Goal: Contribute content: Contribute content

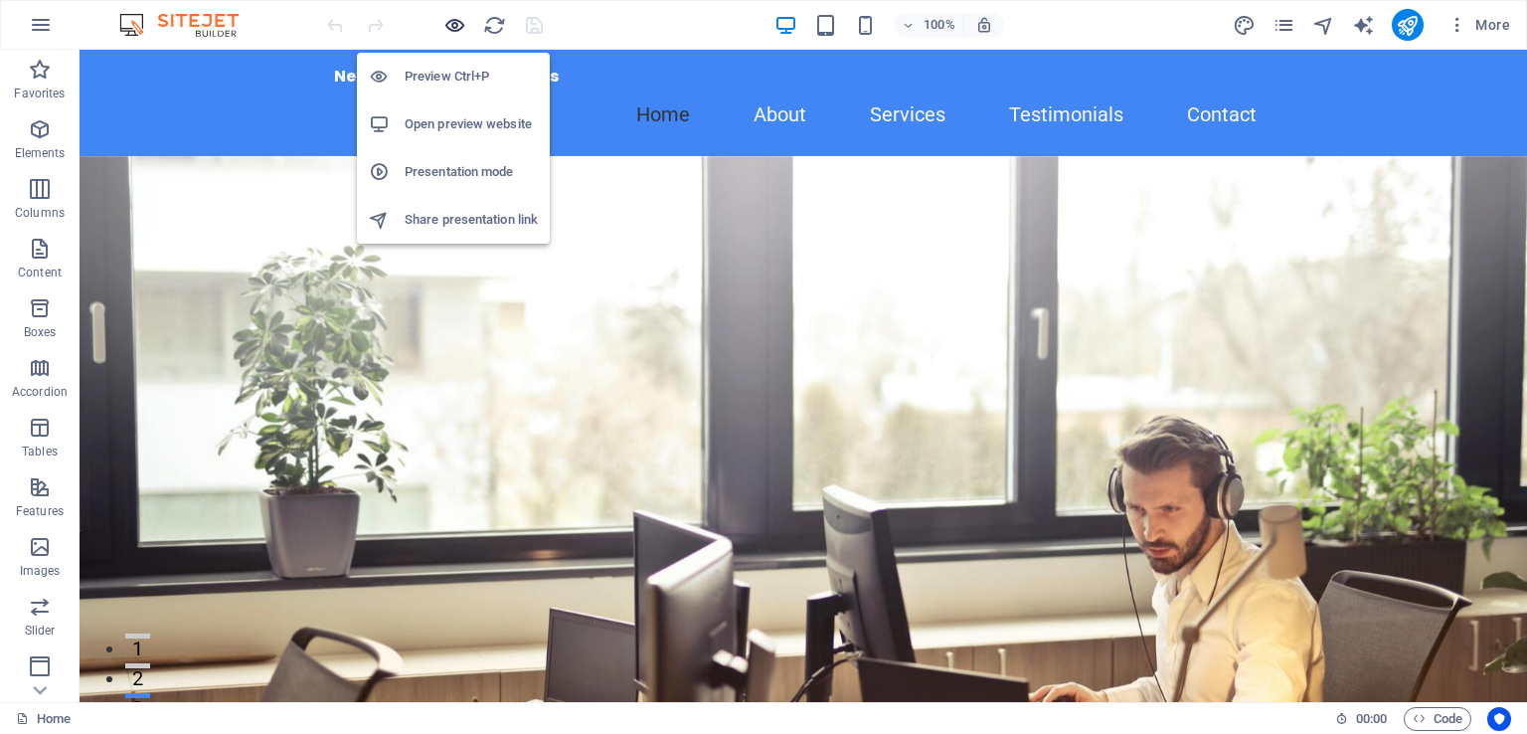
click at [462, 23] on icon "button" at bounding box center [454, 25] width 23 height 23
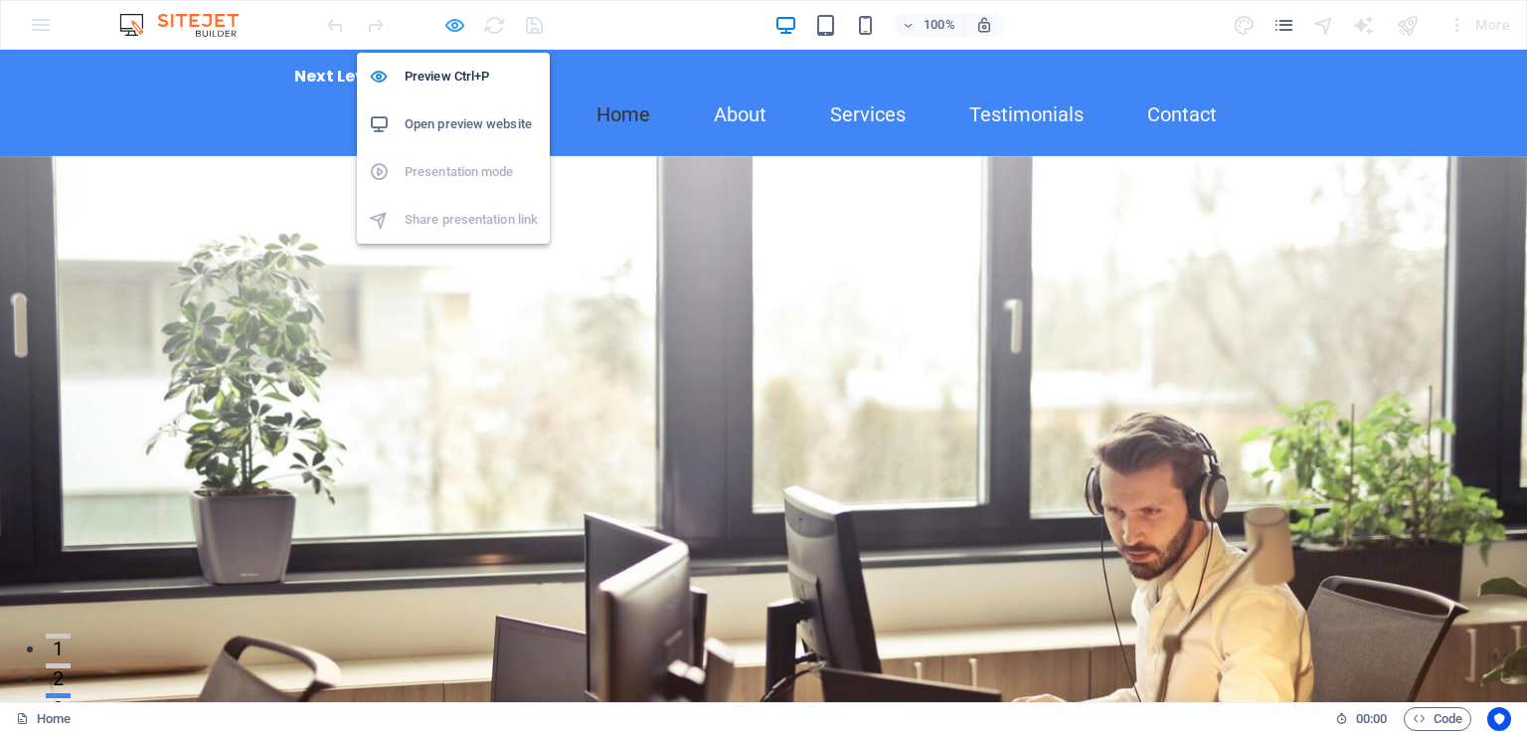
click at [462, 22] on icon "button" at bounding box center [454, 25] width 23 height 23
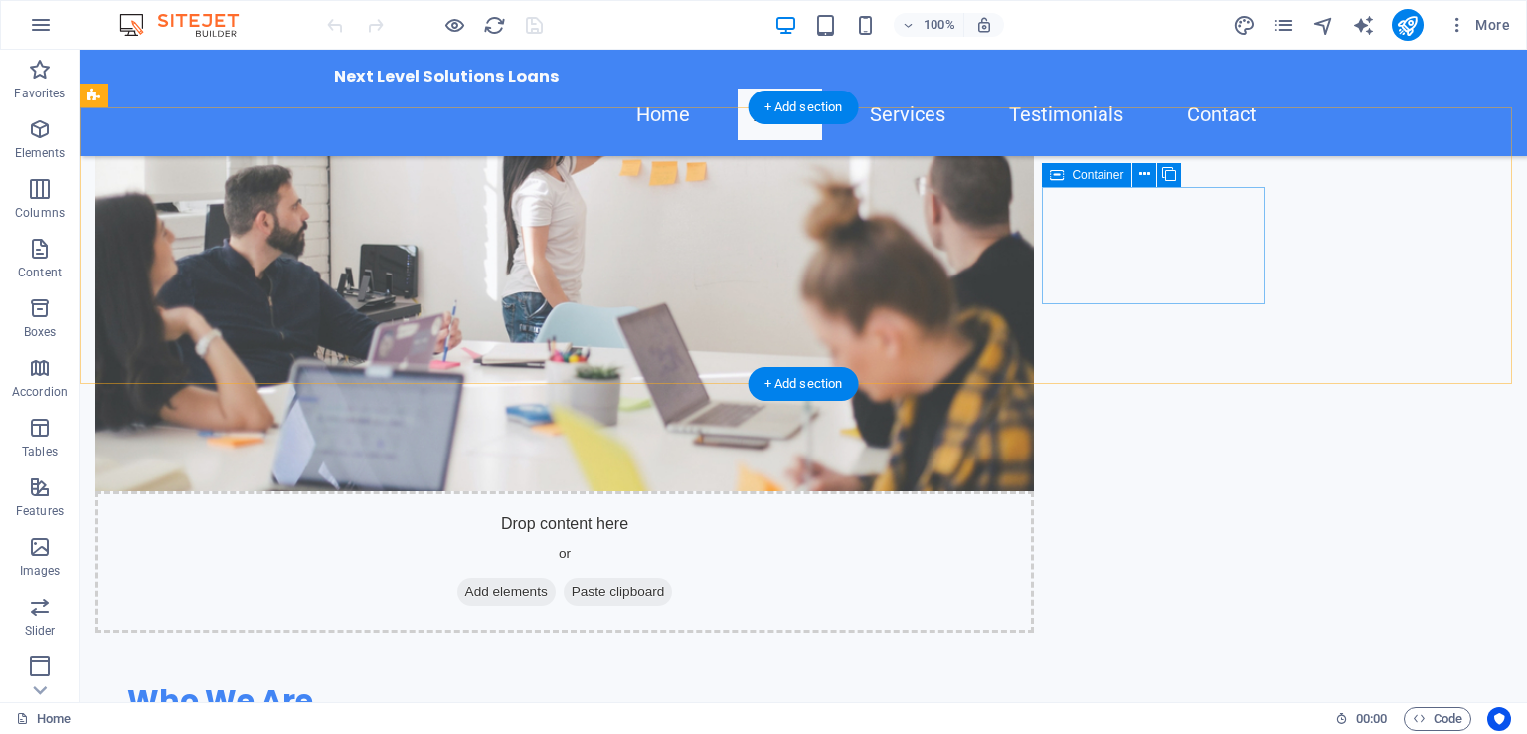
scroll to position [1591, 0]
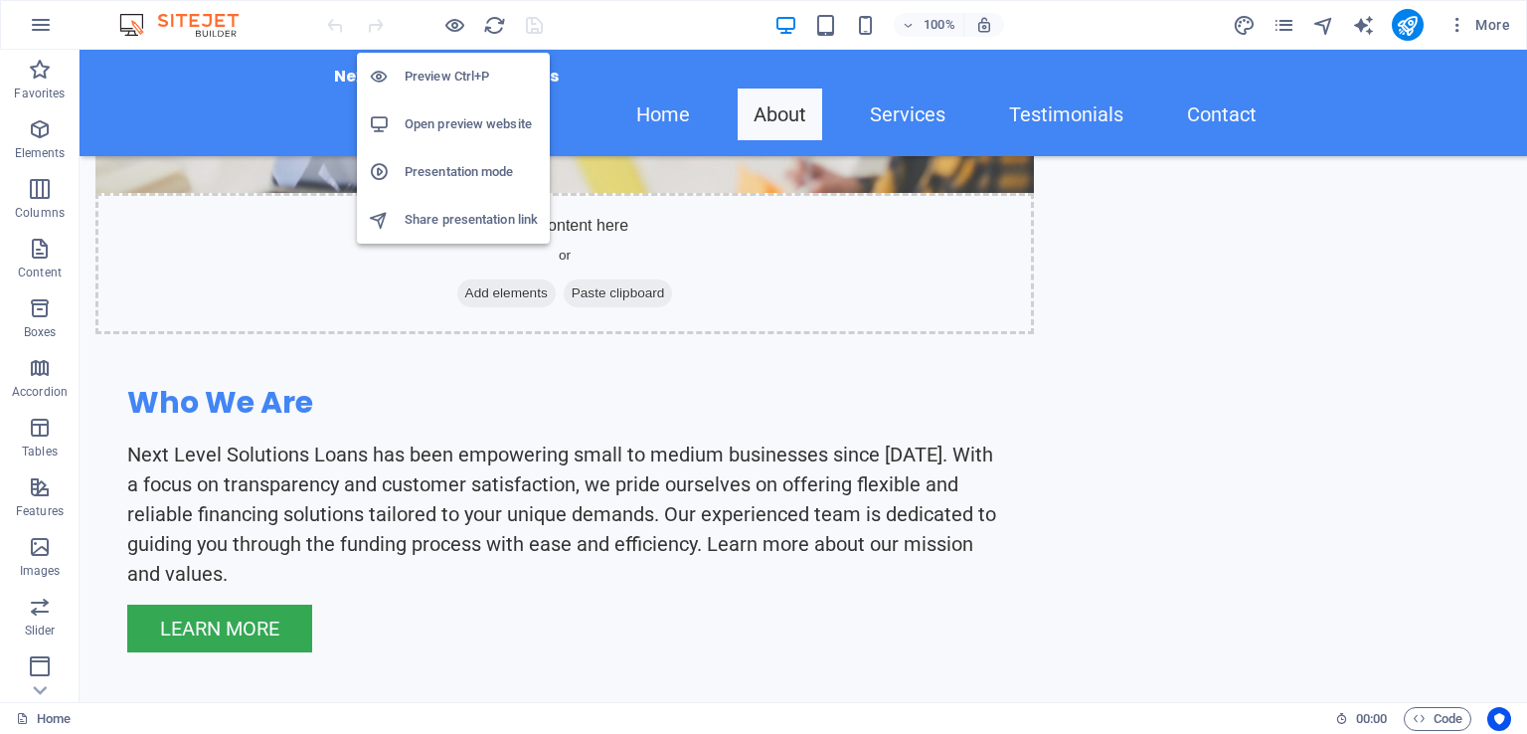
click at [449, 74] on h6 "Preview Ctrl+P" at bounding box center [471, 77] width 133 height 24
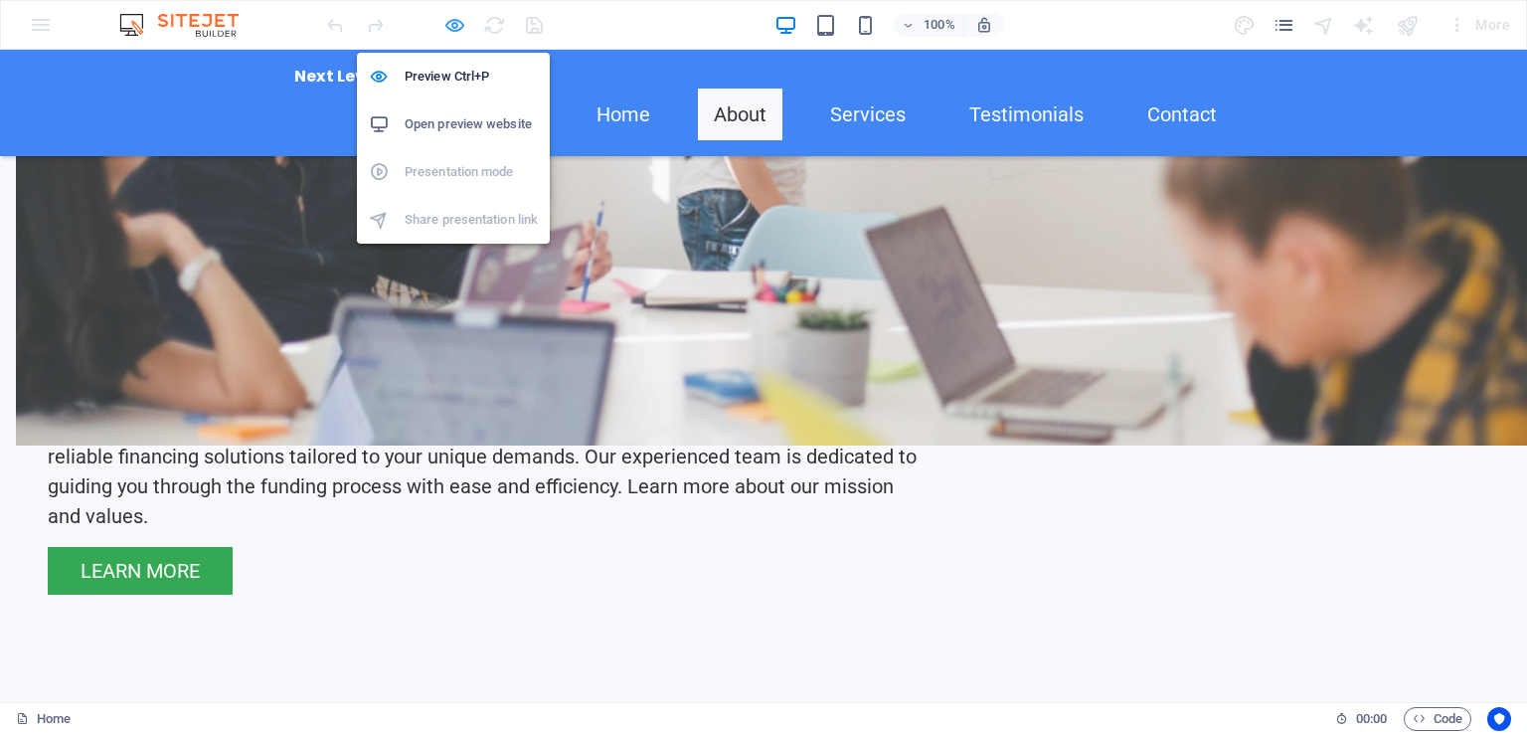
click at [455, 20] on icon "button" at bounding box center [454, 25] width 23 height 23
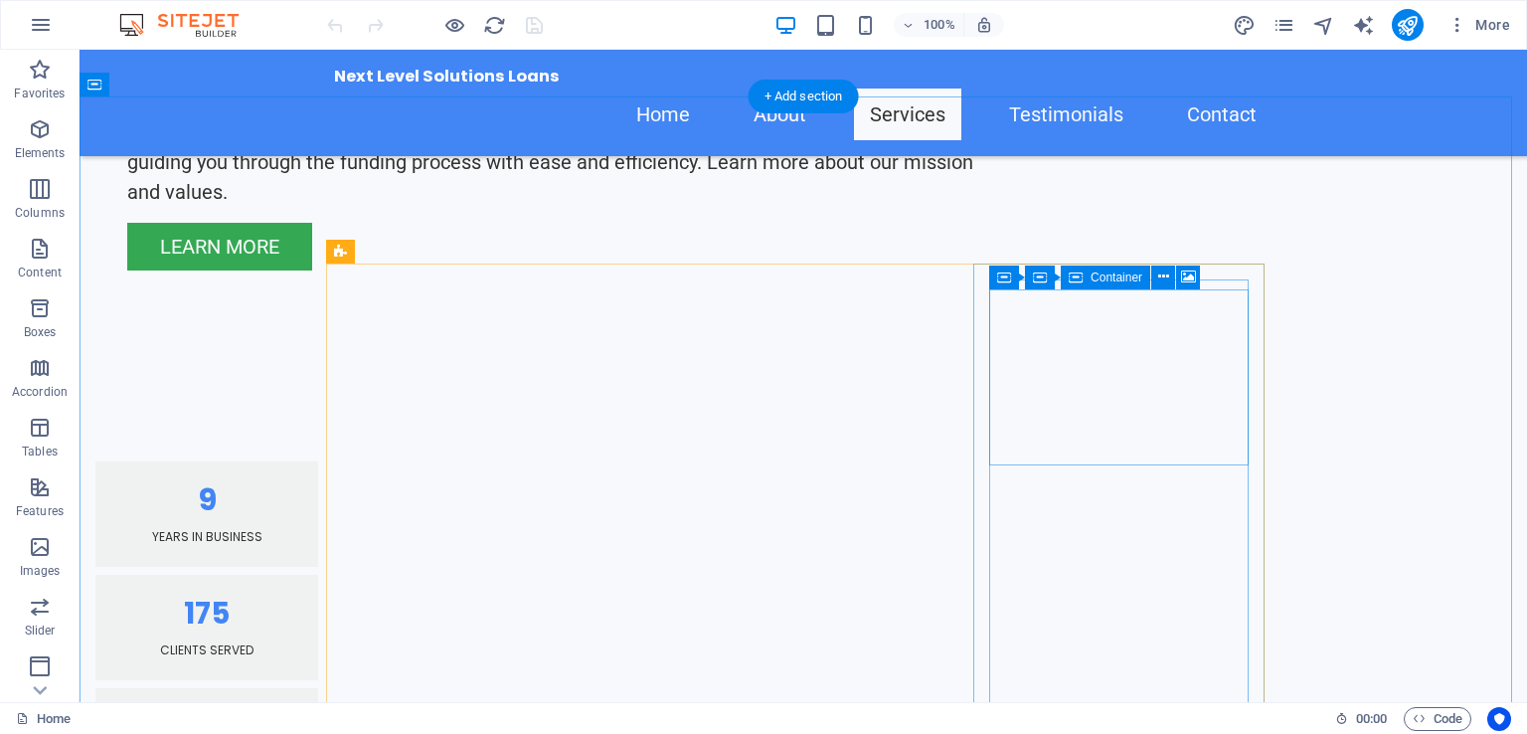
scroll to position [2088, 0]
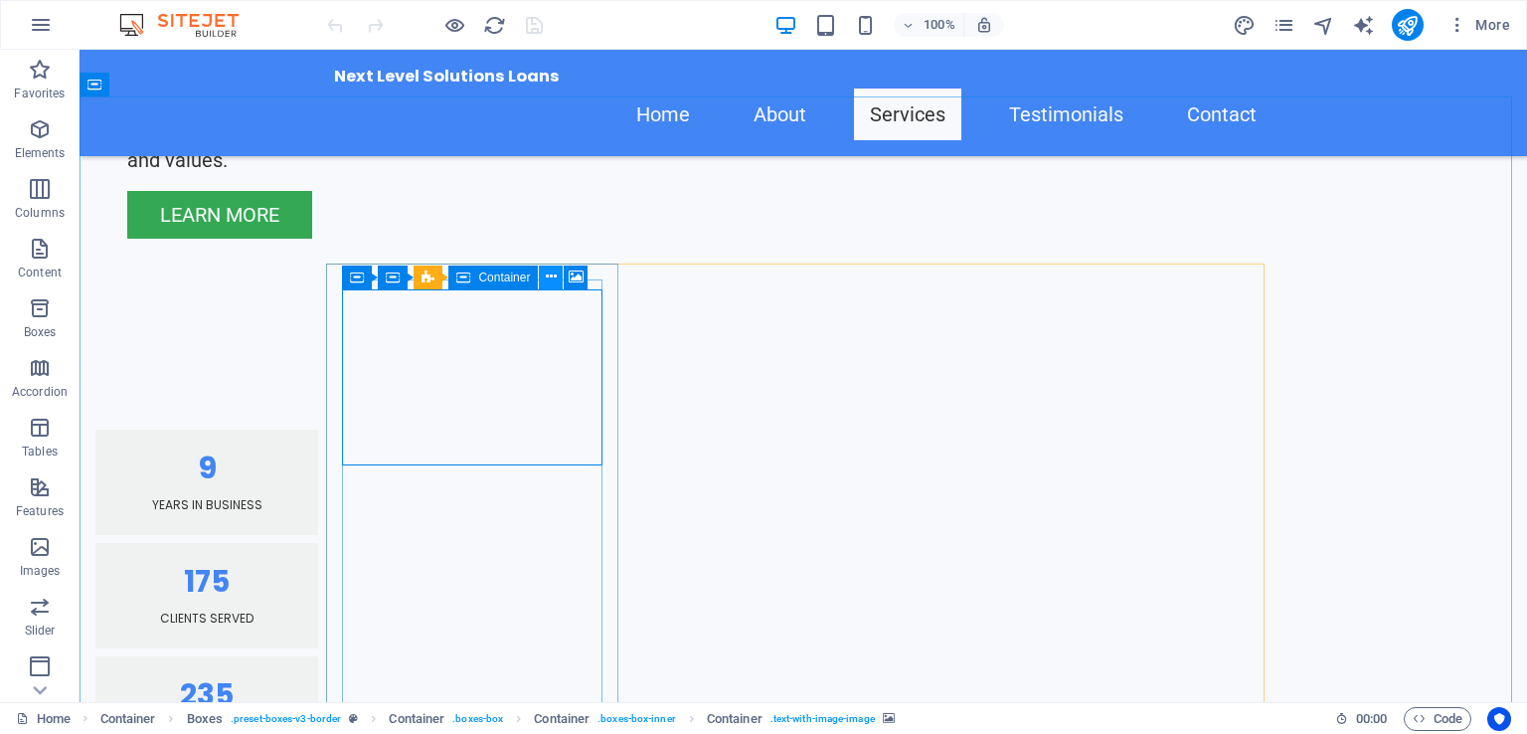
click at [561, 272] on button at bounding box center [551, 277] width 24 height 24
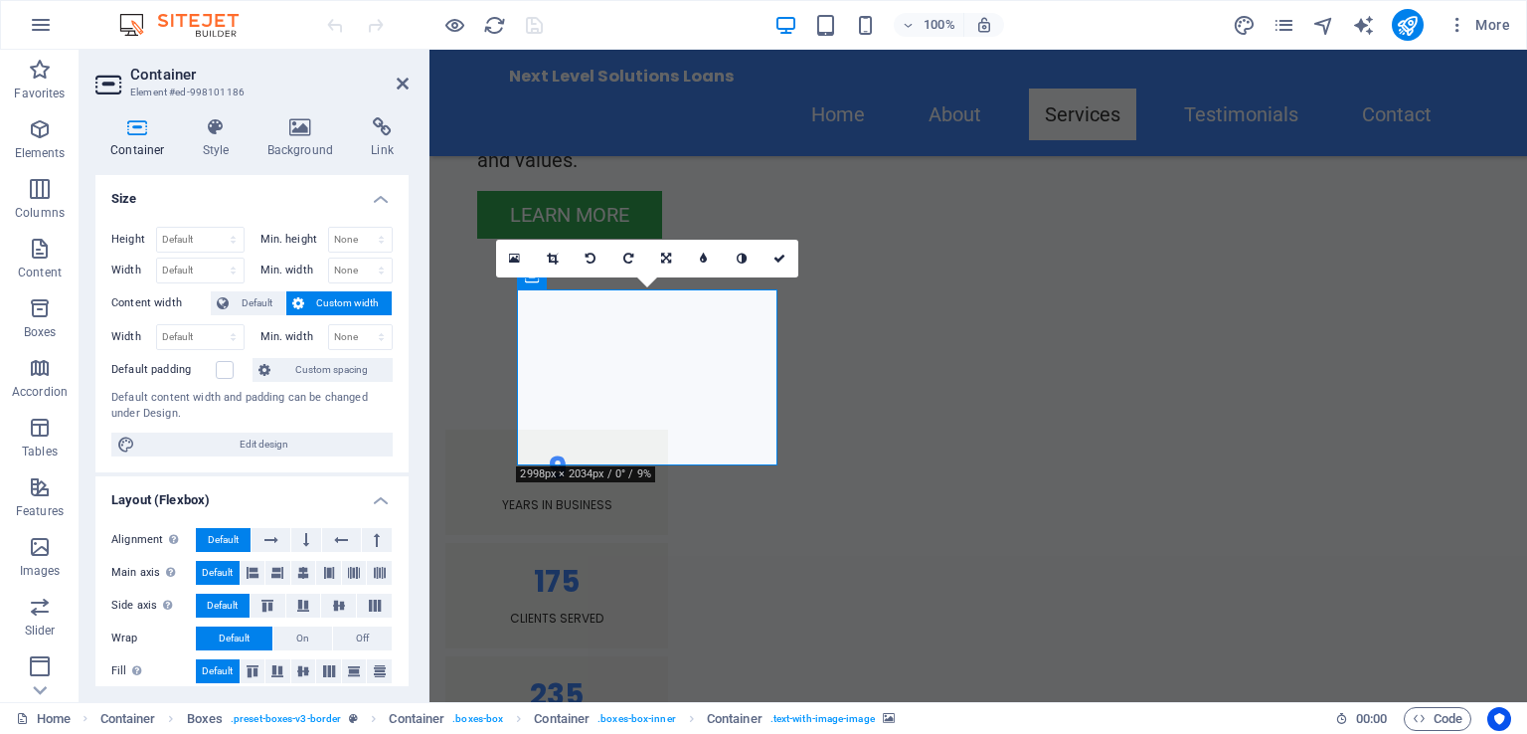
drag, startPoint x: 400, startPoint y: 371, endPoint x: 405, endPoint y: 399, distance: 28.3
click at [405, 399] on div "Size Height Default px rem % vh vw Min. height None px rem % vh vw Width Defaul…" at bounding box center [251, 430] width 313 height 511
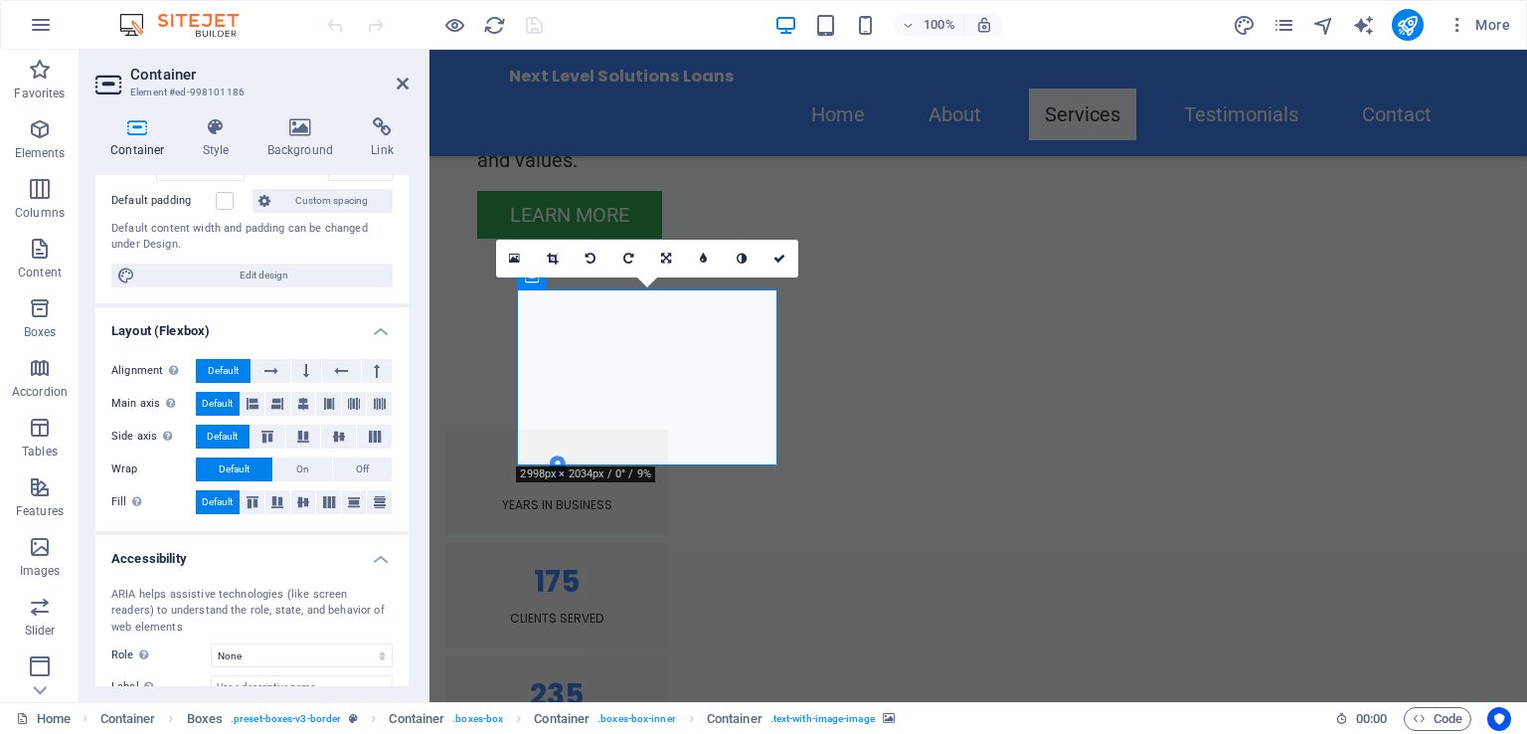
scroll to position [0, 0]
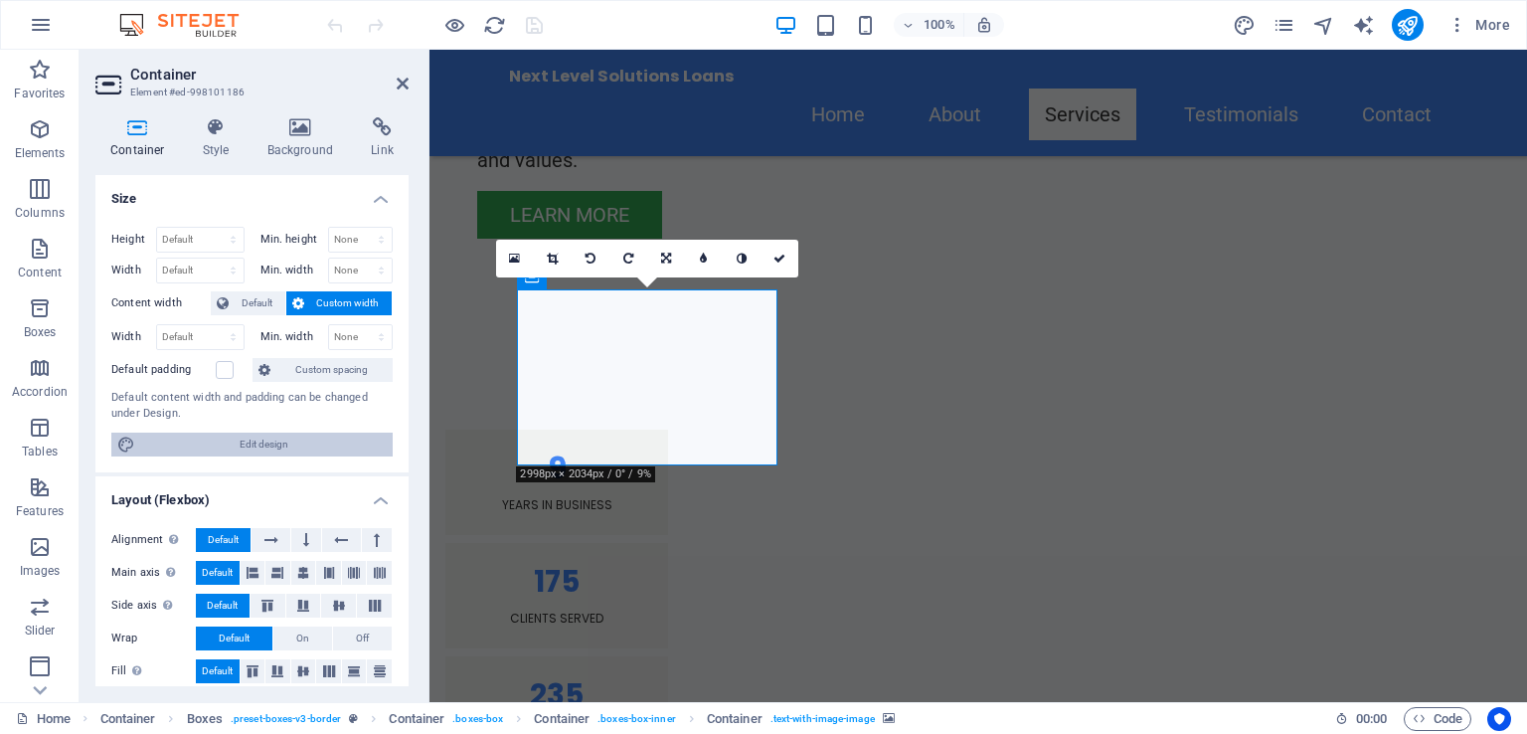
click at [308, 450] on span "Edit design" at bounding box center [264, 444] width 246 height 24
select select "rem"
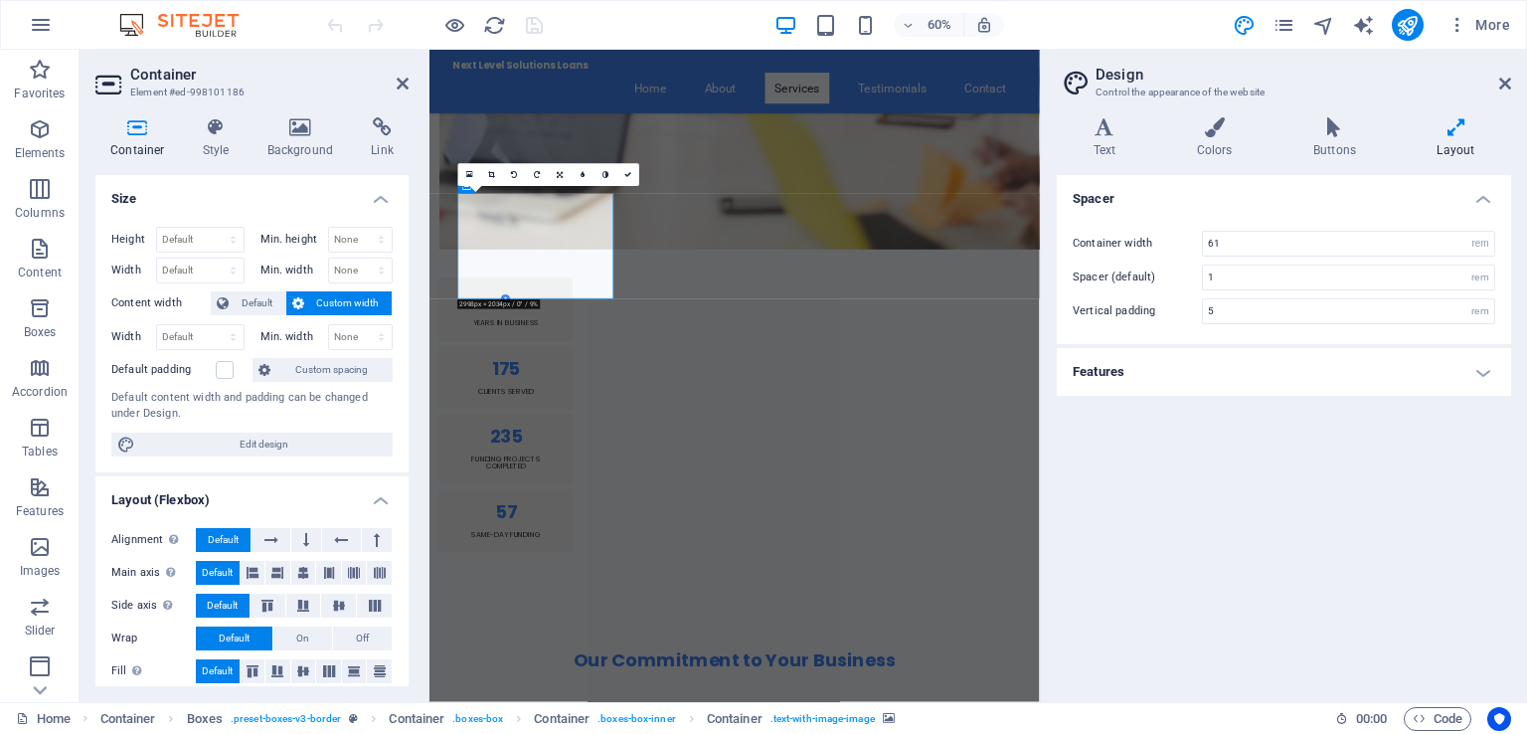
click at [1456, 136] on icon at bounding box center [1456, 127] width 110 height 20
click at [1502, 371] on h4 "Features" at bounding box center [1284, 372] width 454 height 48
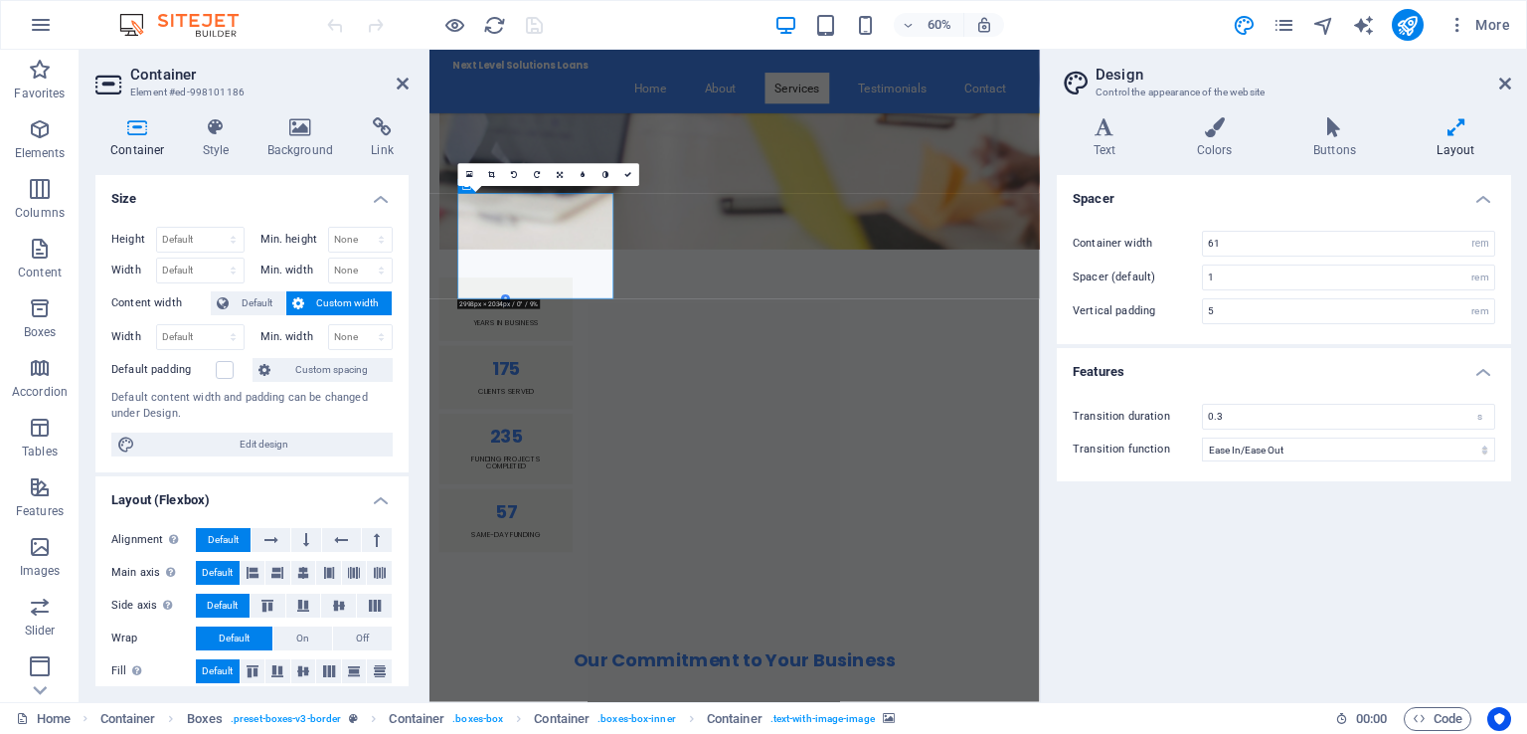
click at [1497, 81] on h2 "Design" at bounding box center [1304, 75] width 416 height 18
click at [1509, 86] on icon at bounding box center [1505, 84] width 12 height 16
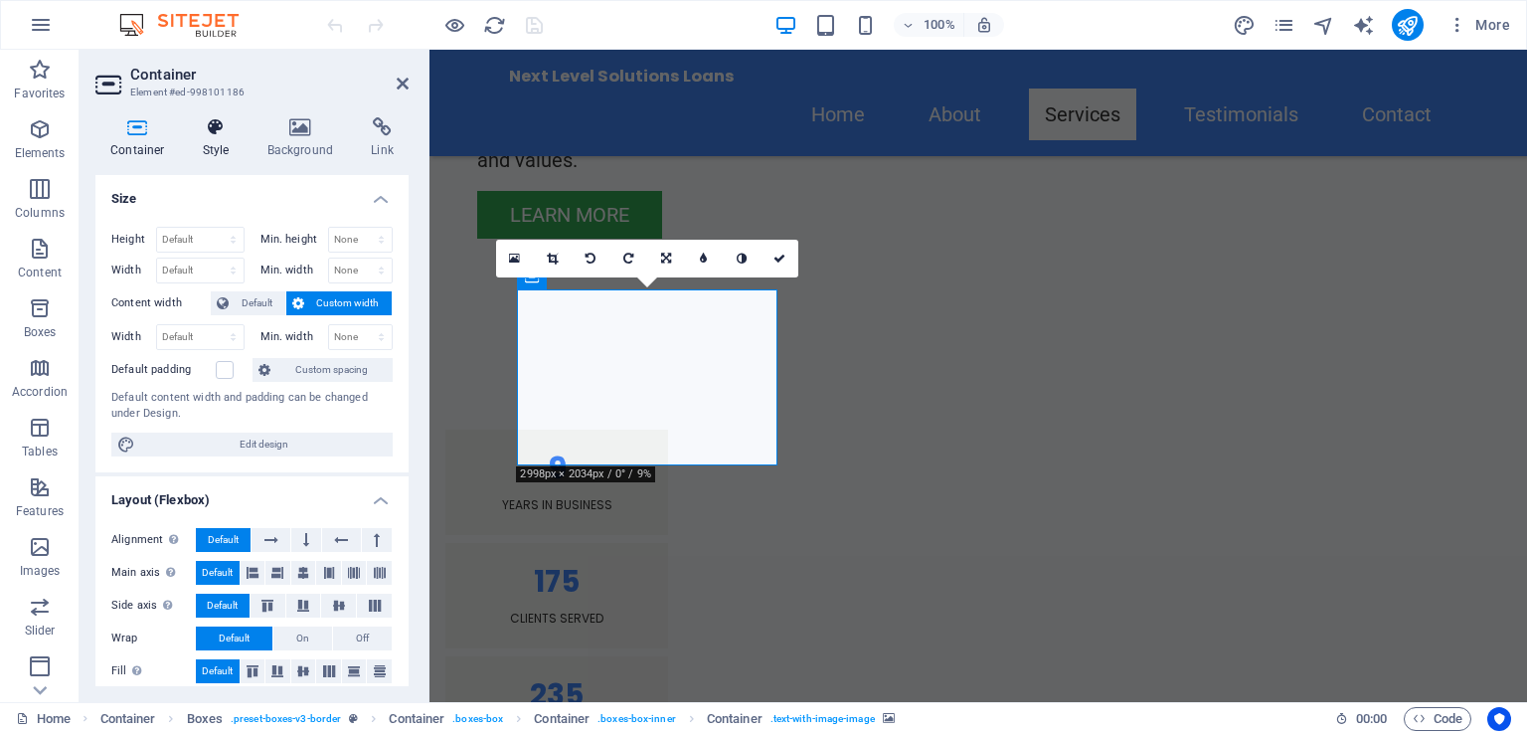
click at [227, 144] on h4 "Style" at bounding box center [220, 138] width 65 height 42
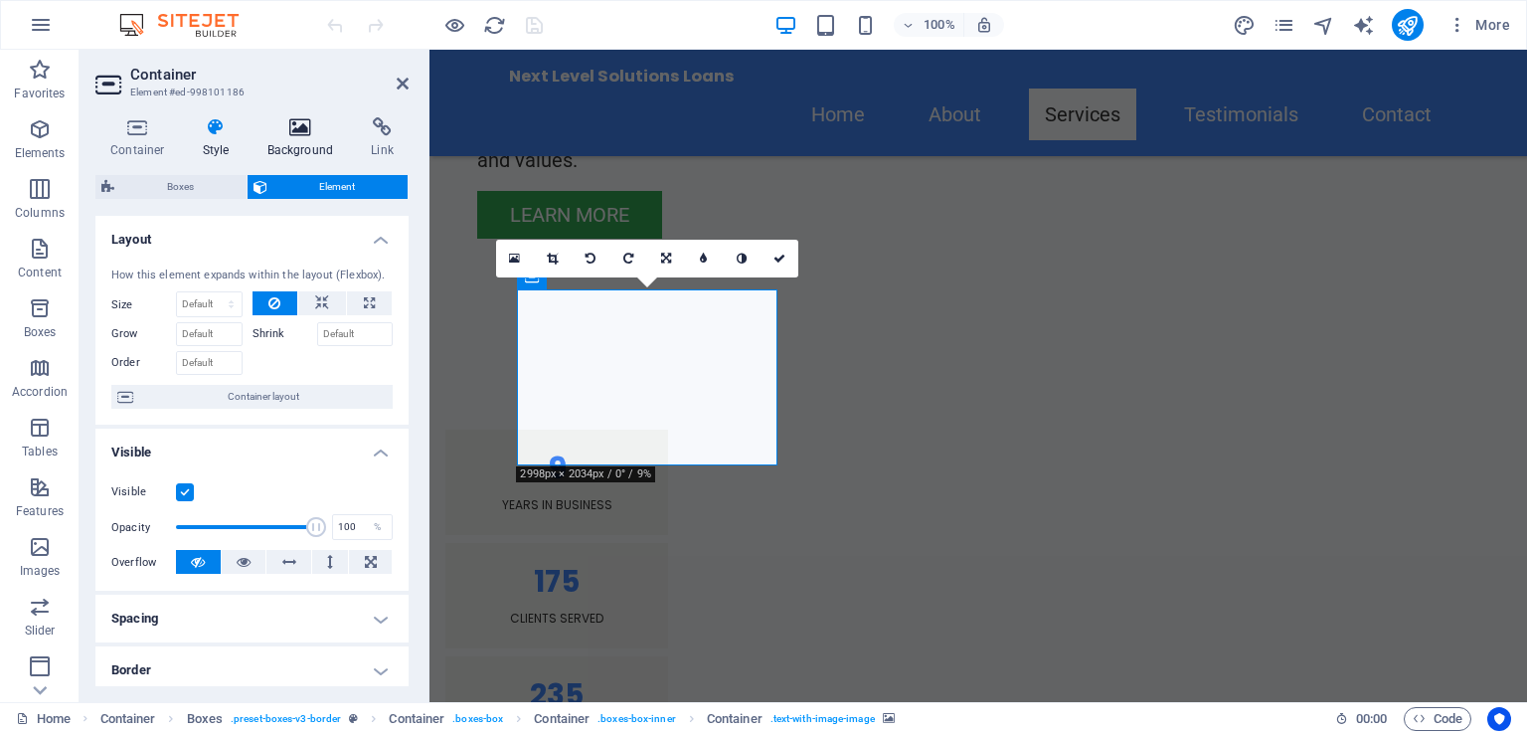
click at [306, 141] on h4 "Background" at bounding box center [305, 138] width 104 height 42
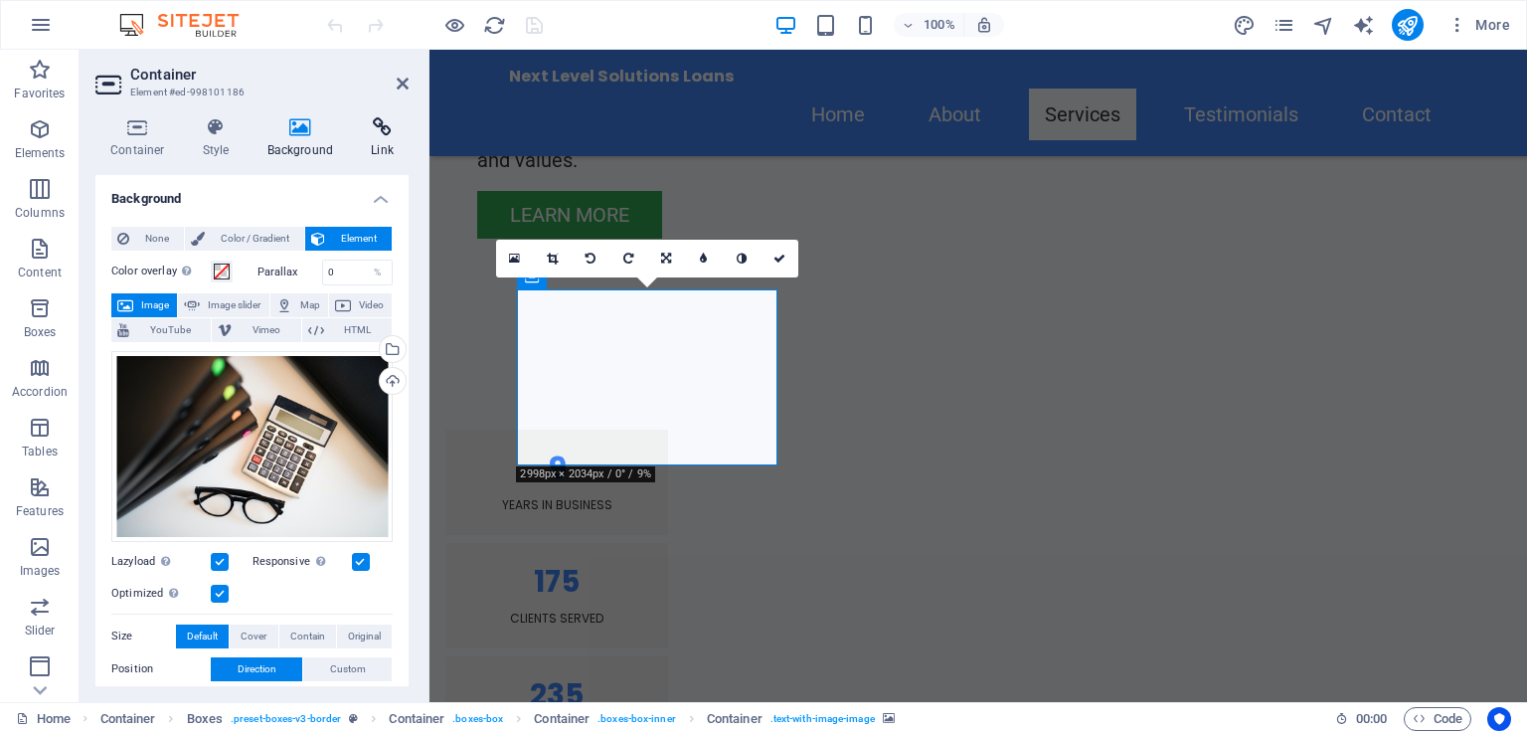
click at [382, 136] on icon at bounding box center [382, 127] width 53 height 20
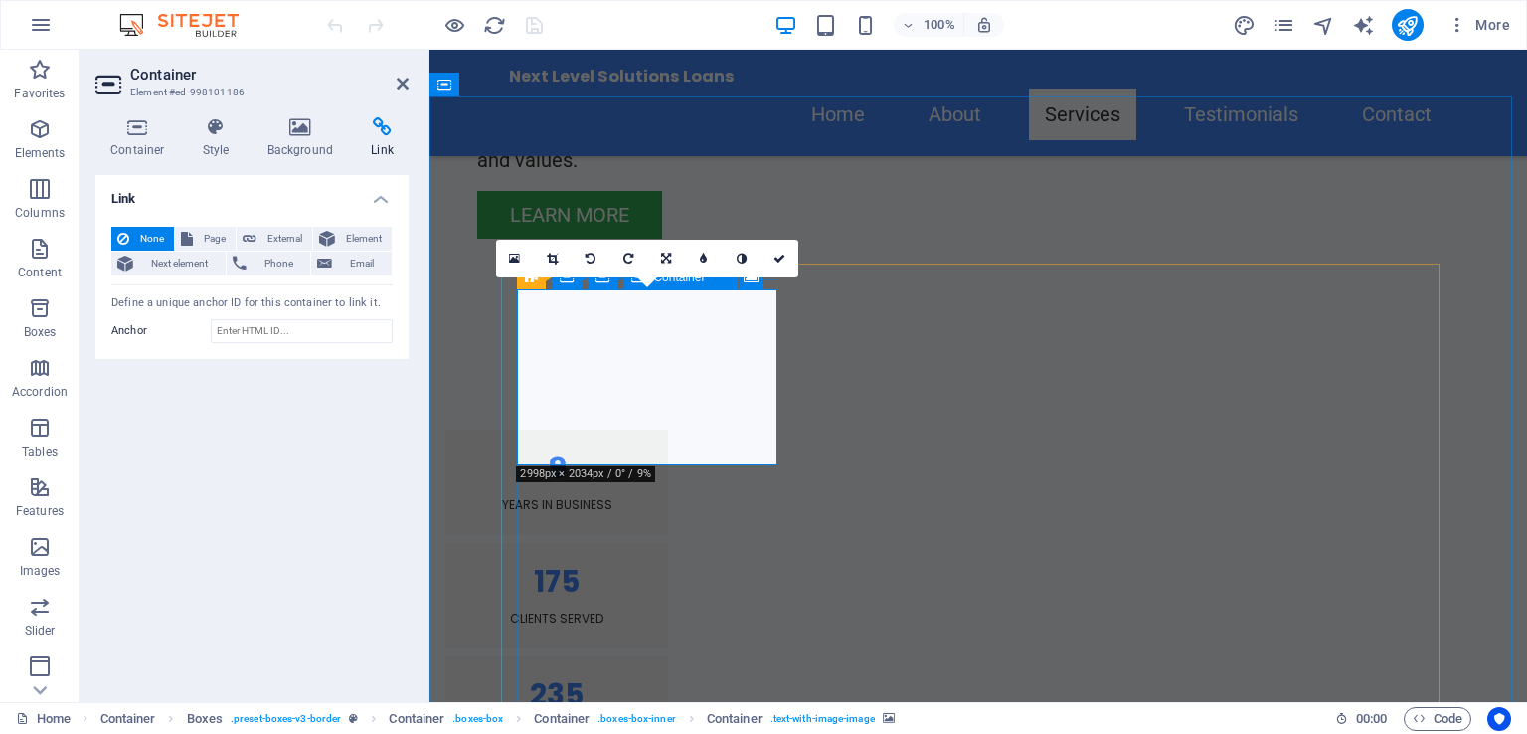
click at [122, 118] on icon at bounding box center [137, 127] width 85 height 20
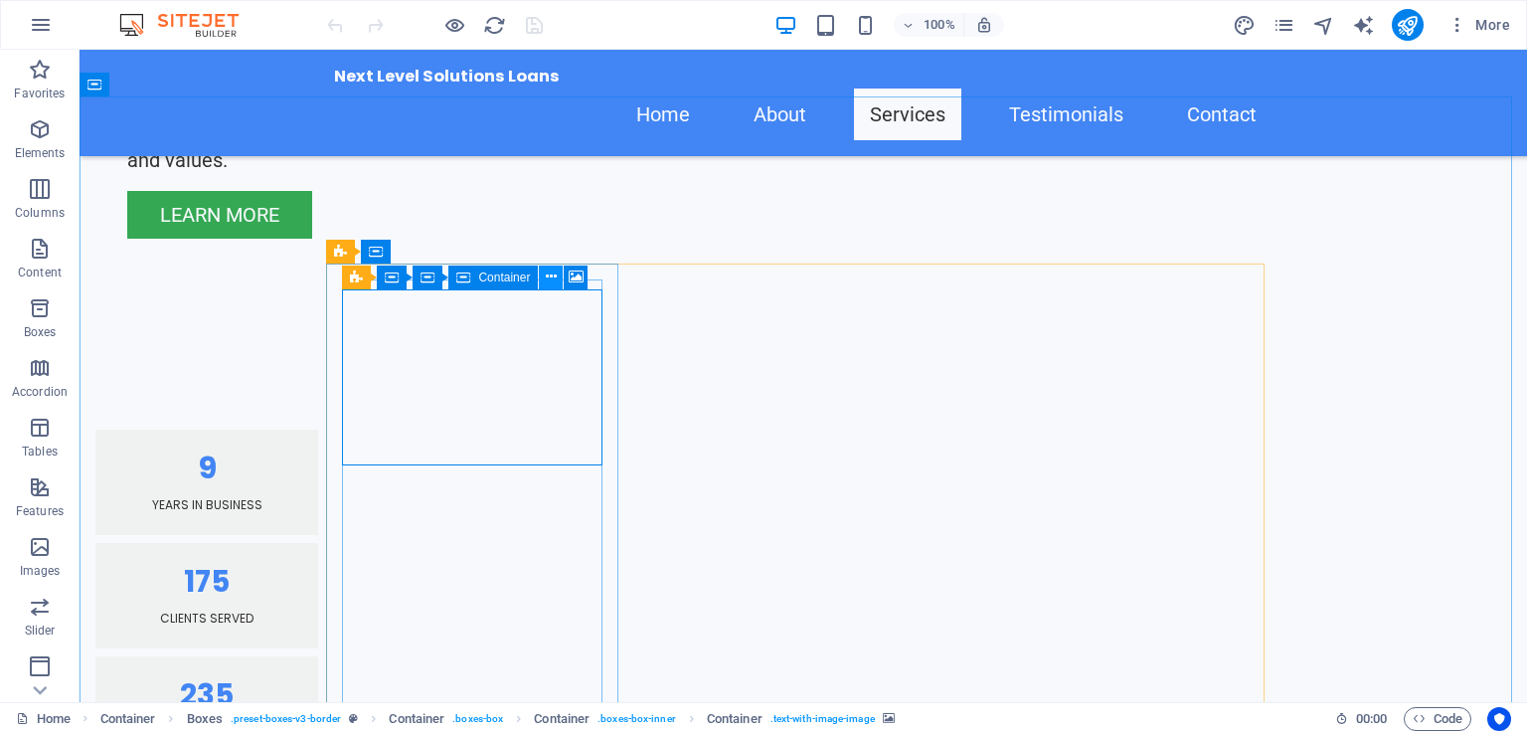
click at [546, 277] on icon at bounding box center [551, 276] width 11 height 21
click at [542, 287] on button at bounding box center [551, 277] width 24 height 24
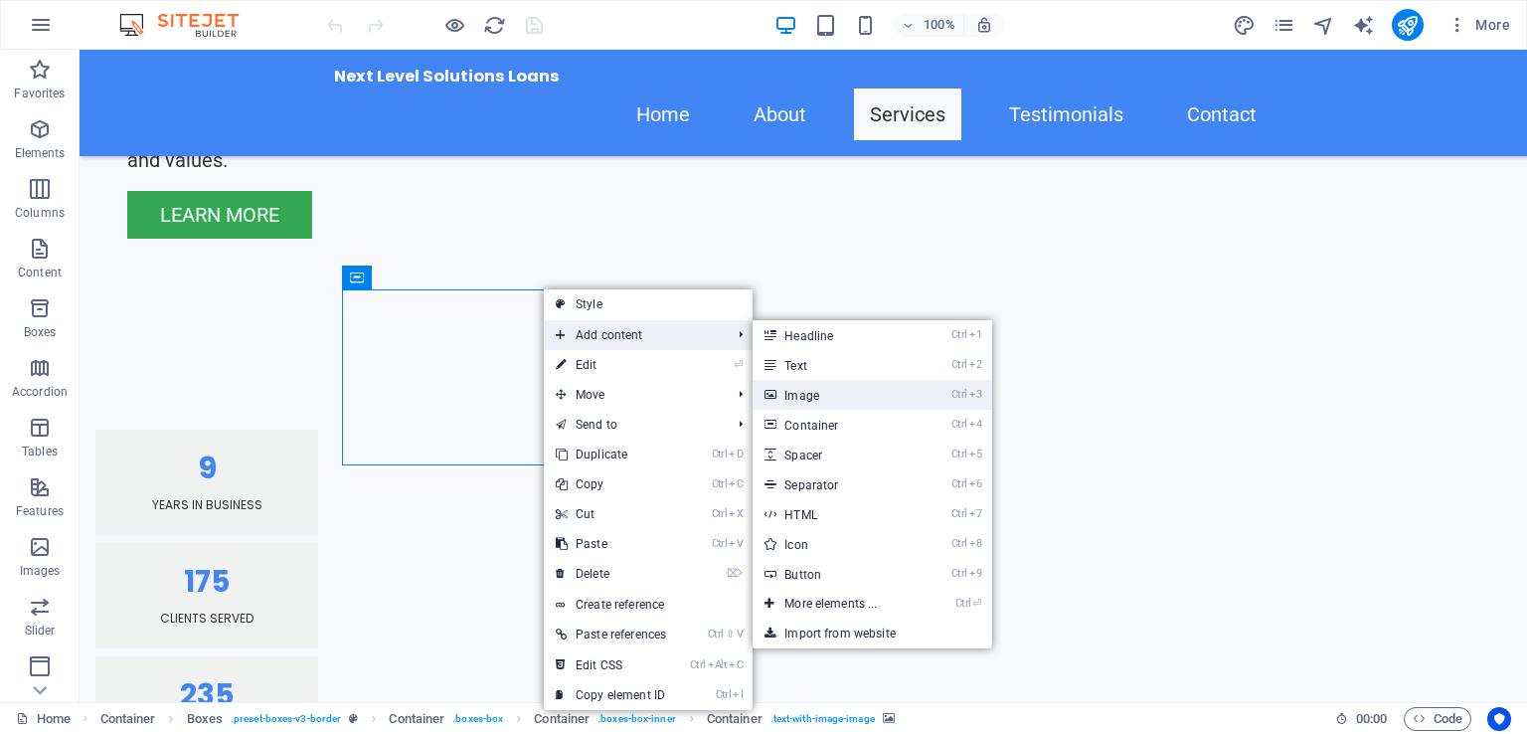
click at [851, 388] on link "Ctrl 3 Image" at bounding box center [835, 395] width 164 height 30
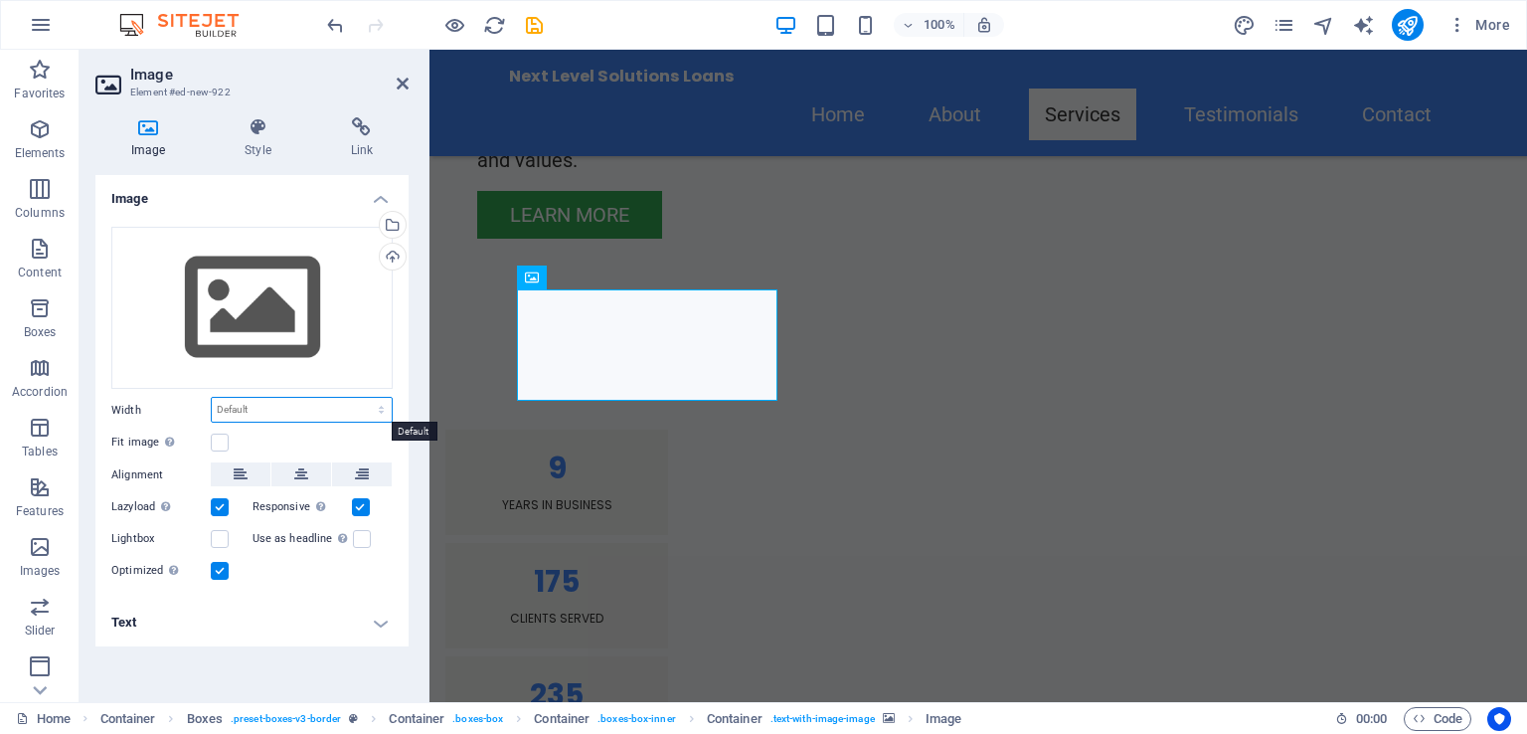
click at [360, 413] on select "Default auto px rem % em vh vw" at bounding box center [302, 410] width 180 height 24
click at [212, 398] on select "Default auto px rem % em vh vw" at bounding box center [302, 410] width 180 height 24
select select "DISABLED_OPTION_VALUE"
click at [215, 443] on label at bounding box center [220, 442] width 18 height 18
click at [0, 0] on input "Fit image Automatically fit image to a fixed width and height" at bounding box center [0, 0] width 0 height 0
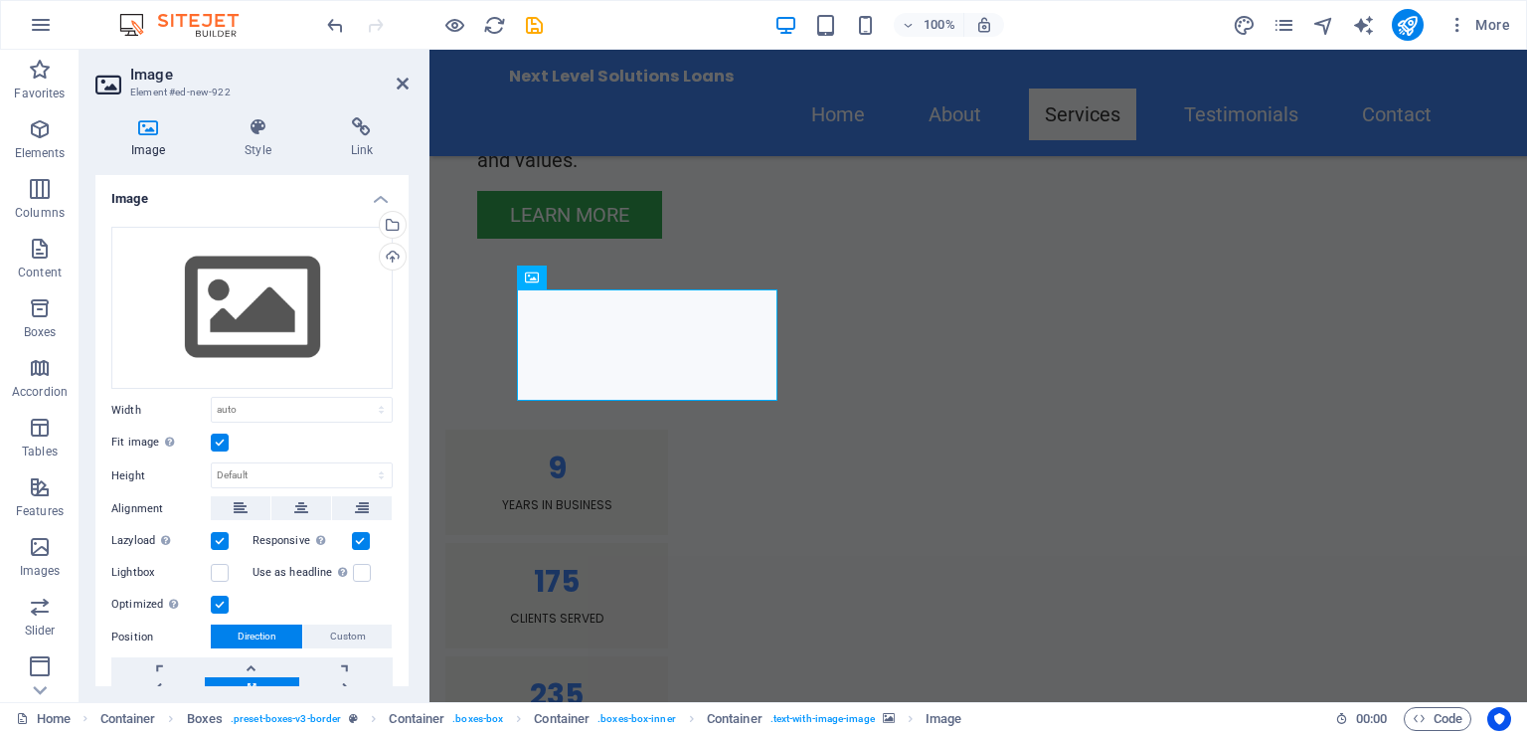
scroll to position [91, 0]
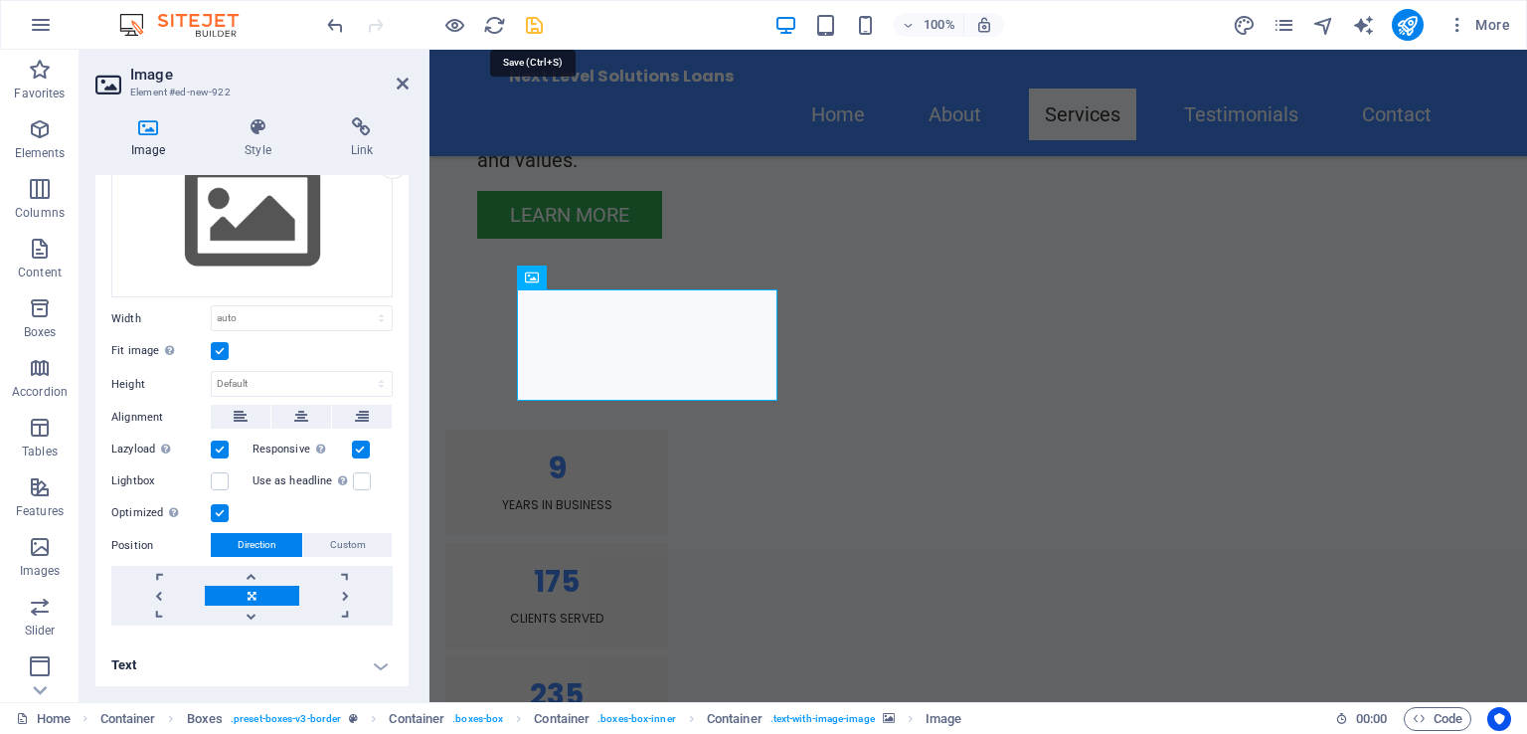
click at [534, 26] on icon "save" at bounding box center [534, 25] width 23 height 23
checkbox input "false"
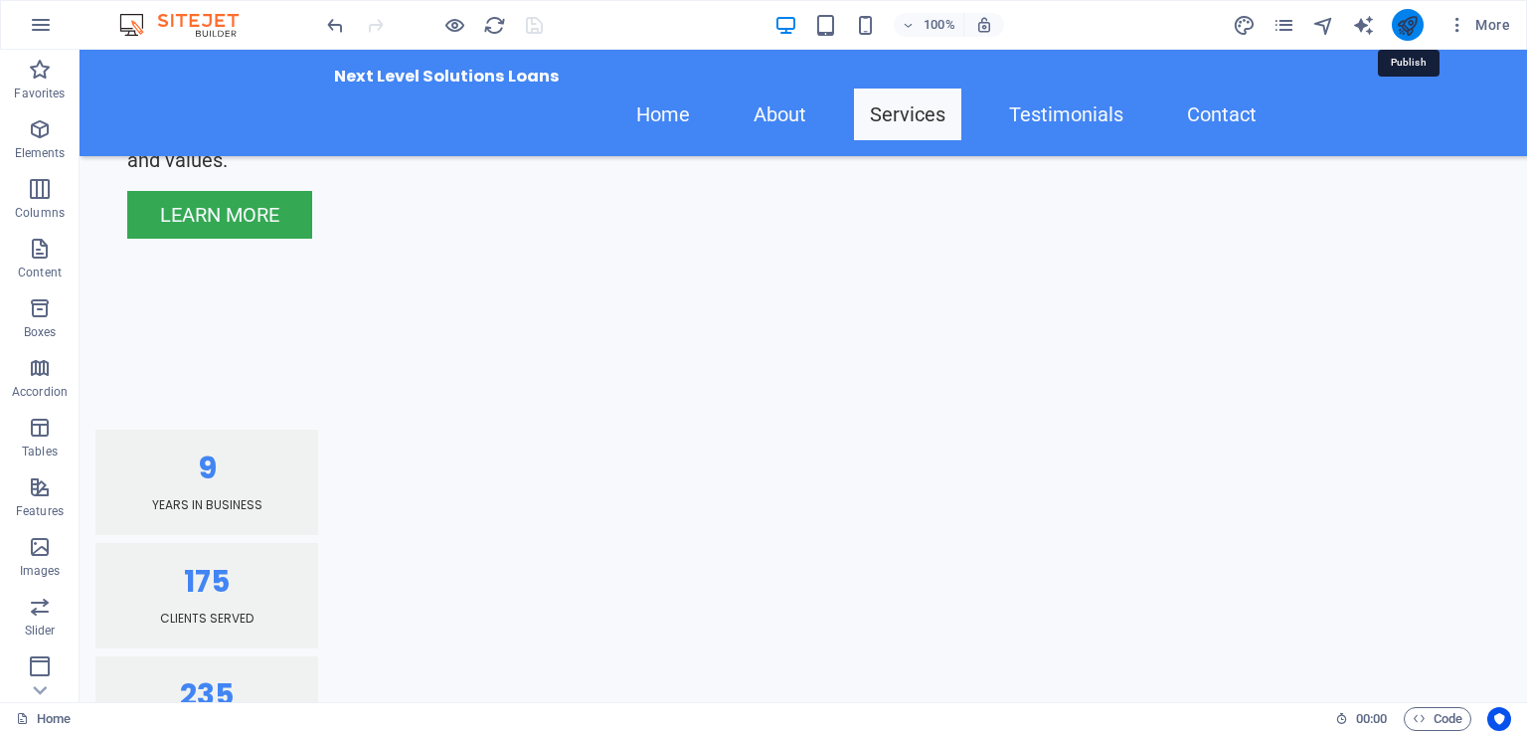
click at [1408, 31] on icon "publish" at bounding box center [1407, 25] width 23 height 23
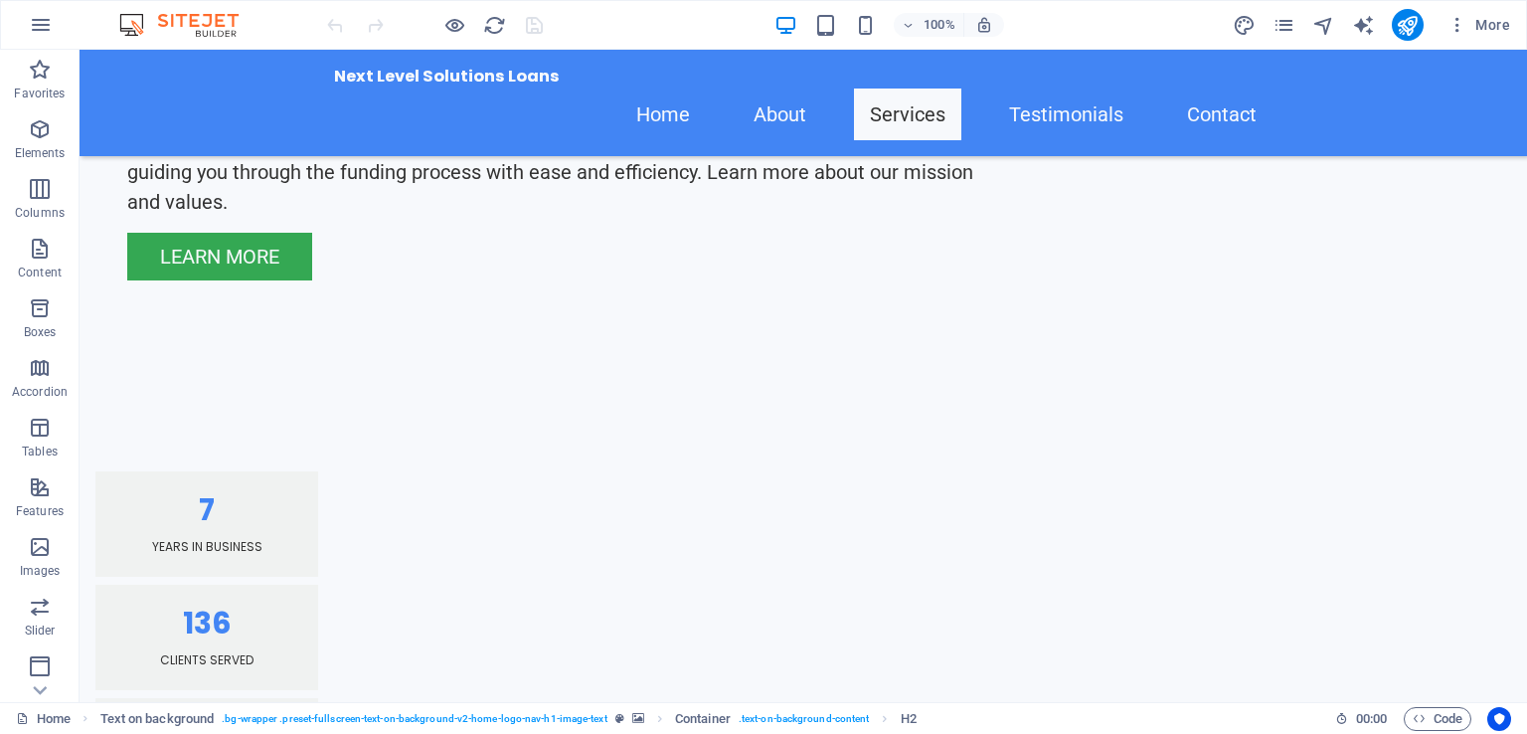
scroll to position [2066, 0]
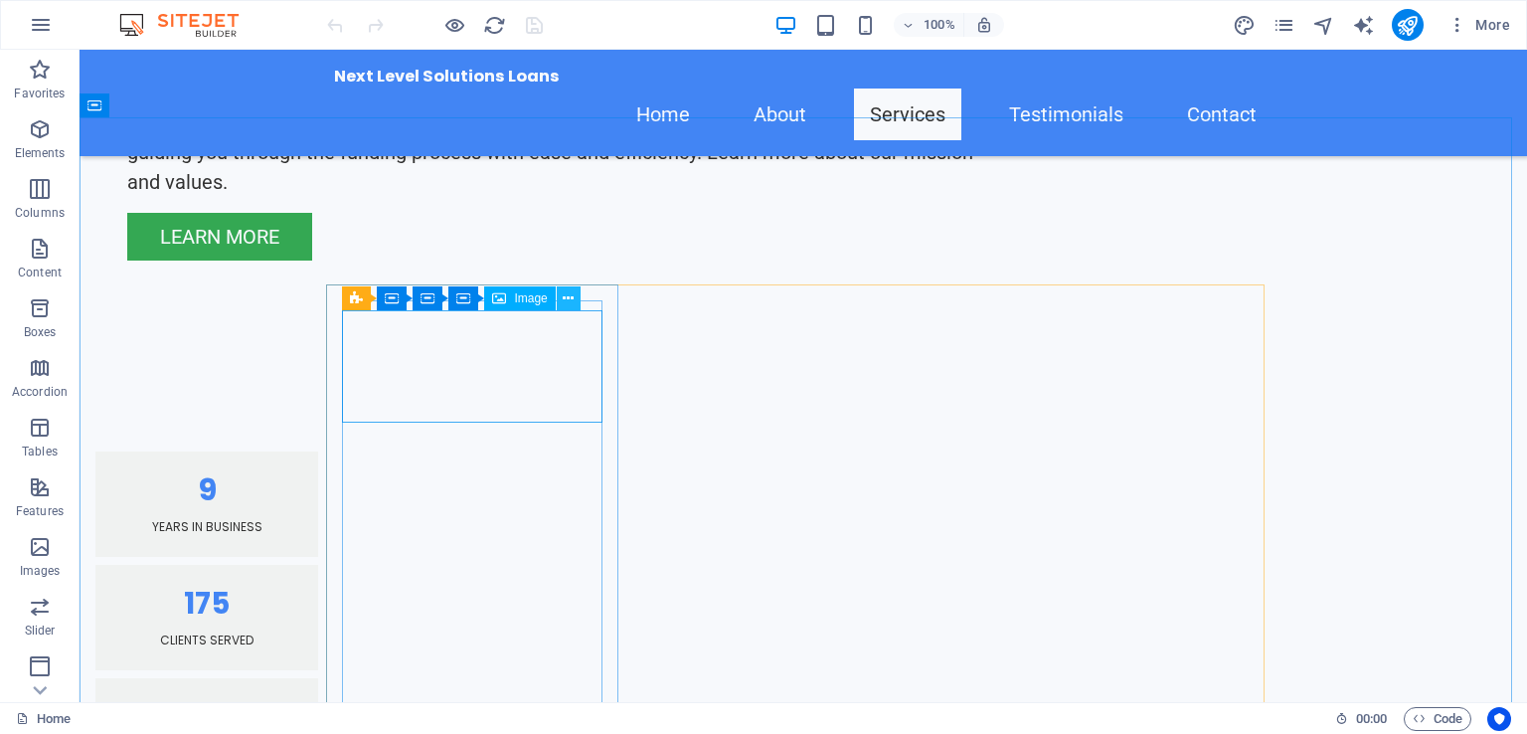
click at [565, 301] on icon at bounding box center [568, 298] width 11 height 21
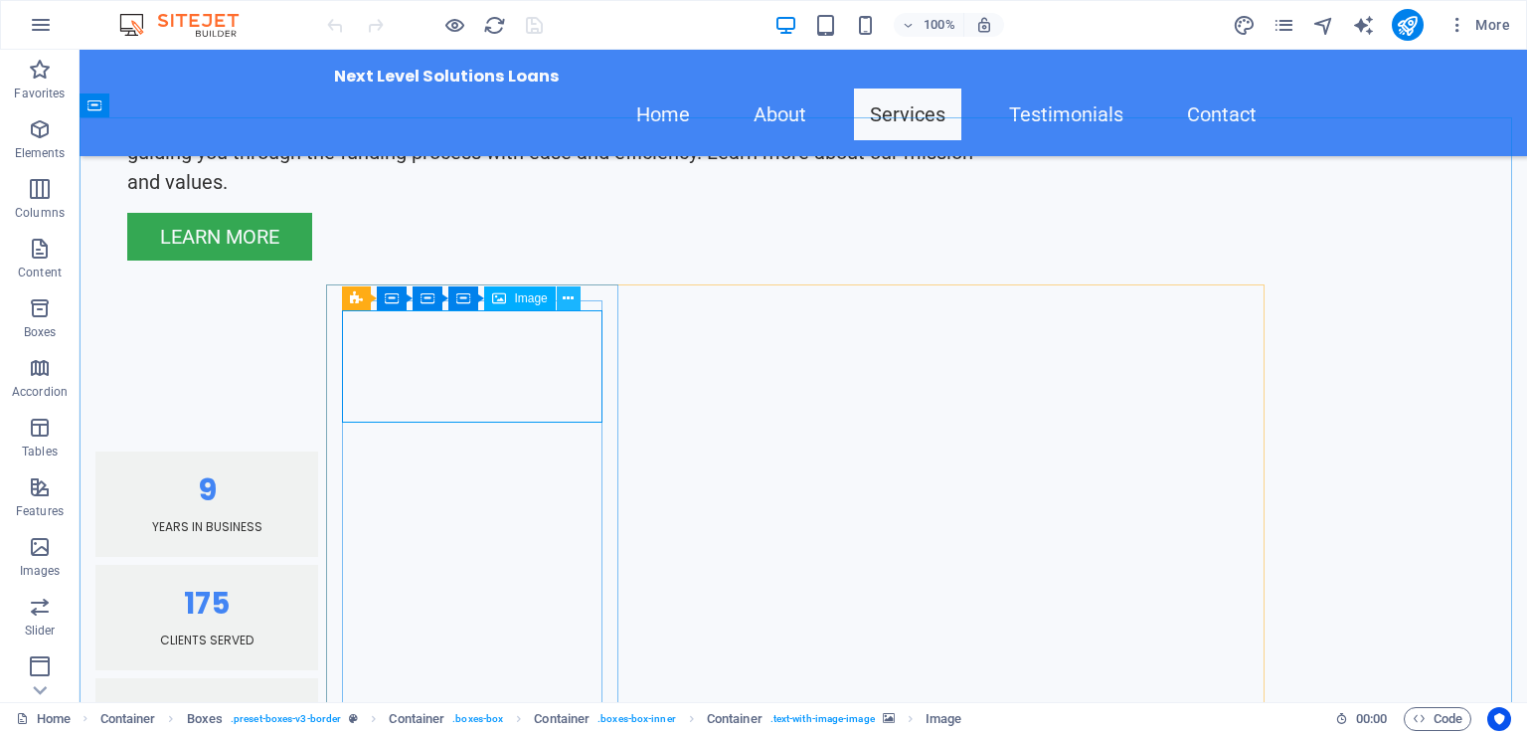
click at [563, 302] on icon at bounding box center [568, 298] width 11 height 21
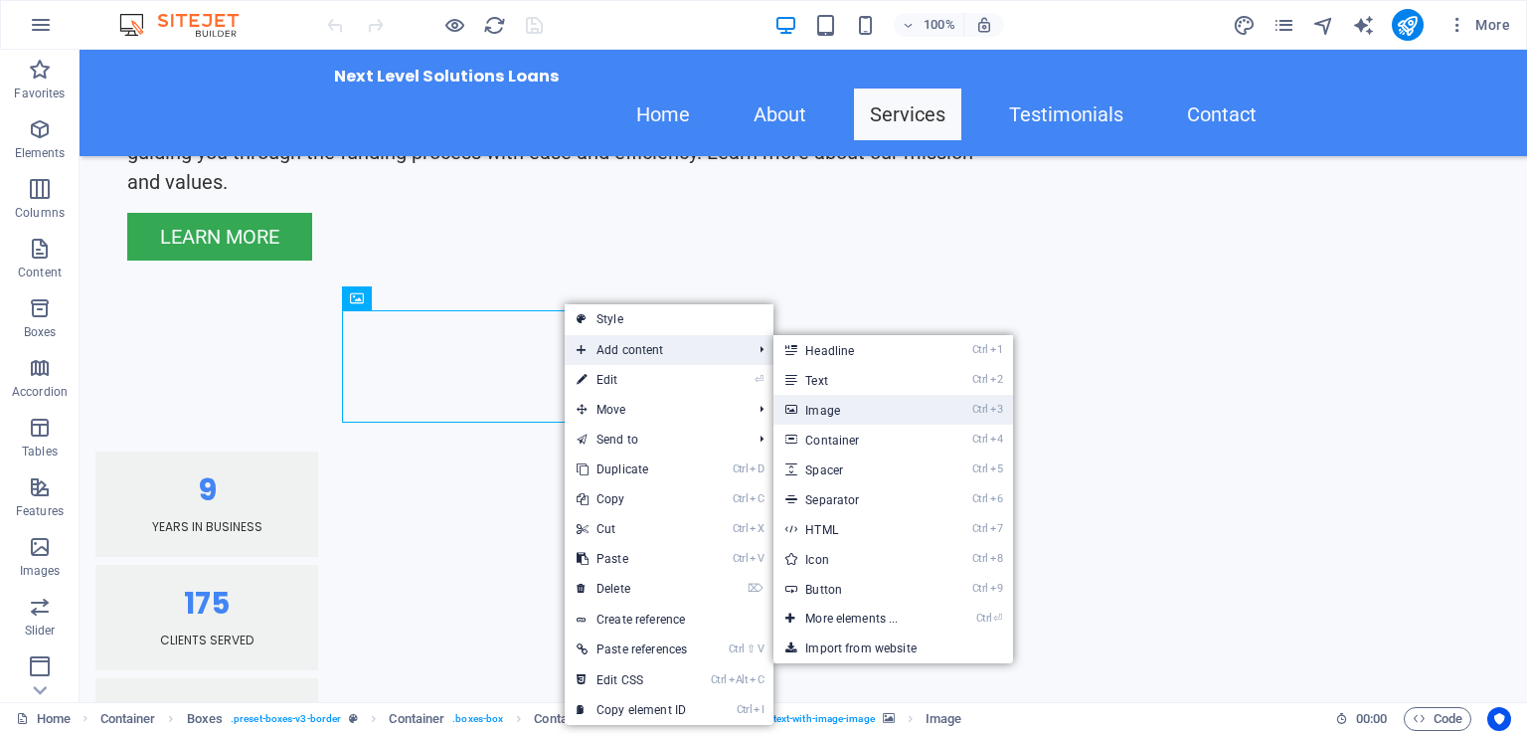
click at [828, 412] on link "Ctrl 3 Image" at bounding box center [856, 410] width 164 height 30
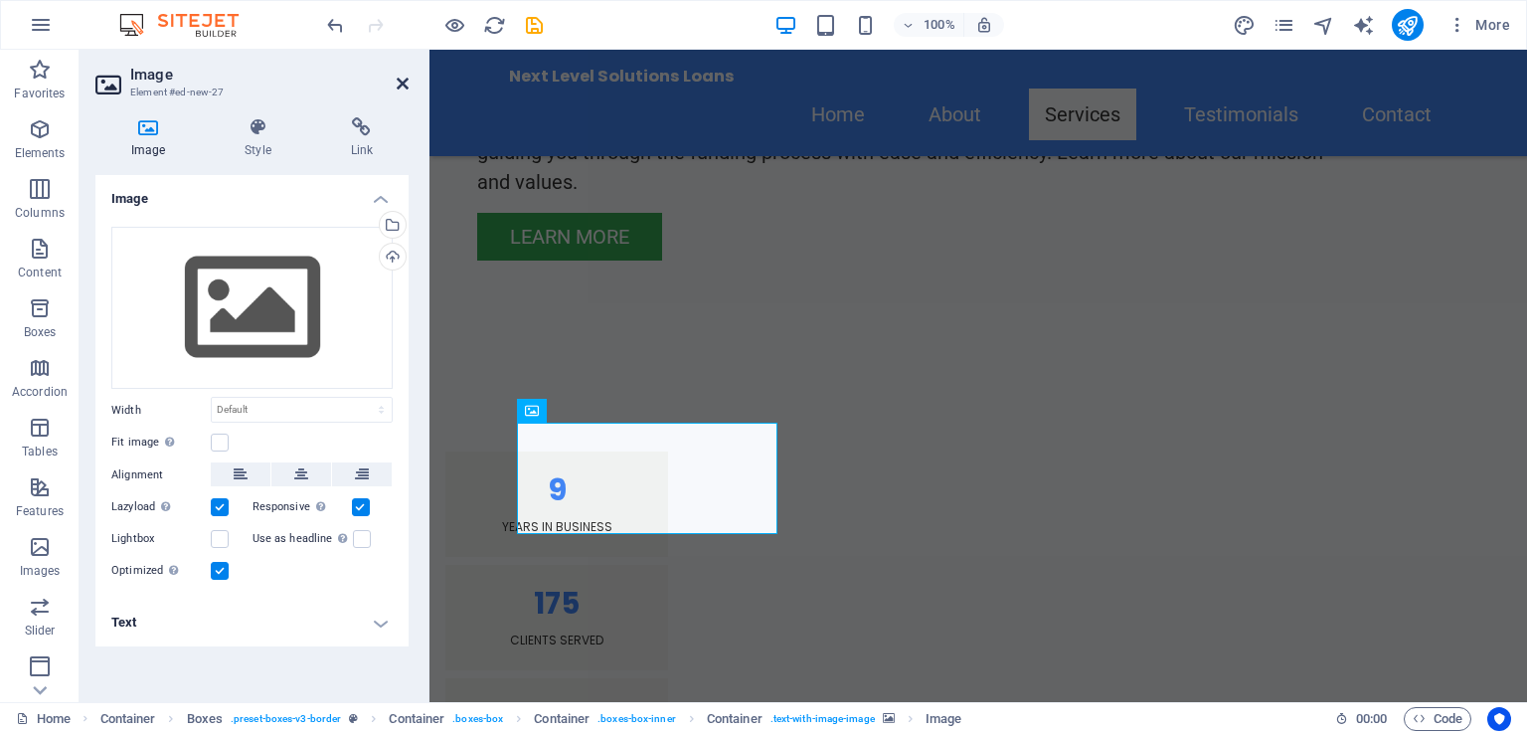
click at [398, 77] on icon at bounding box center [403, 84] width 12 height 16
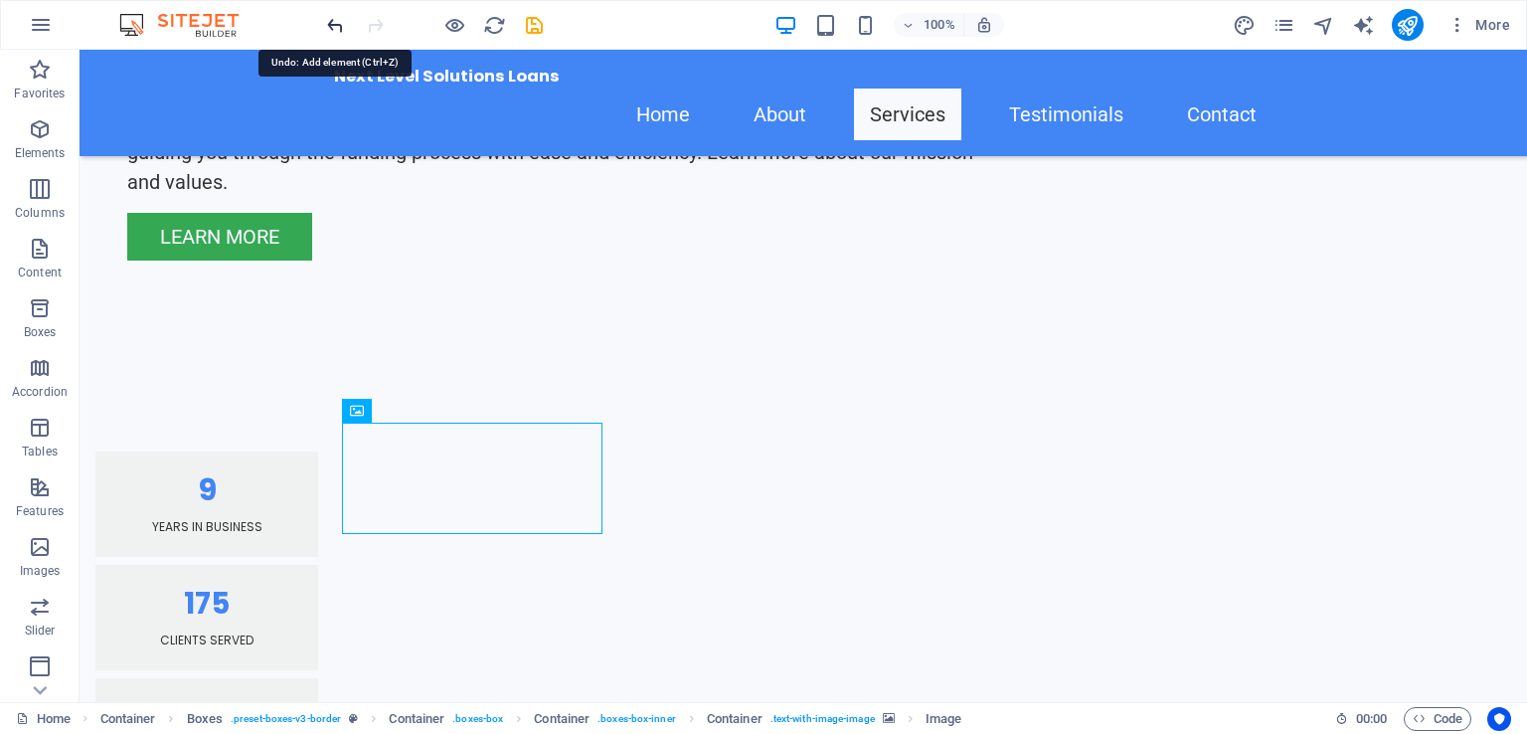
click at [339, 25] on icon "undo" at bounding box center [335, 25] width 23 height 23
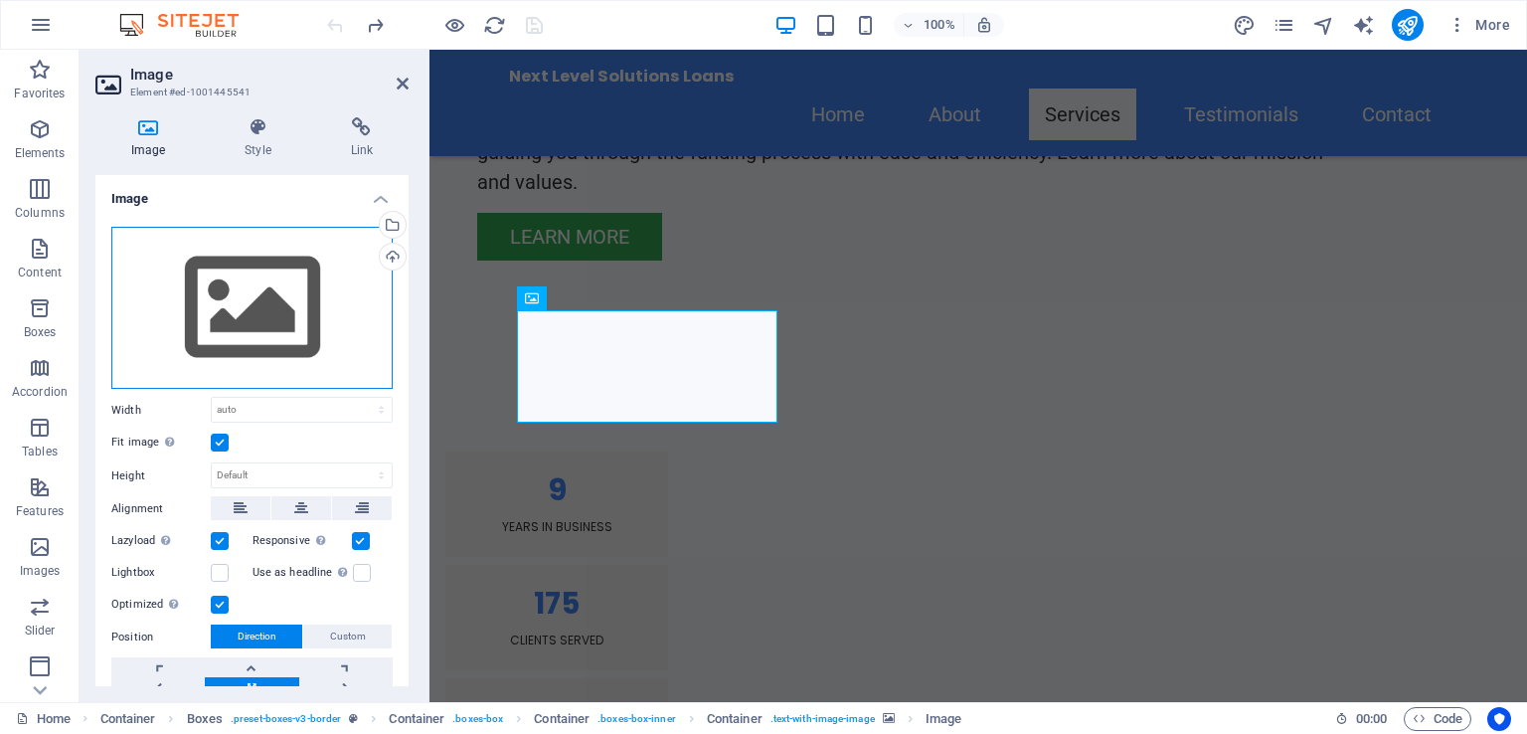
click at [290, 304] on div "Drag files here, click to choose files or select files from Files or our free s…" at bounding box center [251, 308] width 281 height 163
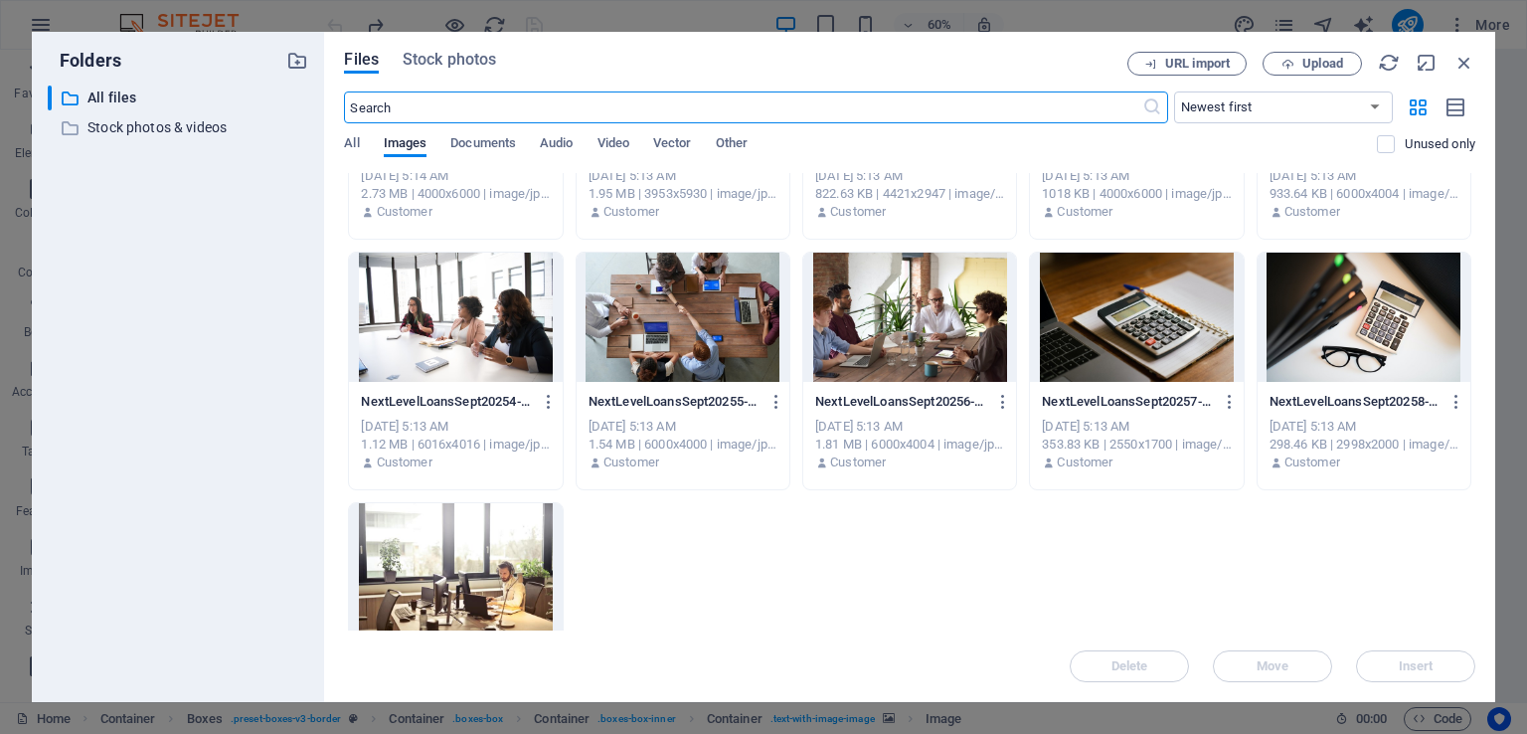
scroll to position [533, 0]
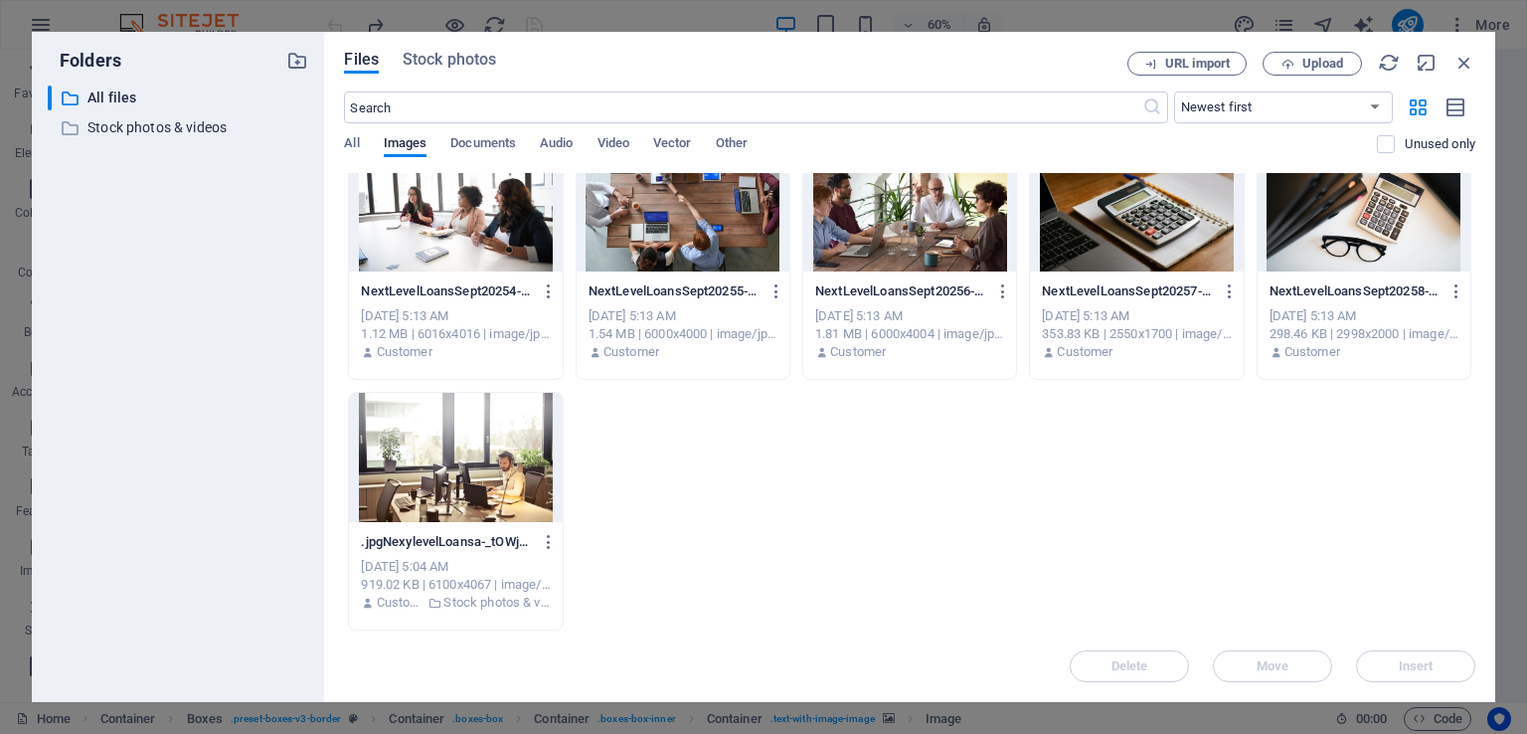
click at [1399, 226] on div at bounding box center [1364, 206] width 213 height 129
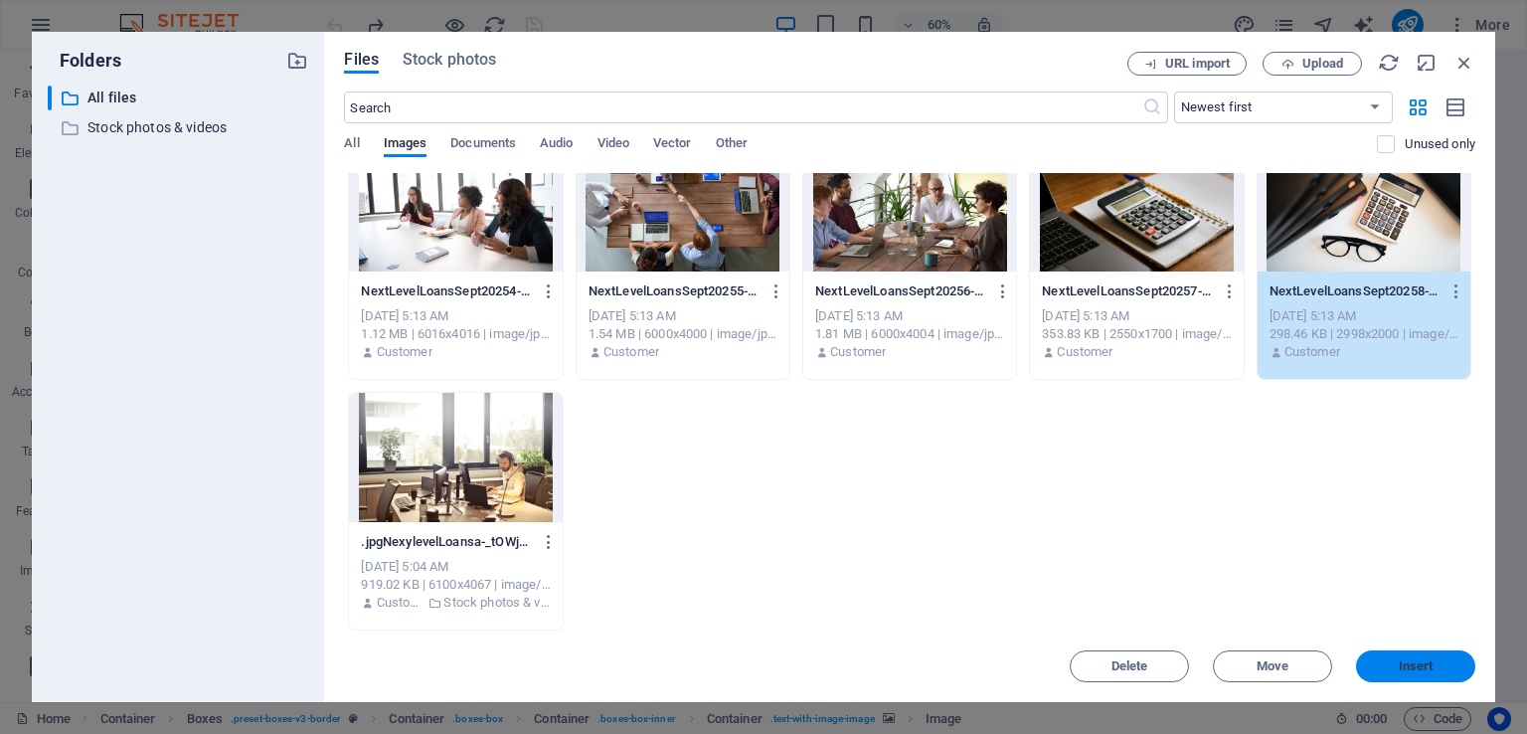
click at [1428, 662] on span "Insert" at bounding box center [1416, 666] width 35 height 12
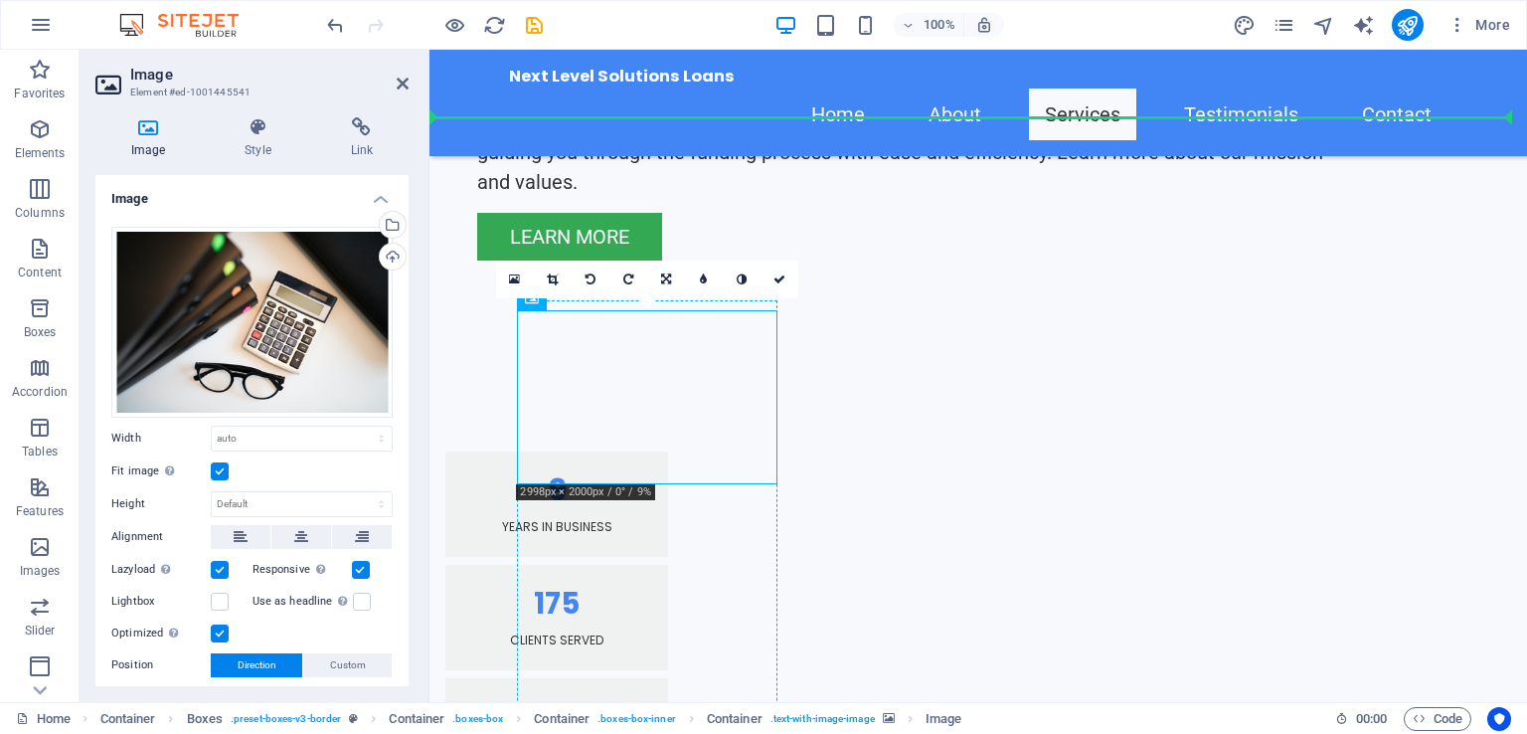
drag, startPoint x: 624, startPoint y: 406, endPoint x: 768, endPoint y: 508, distance: 176.0
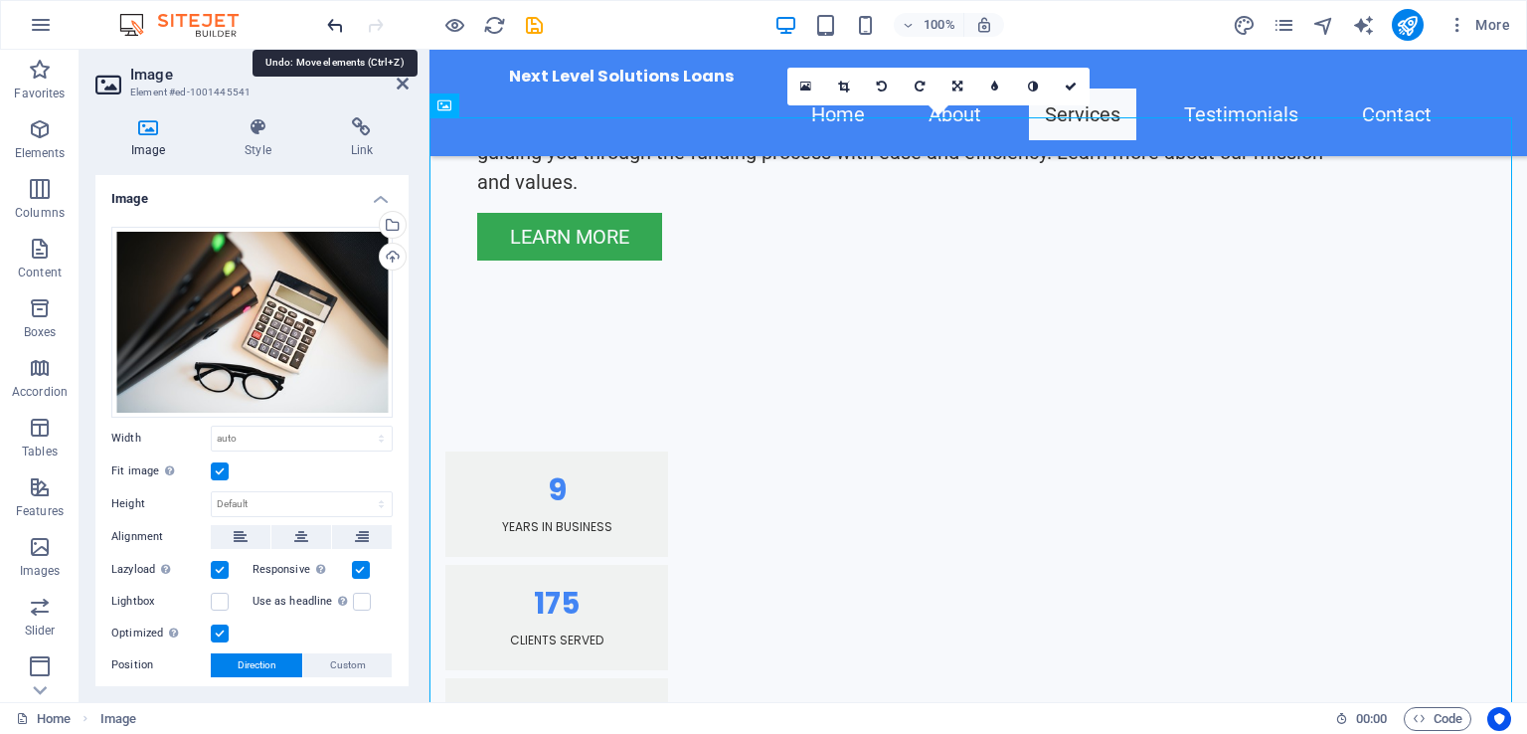
click at [334, 22] on icon "undo" at bounding box center [335, 25] width 23 height 23
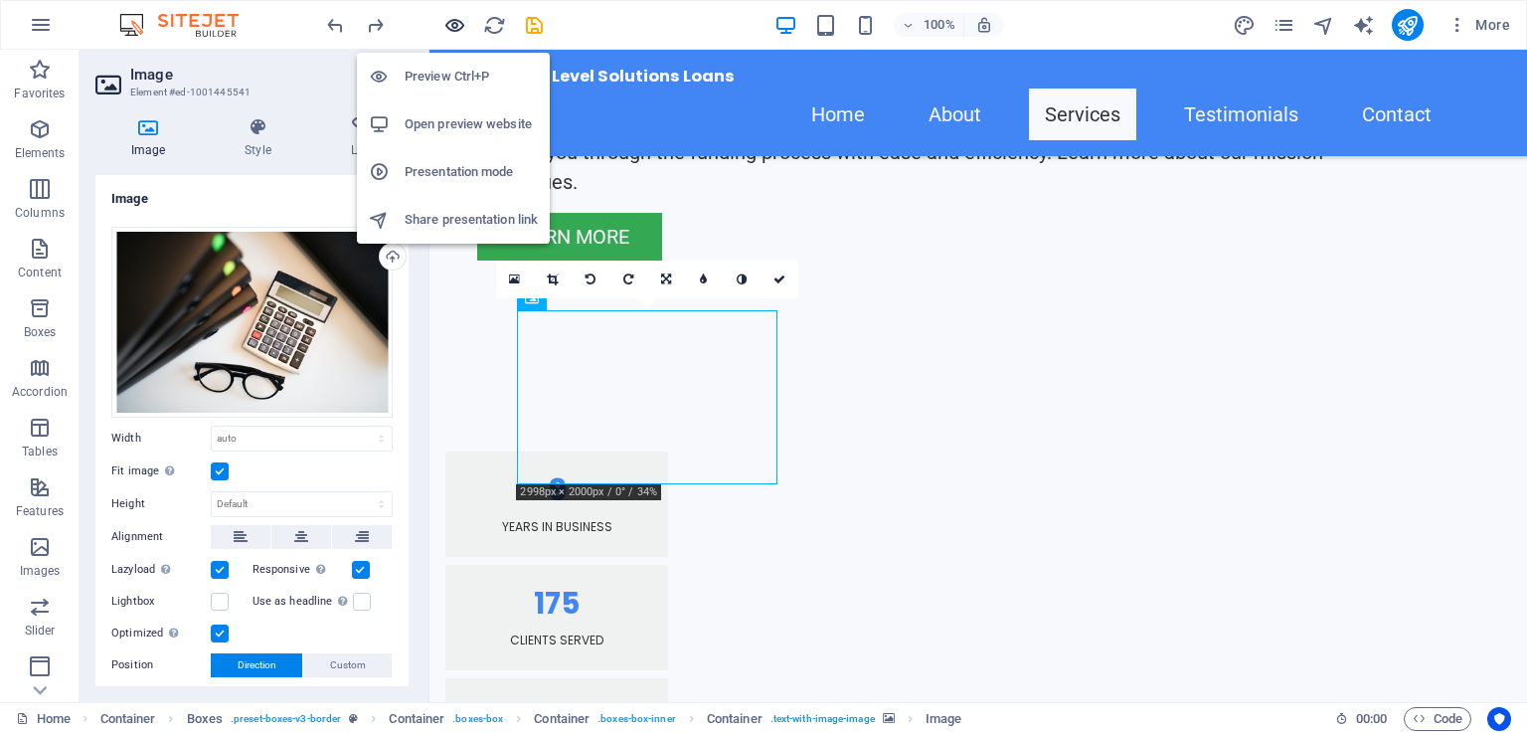
click at [443, 25] on icon "button" at bounding box center [454, 25] width 23 height 23
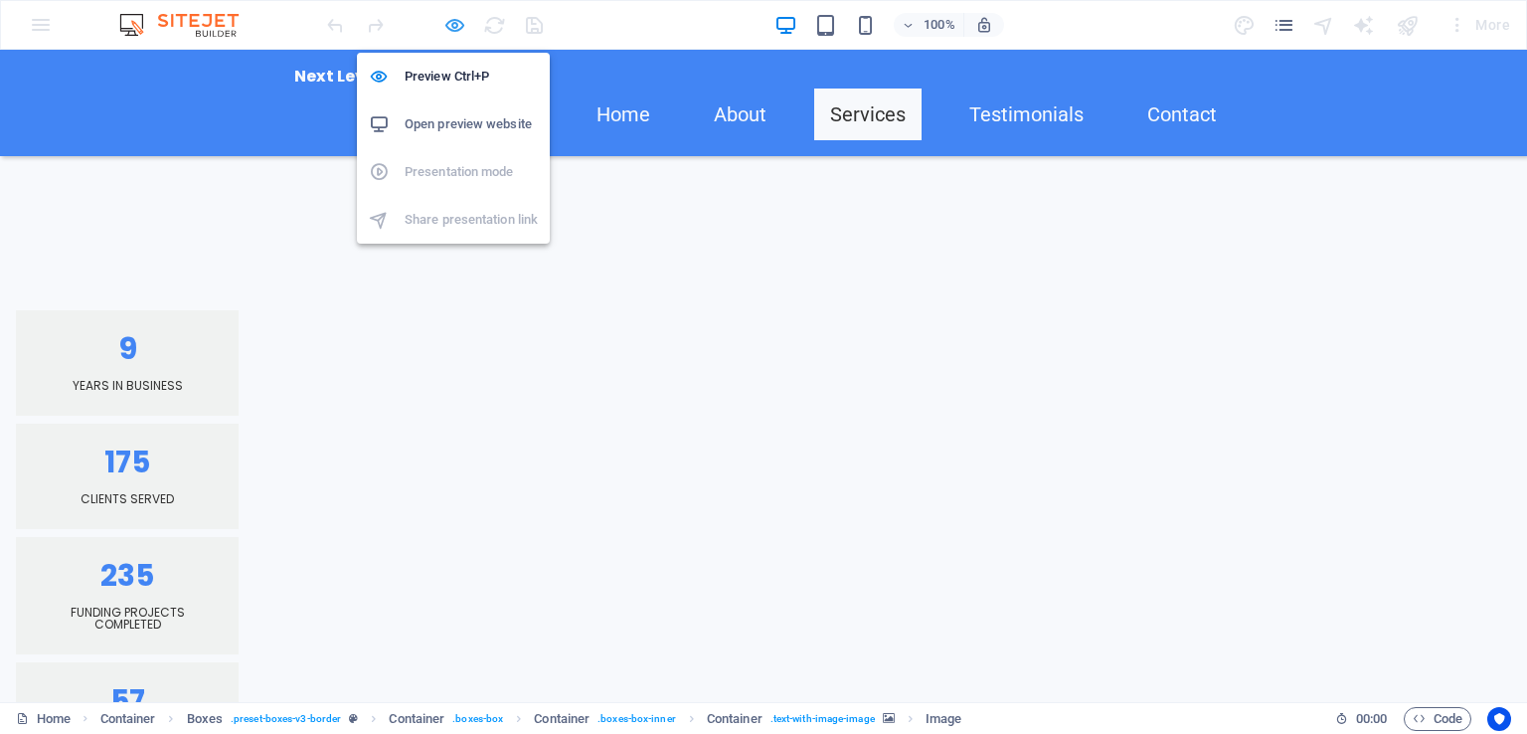
click at [454, 14] on icon "button" at bounding box center [454, 25] width 23 height 23
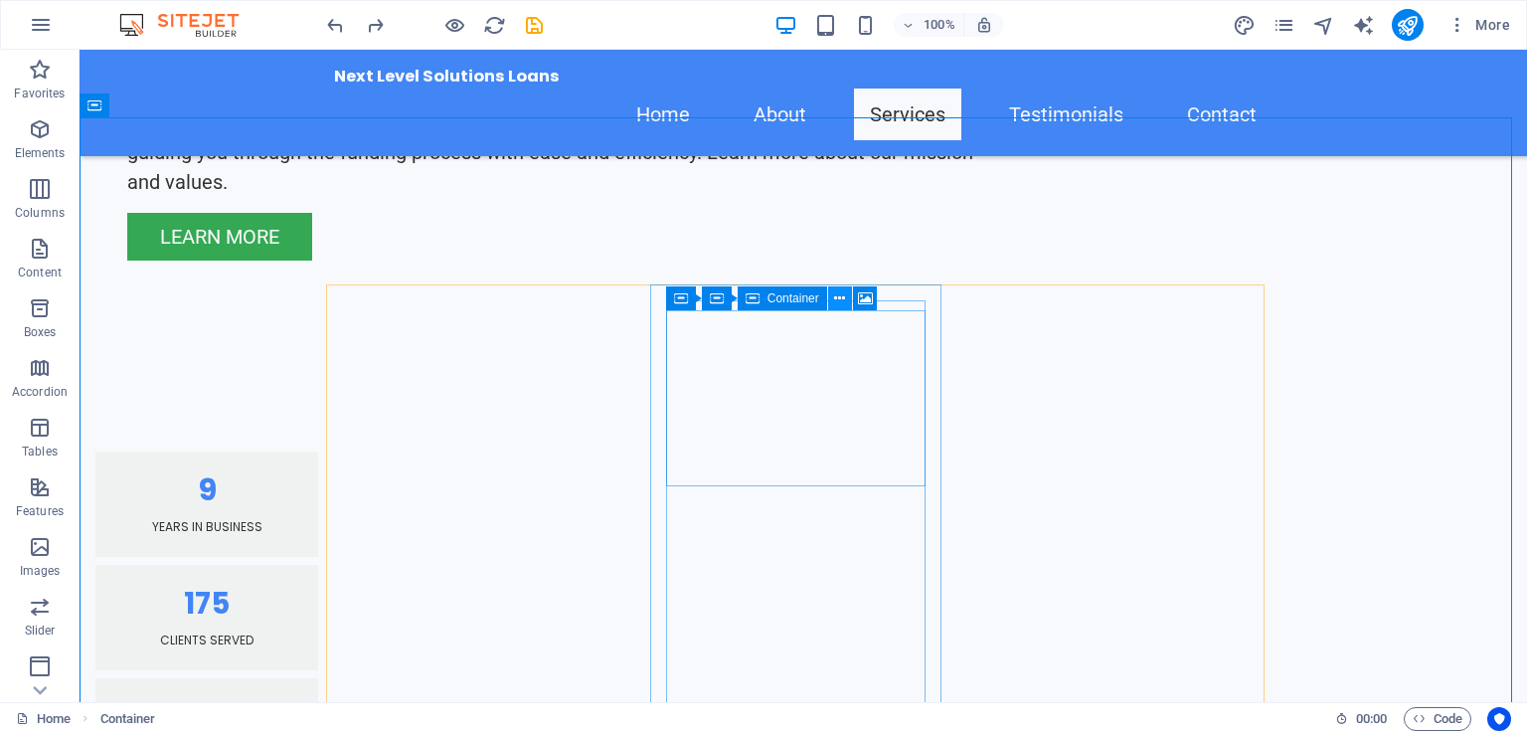
click at [840, 304] on icon at bounding box center [839, 298] width 11 height 21
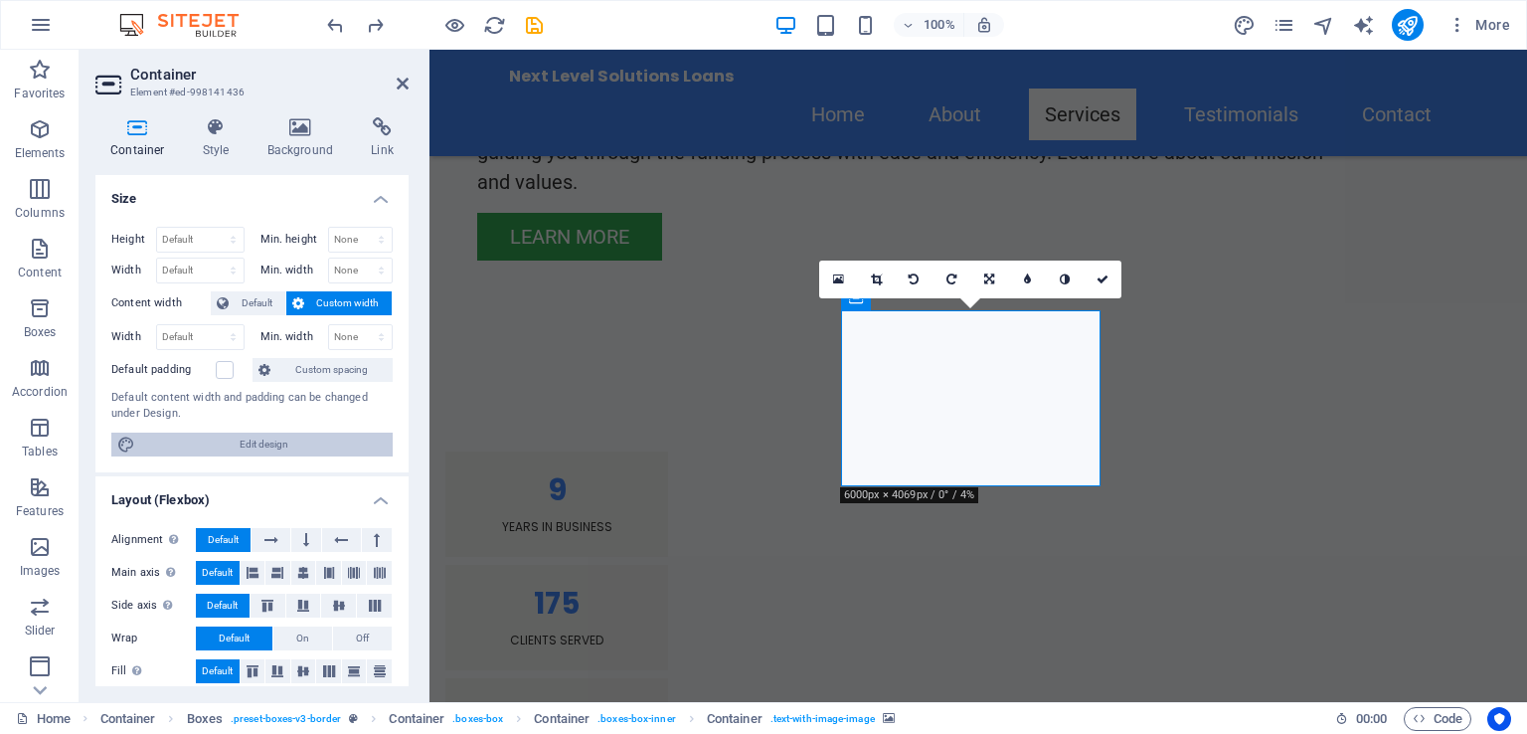
click at [346, 442] on span "Edit design" at bounding box center [264, 444] width 246 height 24
select select "rem"
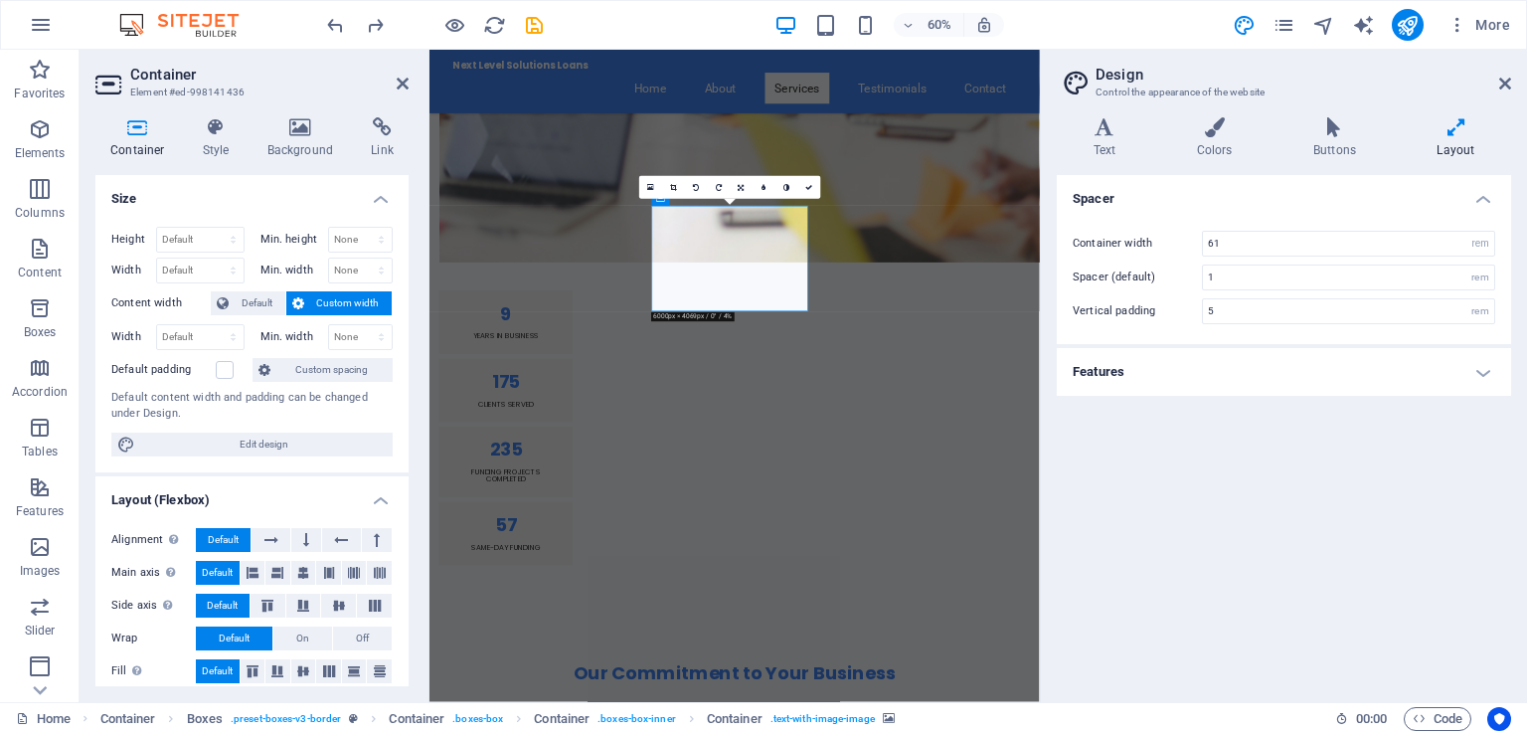
click at [1437, 132] on icon at bounding box center [1456, 127] width 110 height 20
click at [1464, 136] on icon at bounding box center [1456, 127] width 110 height 20
click at [1352, 139] on h4 "Buttons" at bounding box center [1338, 138] width 123 height 42
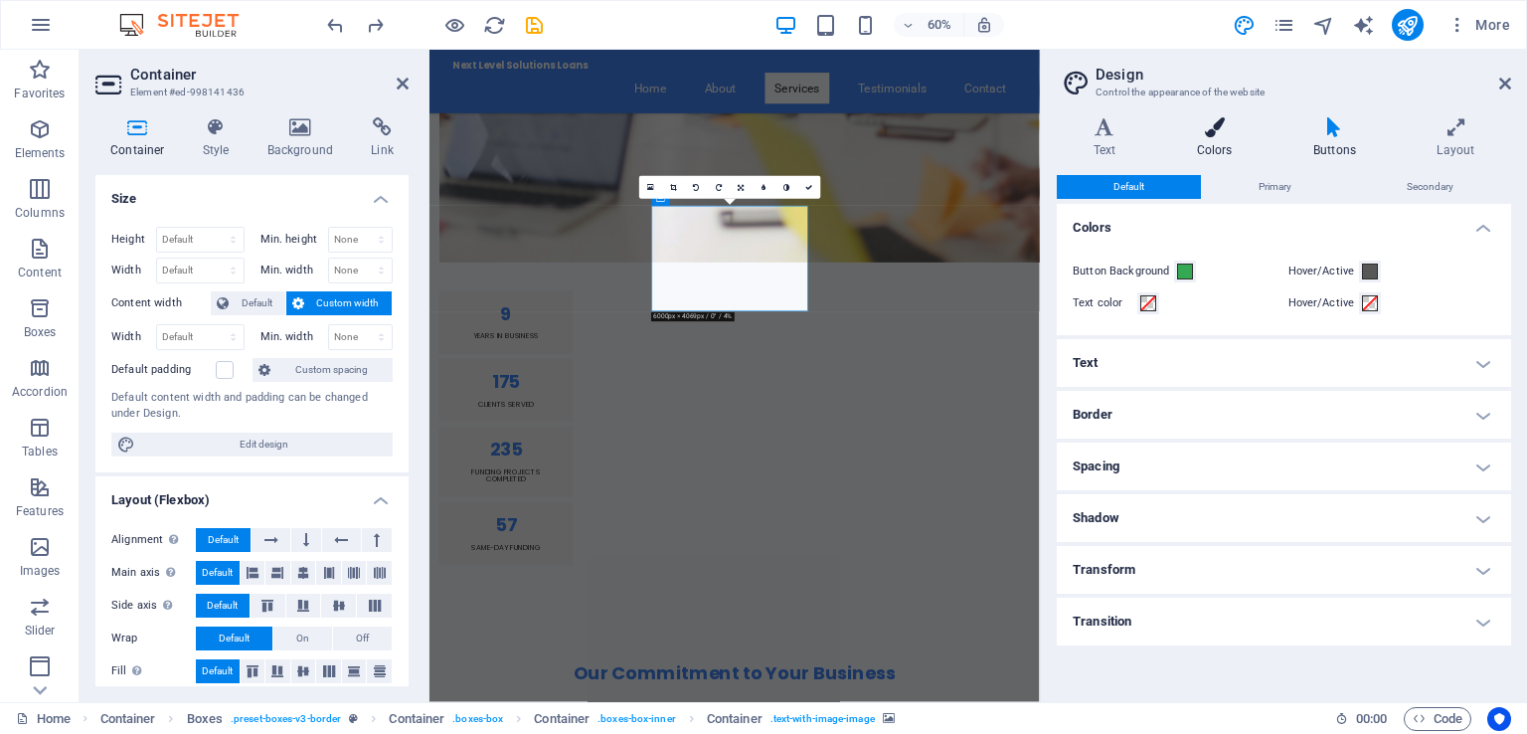
click at [1232, 132] on icon at bounding box center [1214, 127] width 108 height 20
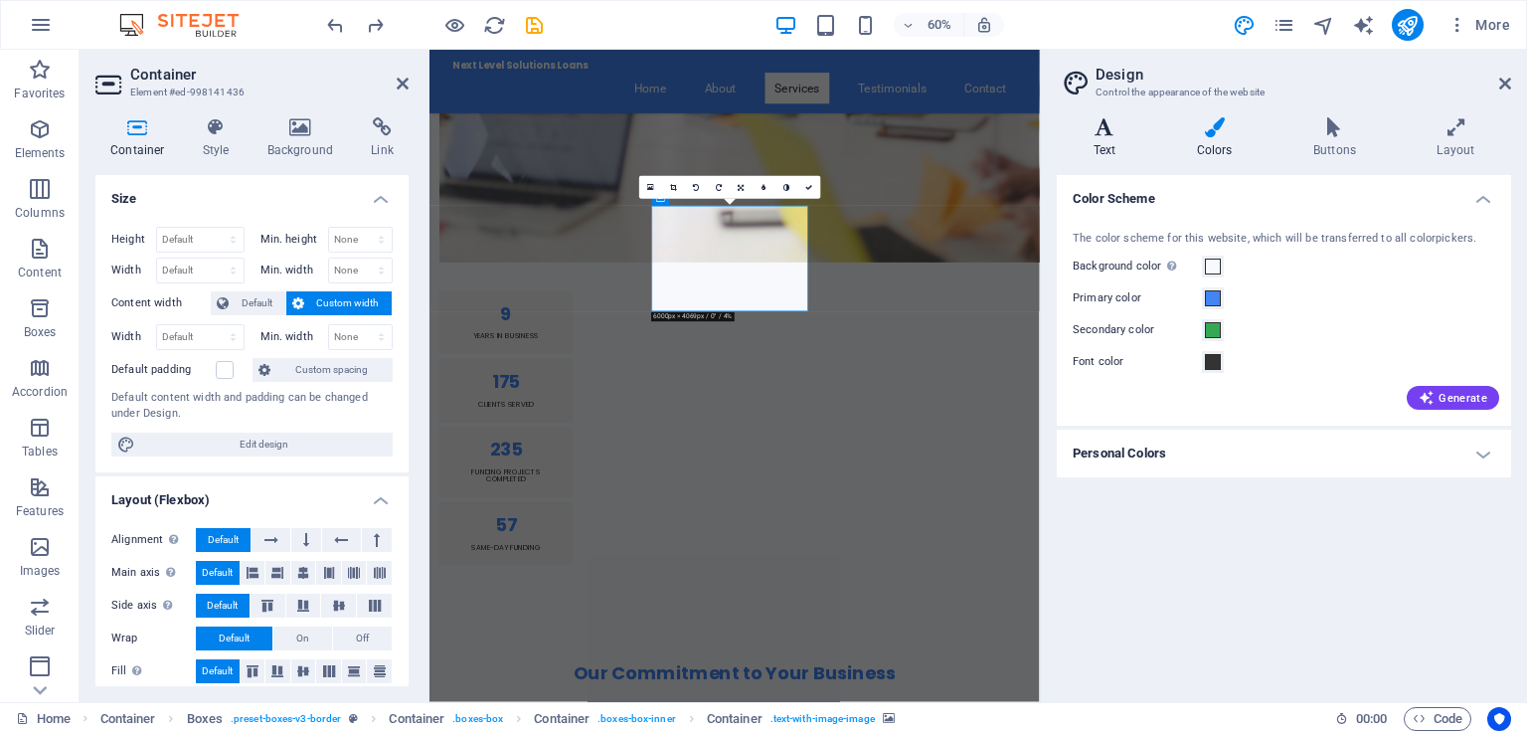
click at [1102, 126] on icon at bounding box center [1104, 127] width 95 height 20
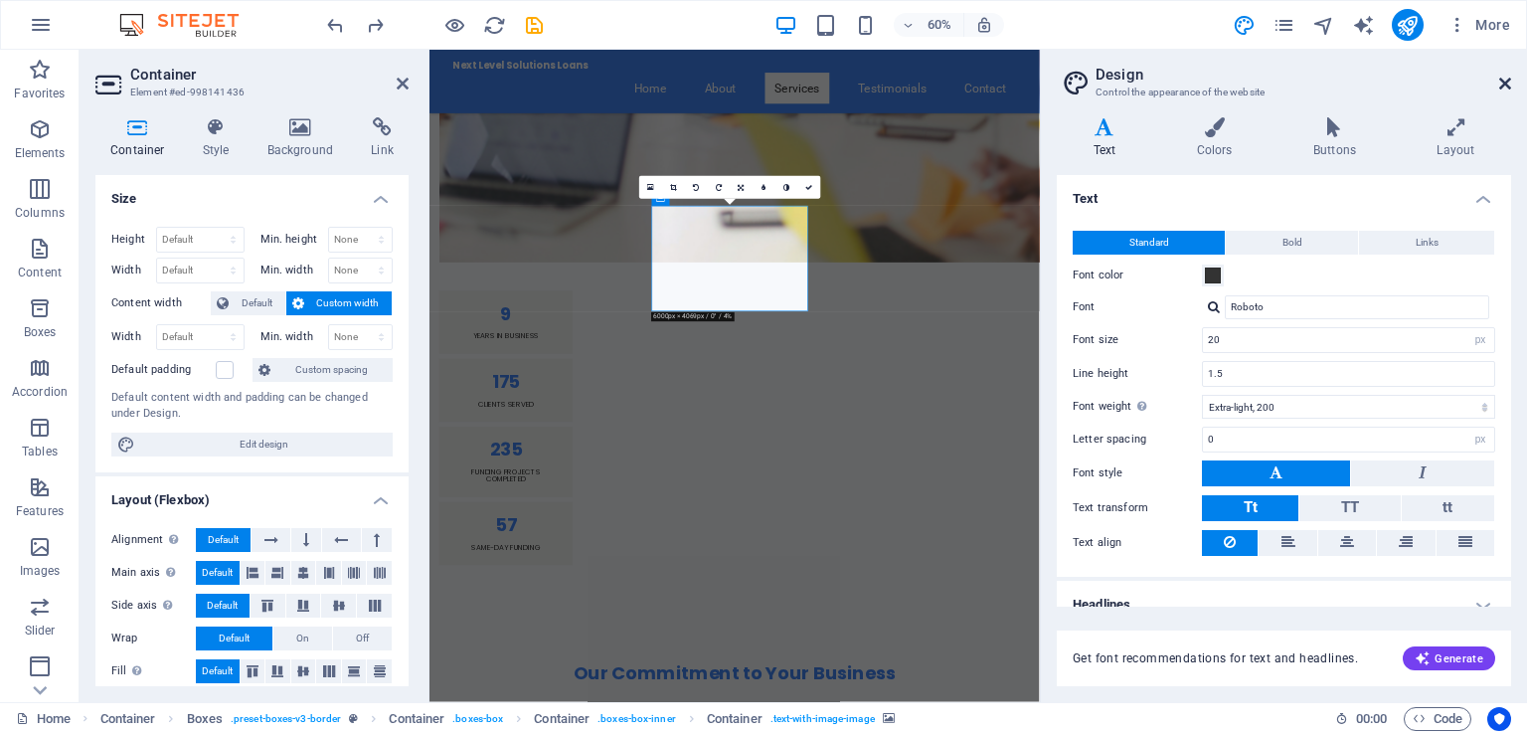
click at [1503, 87] on icon at bounding box center [1505, 84] width 12 height 16
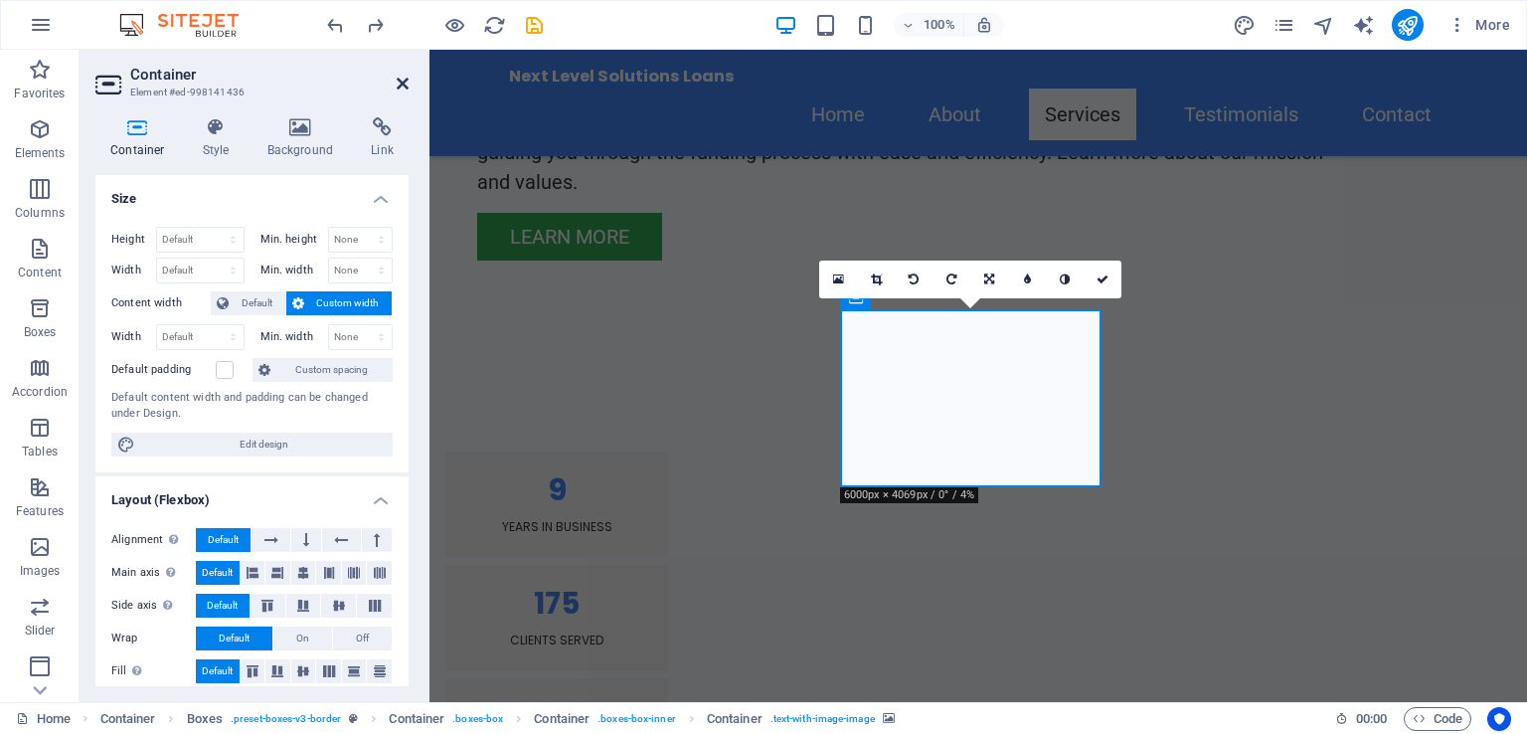
click at [400, 80] on icon at bounding box center [403, 84] width 12 height 16
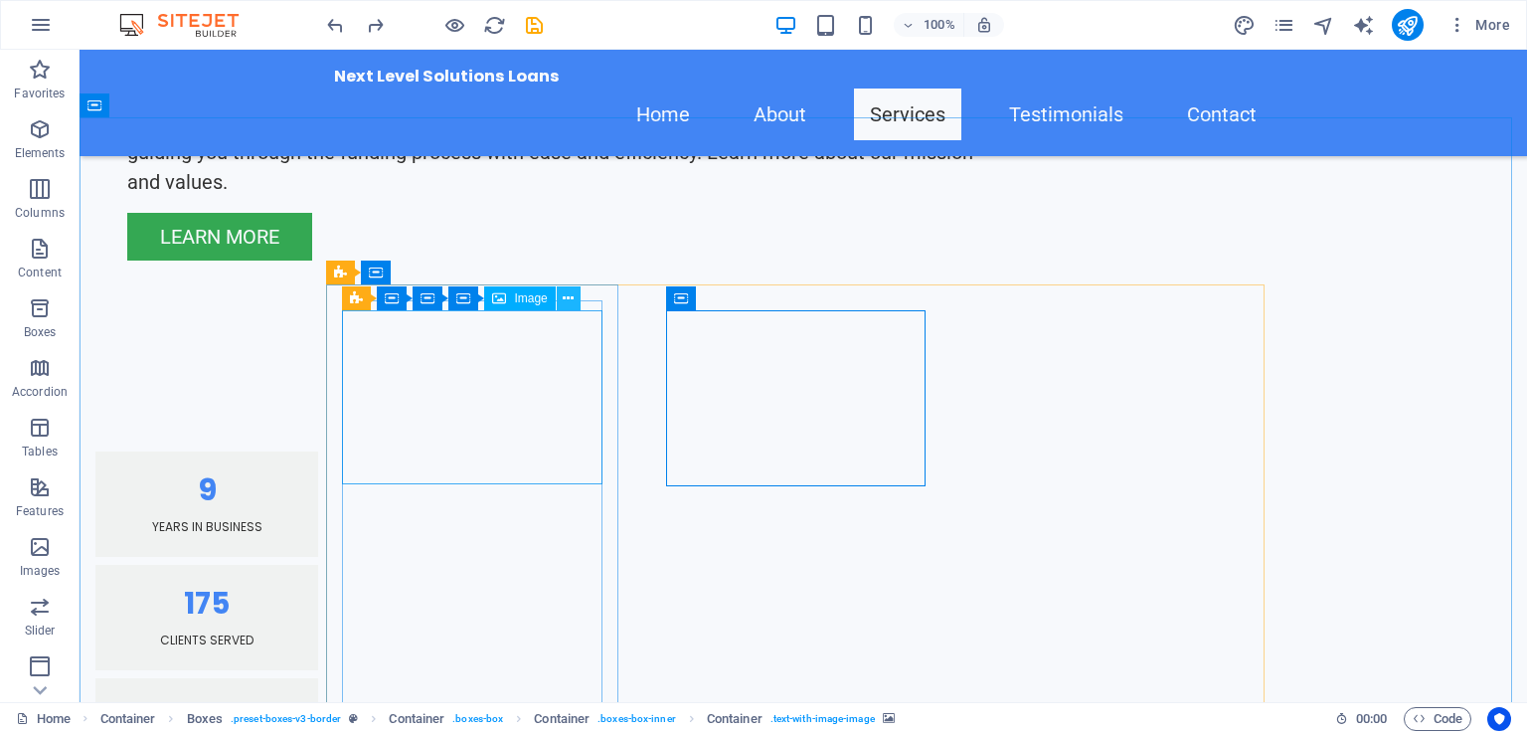
click at [571, 299] on icon at bounding box center [568, 298] width 11 height 21
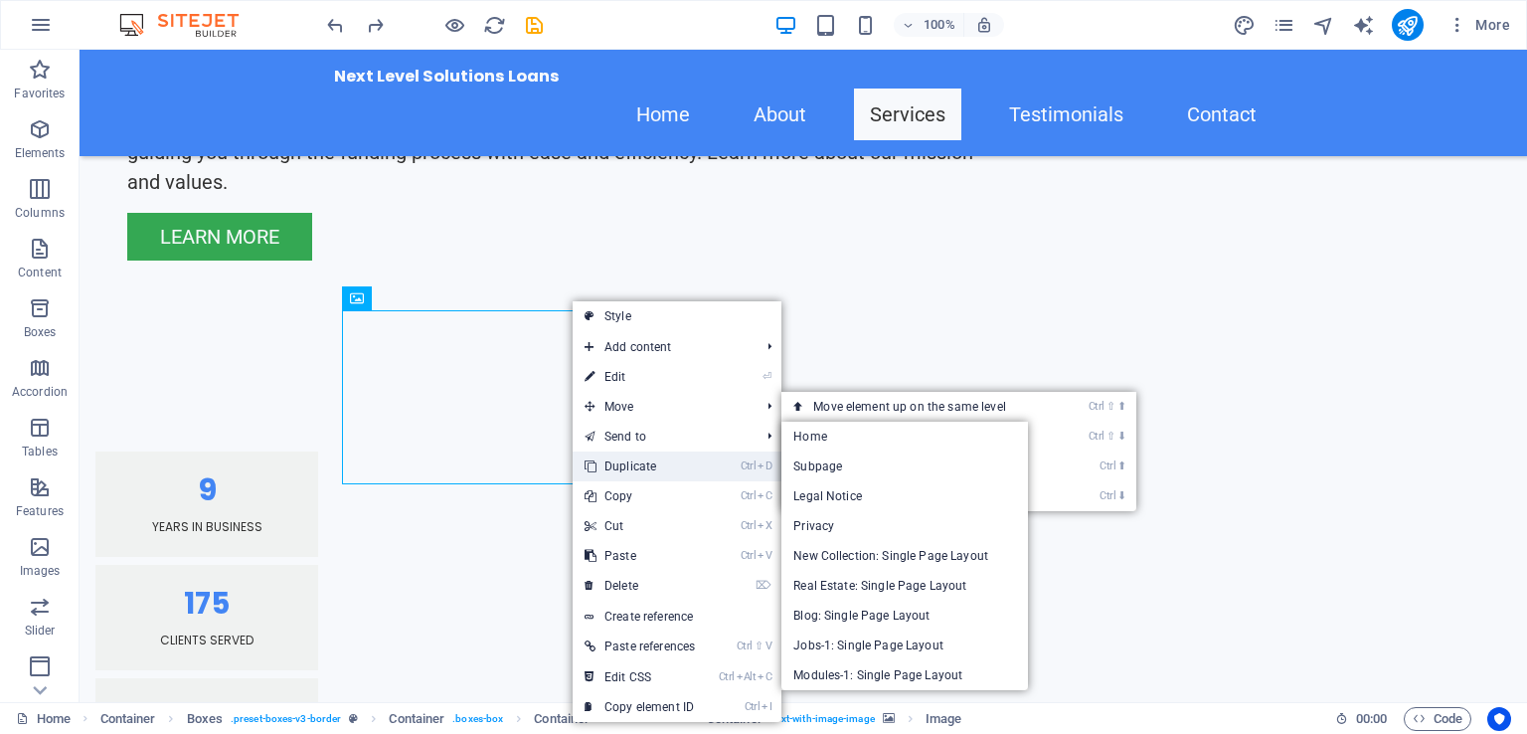
click at [650, 453] on link "Ctrl D Duplicate" at bounding box center [640, 466] width 134 height 30
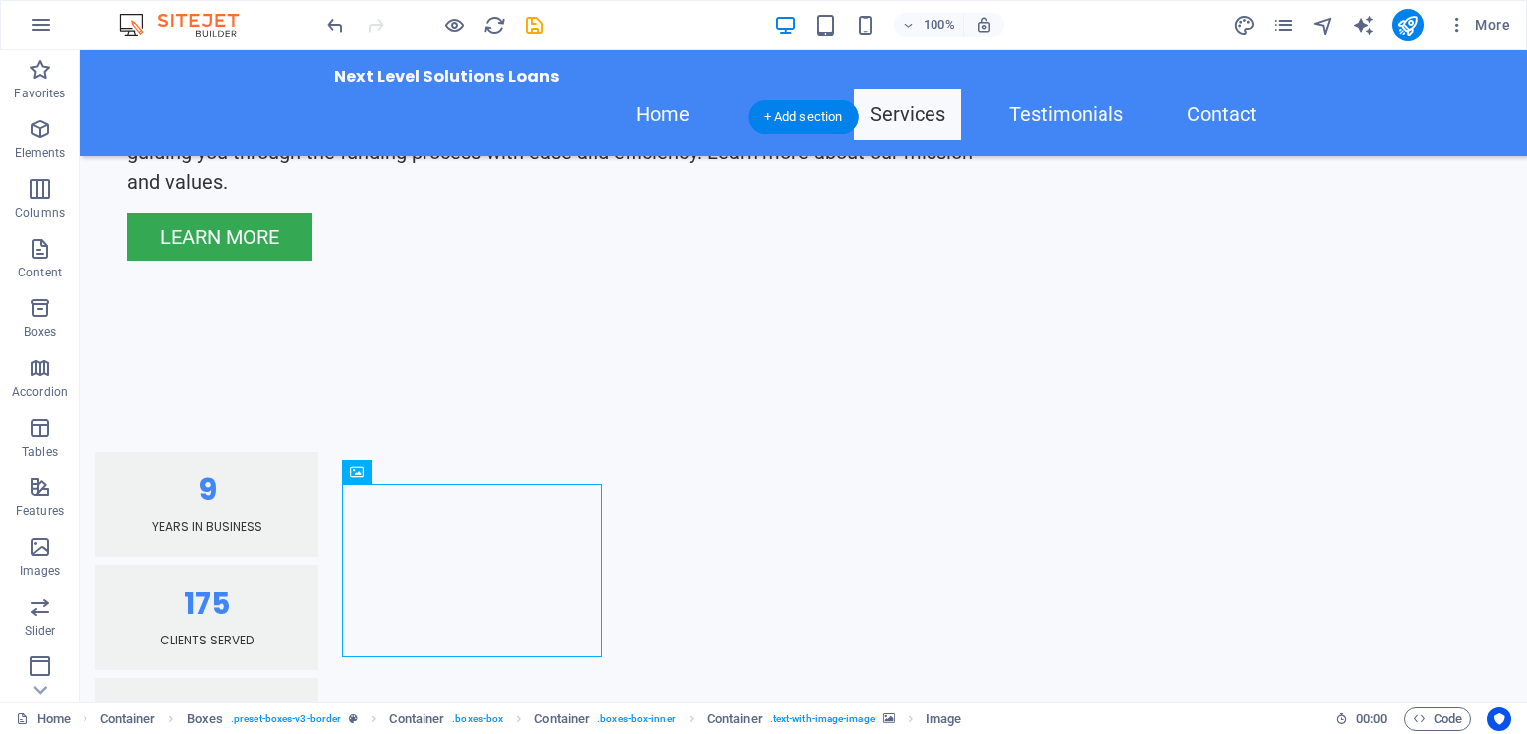
drag, startPoint x: 553, startPoint y: 540, endPoint x: 790, endPoint y: 399, distance: 276.4
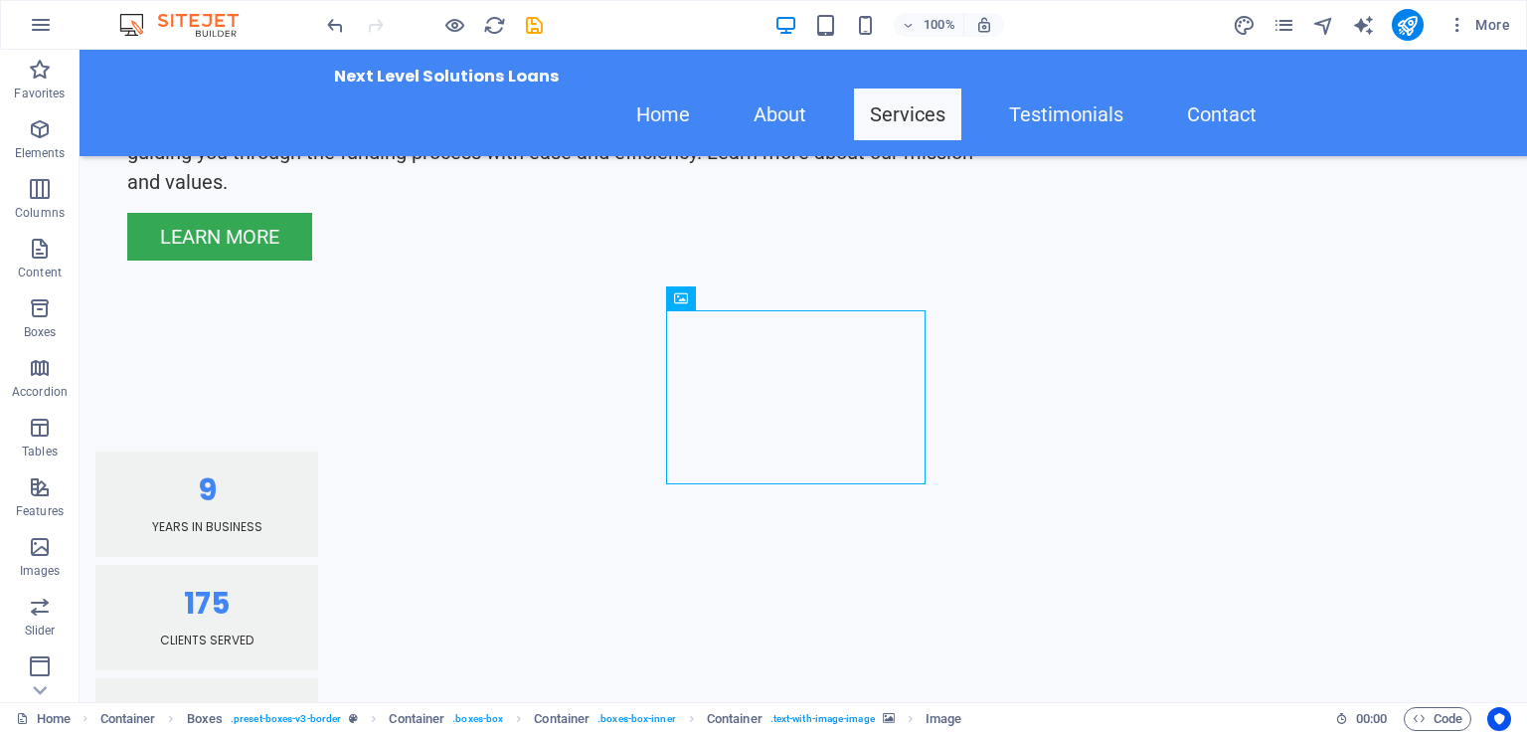
click at [472, 25] on div at bounding box center [434, 25] width 223 height 32
click at [461, 22] on icon "button" at bounding box center [454, 25] width 23 height 23
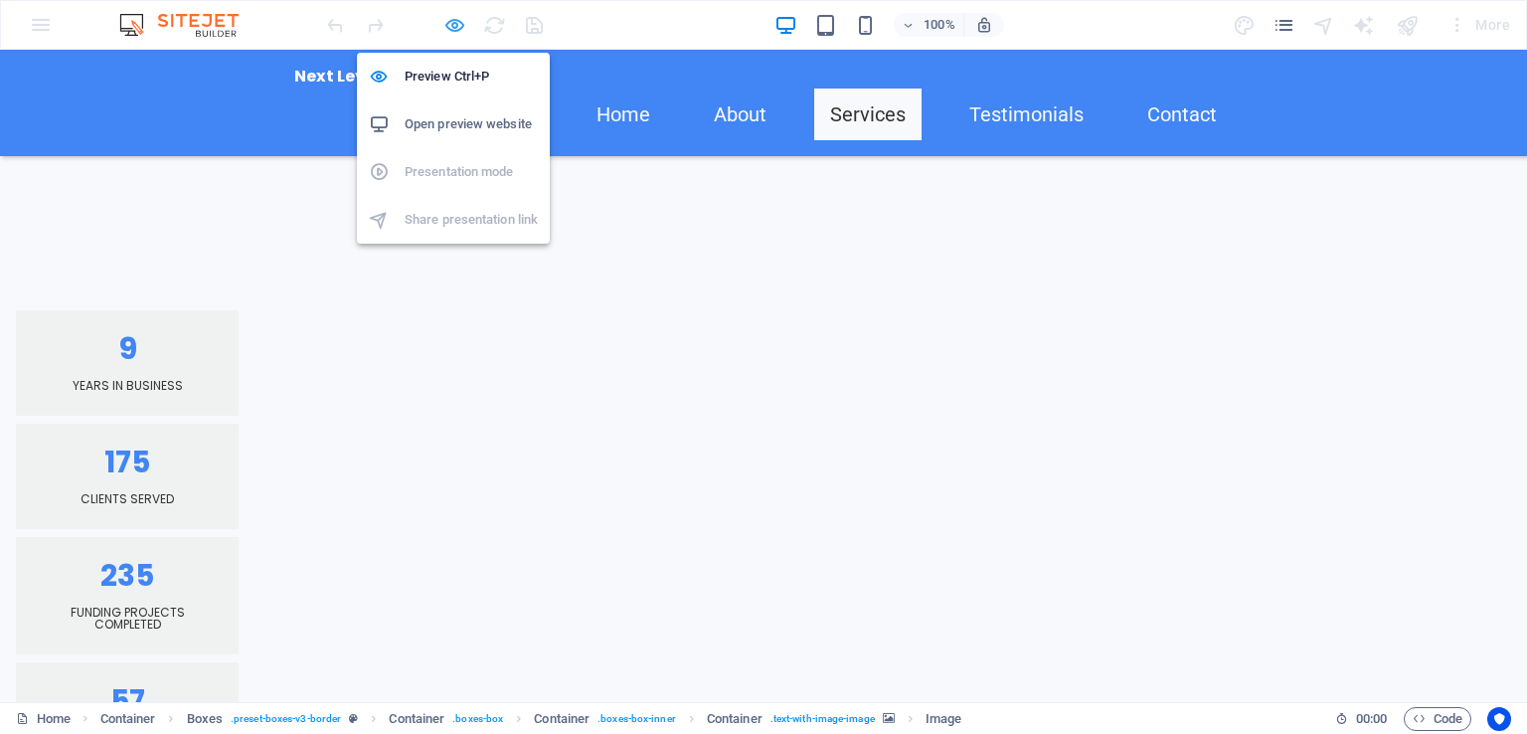
click at [449, 17] on icon "button" at bounding box center [454, 25] width 23 height 23
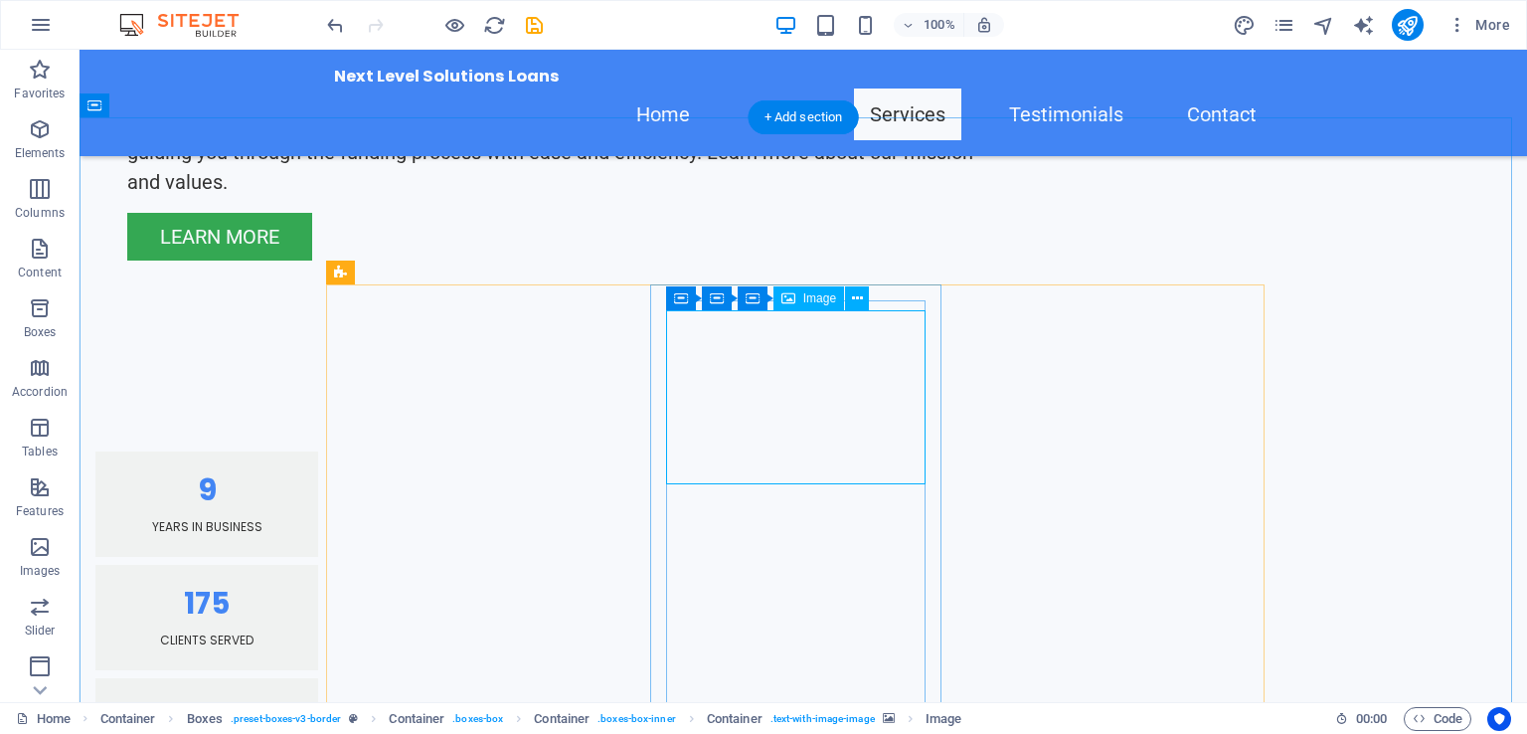
click at [854, 298] on icon at bounding box center [857, 298] width 11 height 21
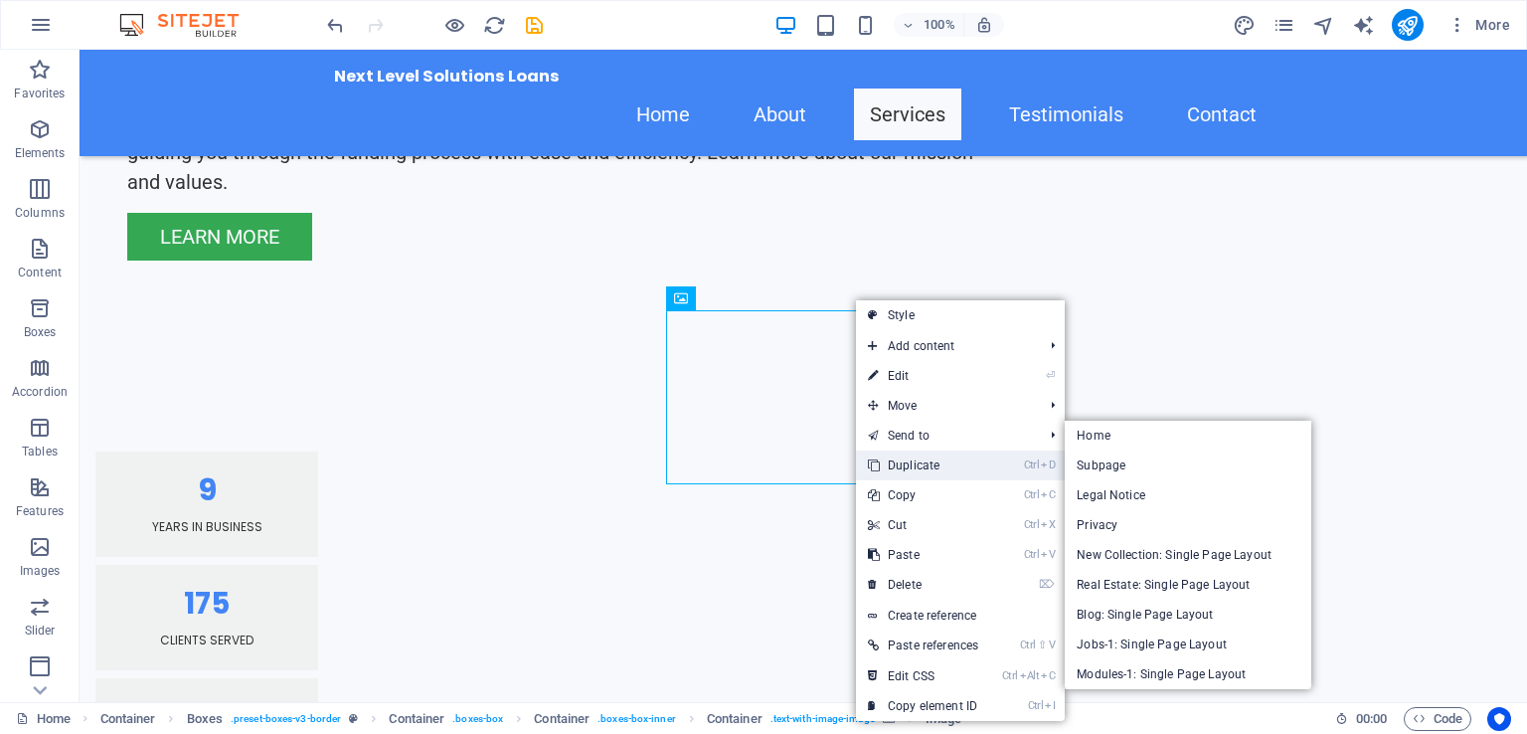
click at [893, 453] on link "Ctrl D Duplicate" at bounding box center [923, 465] width 134 height 30
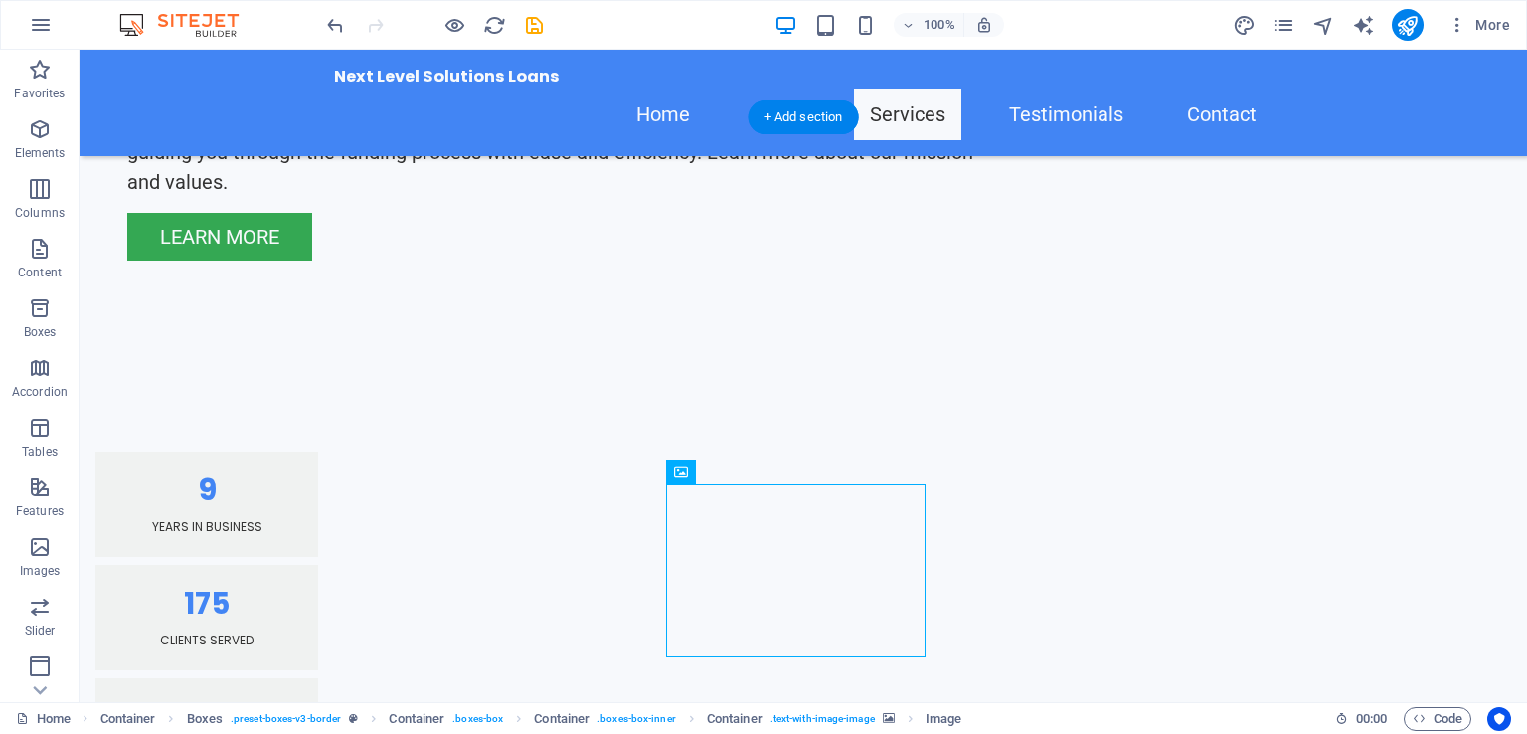
drag, startPoint x: 849, startPoint y: 530, endPoint x: 1110, endPoint y: 365, distance: 308.4
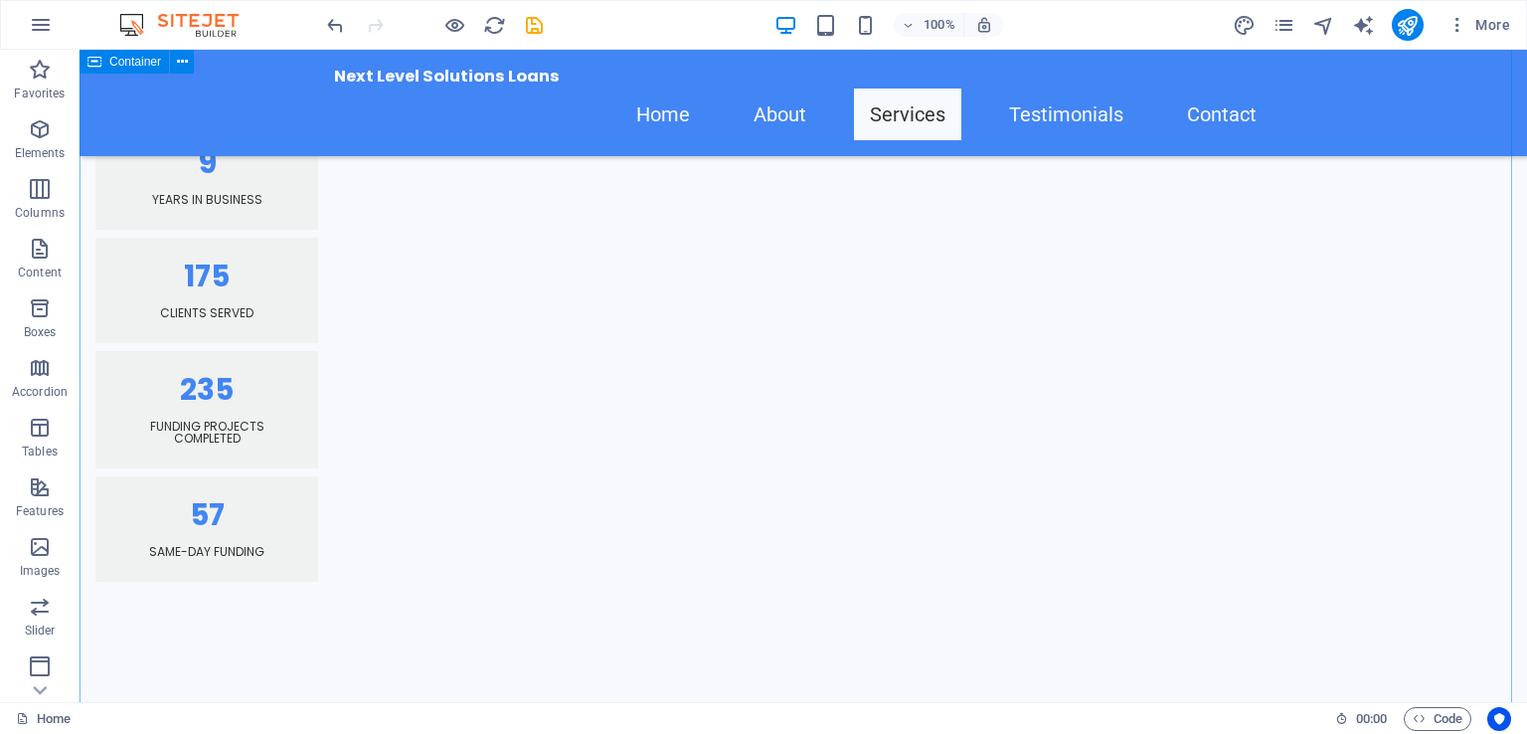
scroll to position [2180, 0]
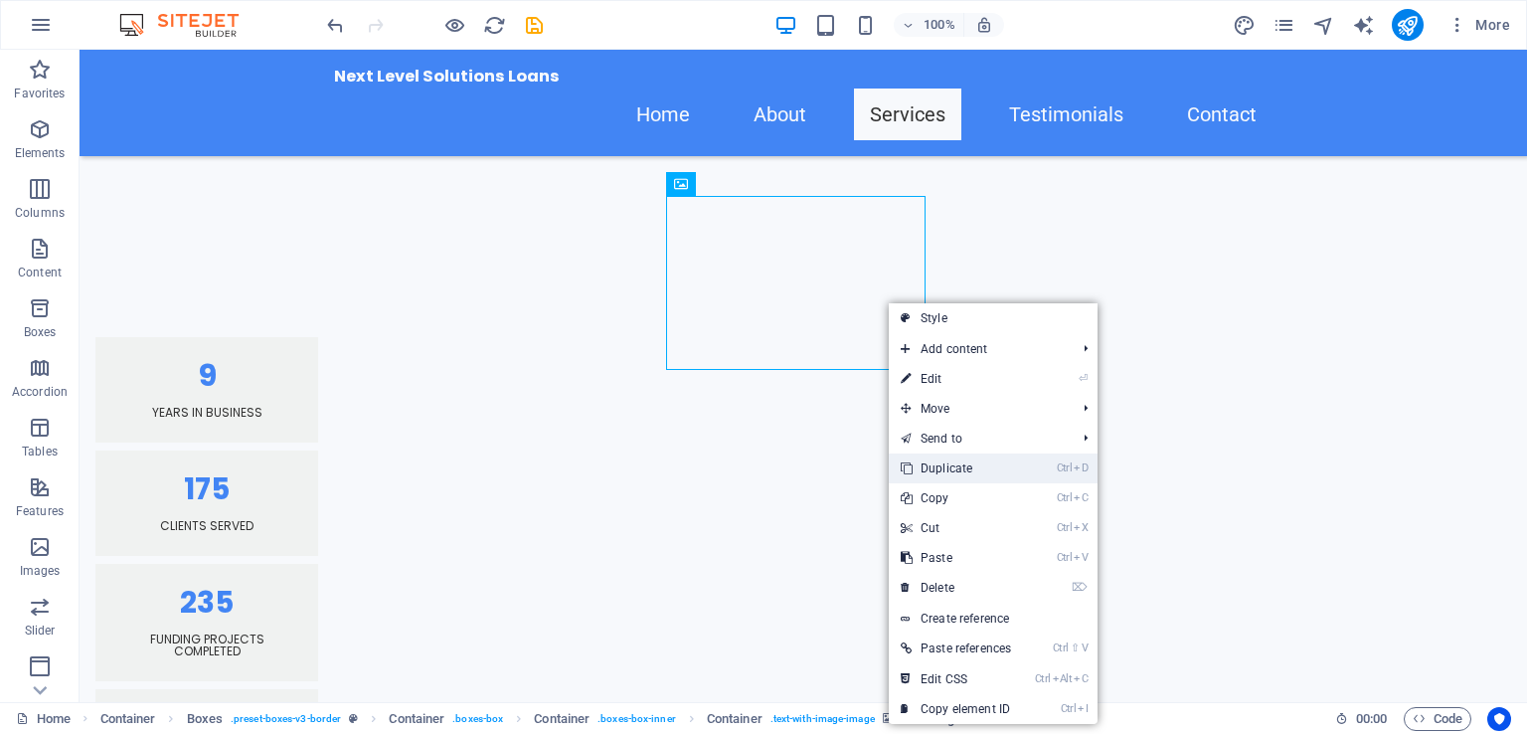
click at [960, 462] on link "Ctrl D Duplicate" at bounding box center [956, 468] width 134 height 30
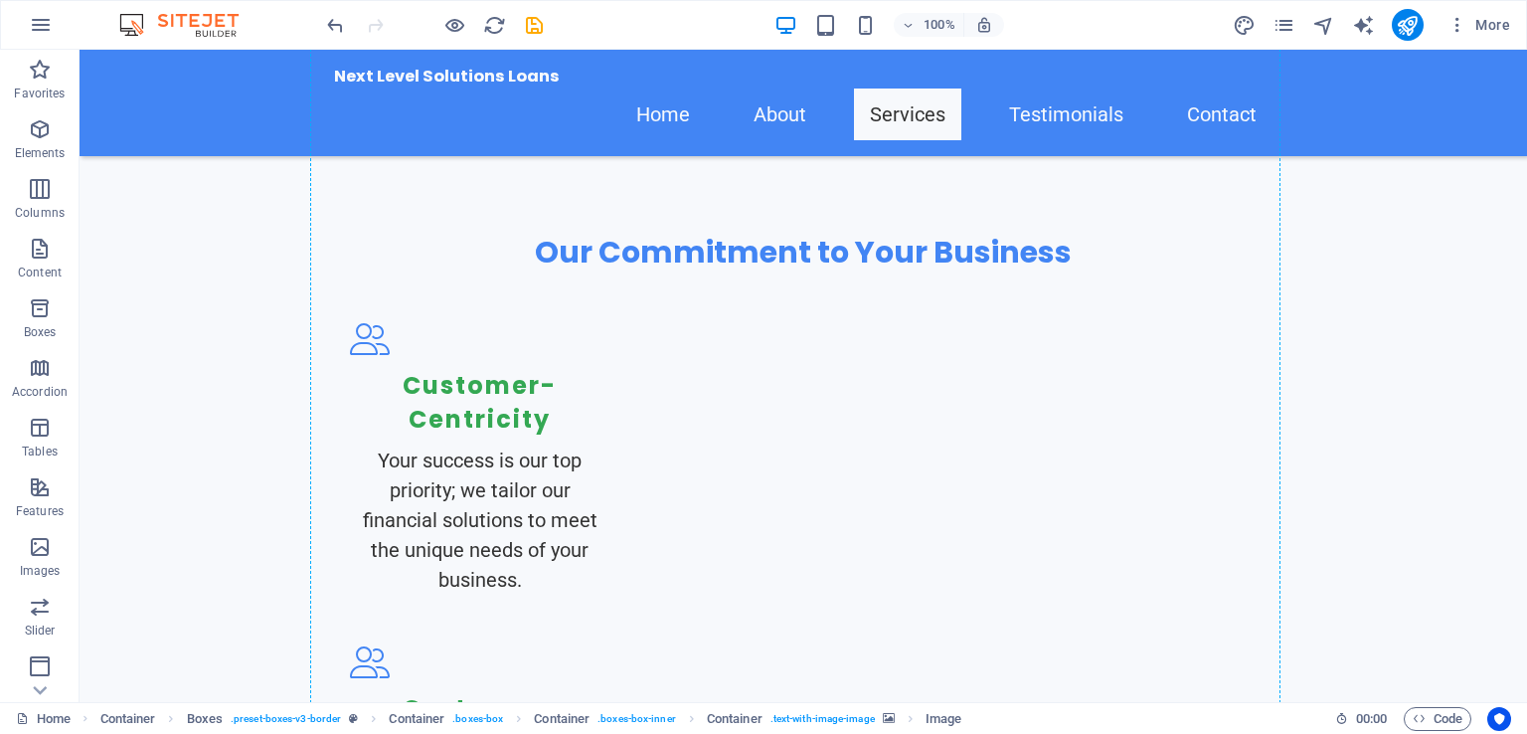
scroll to position [3012, 0]
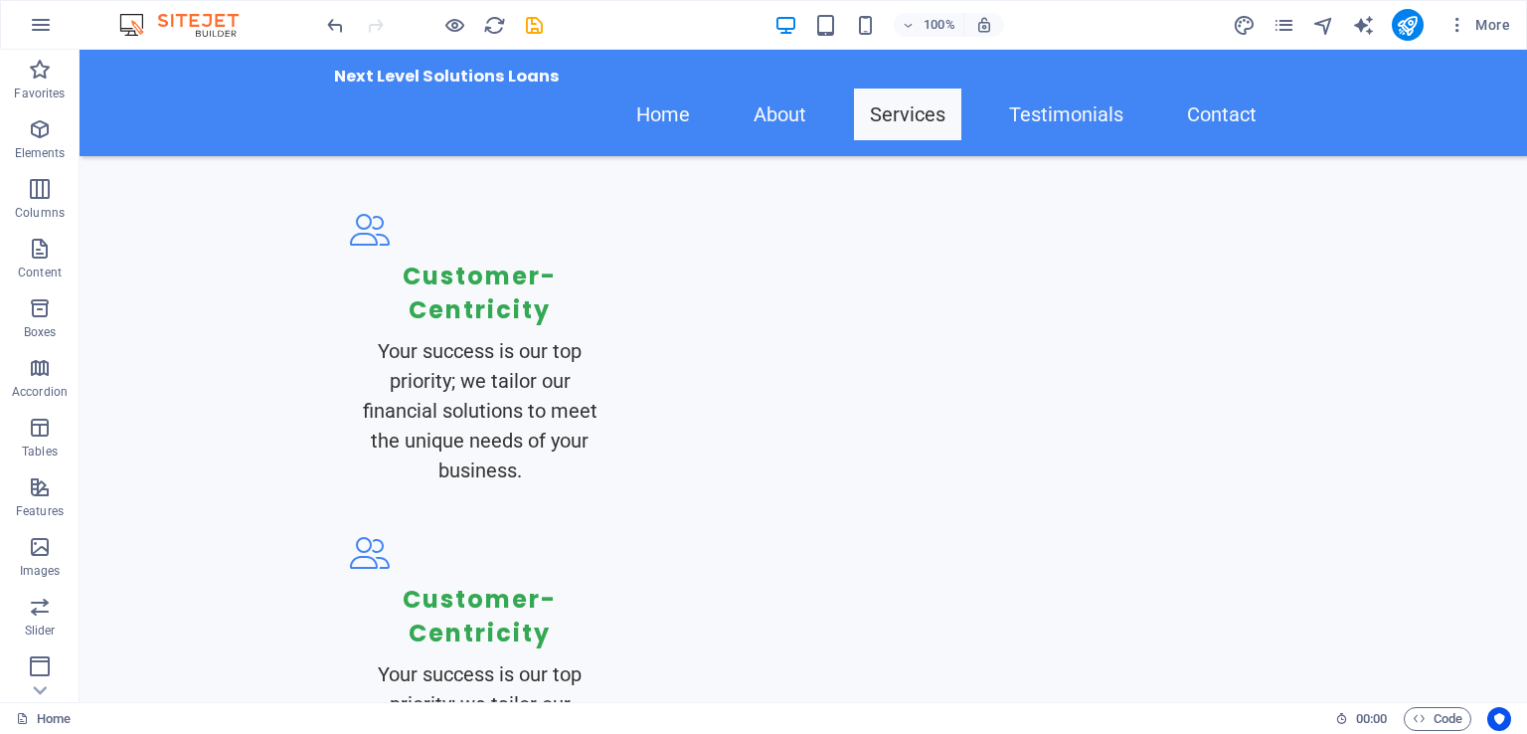
drag, startPoint x: 847, startPoint y: 432, endPoint x: 517, endPoint y: 464, distance: 331.7
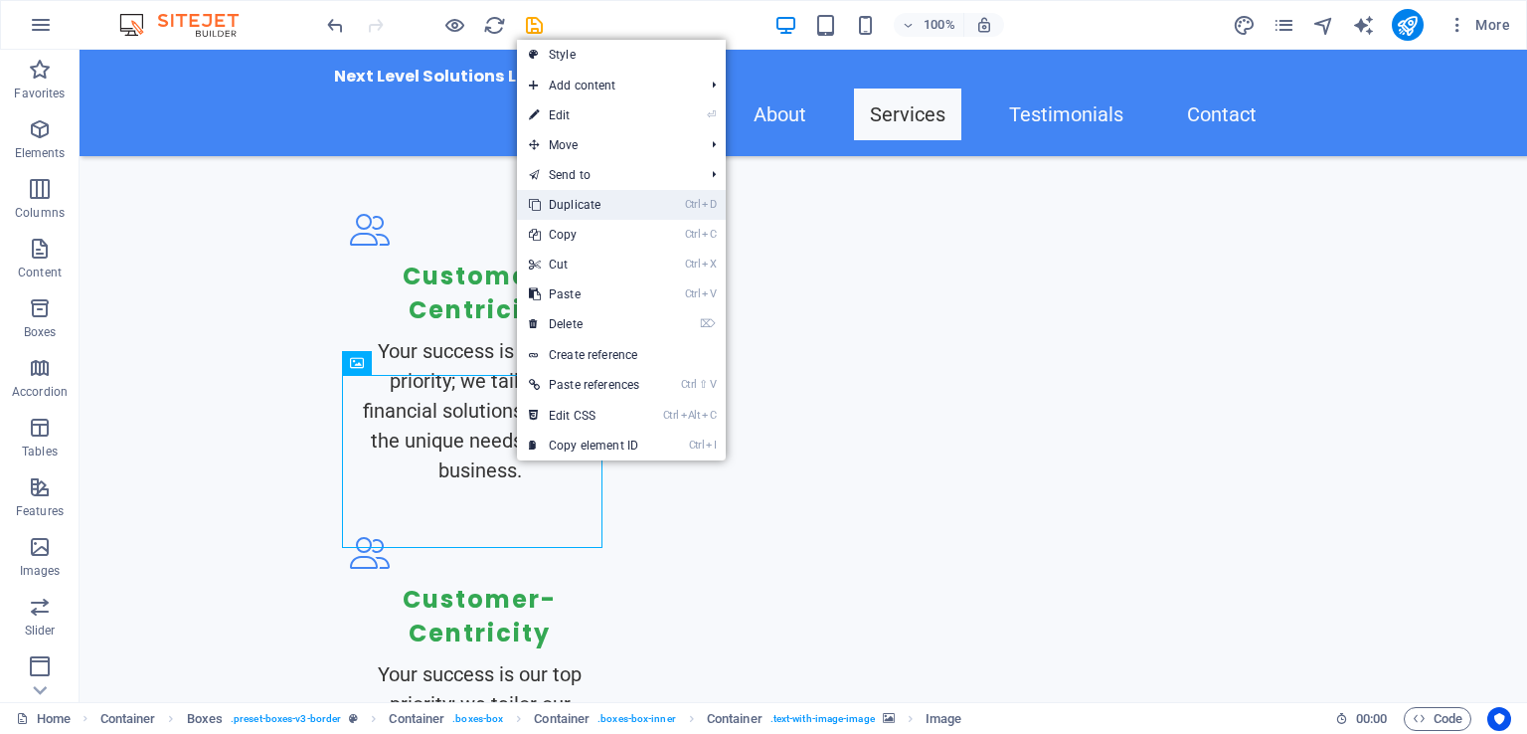
click at [630, 207] on link "Ctrl D Duplicate" at bounding box center [584, 205] width 134 height 30
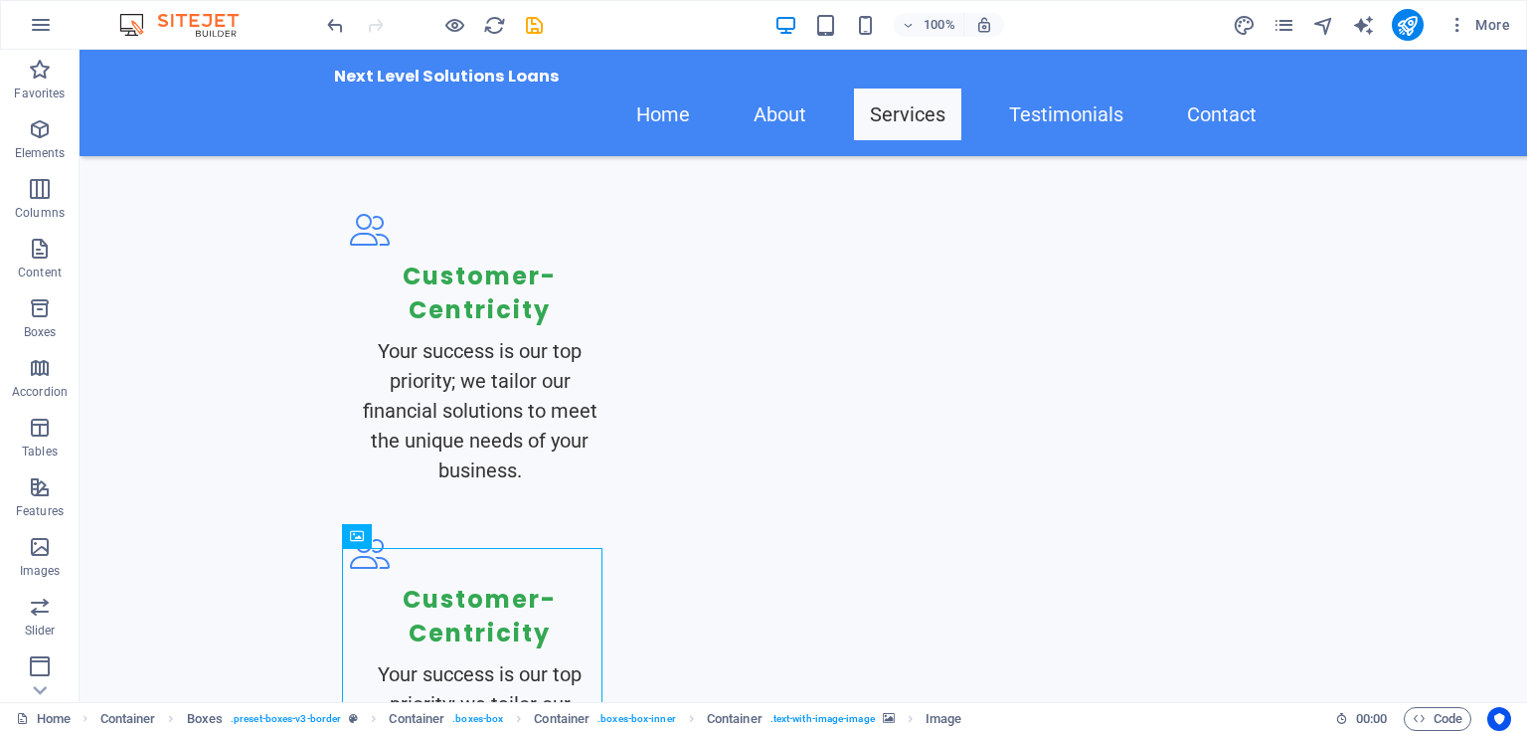
drag, startPoint x: 537, startPoint y: 602, endPoint x: 791, endPoint y: 450, distance: 296.0
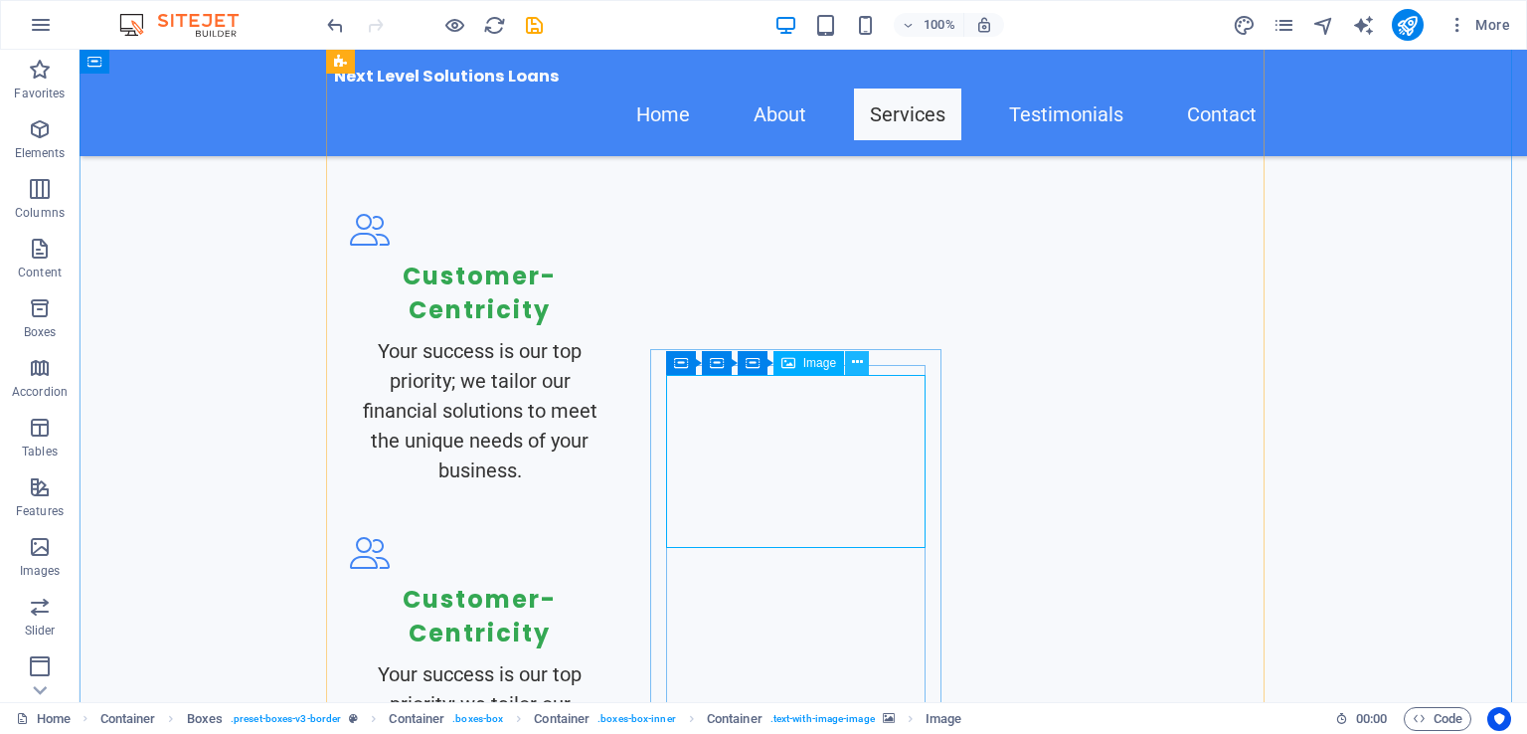
click at [852, 361] on icon at bounding box center [857, 362] width 11 height 21
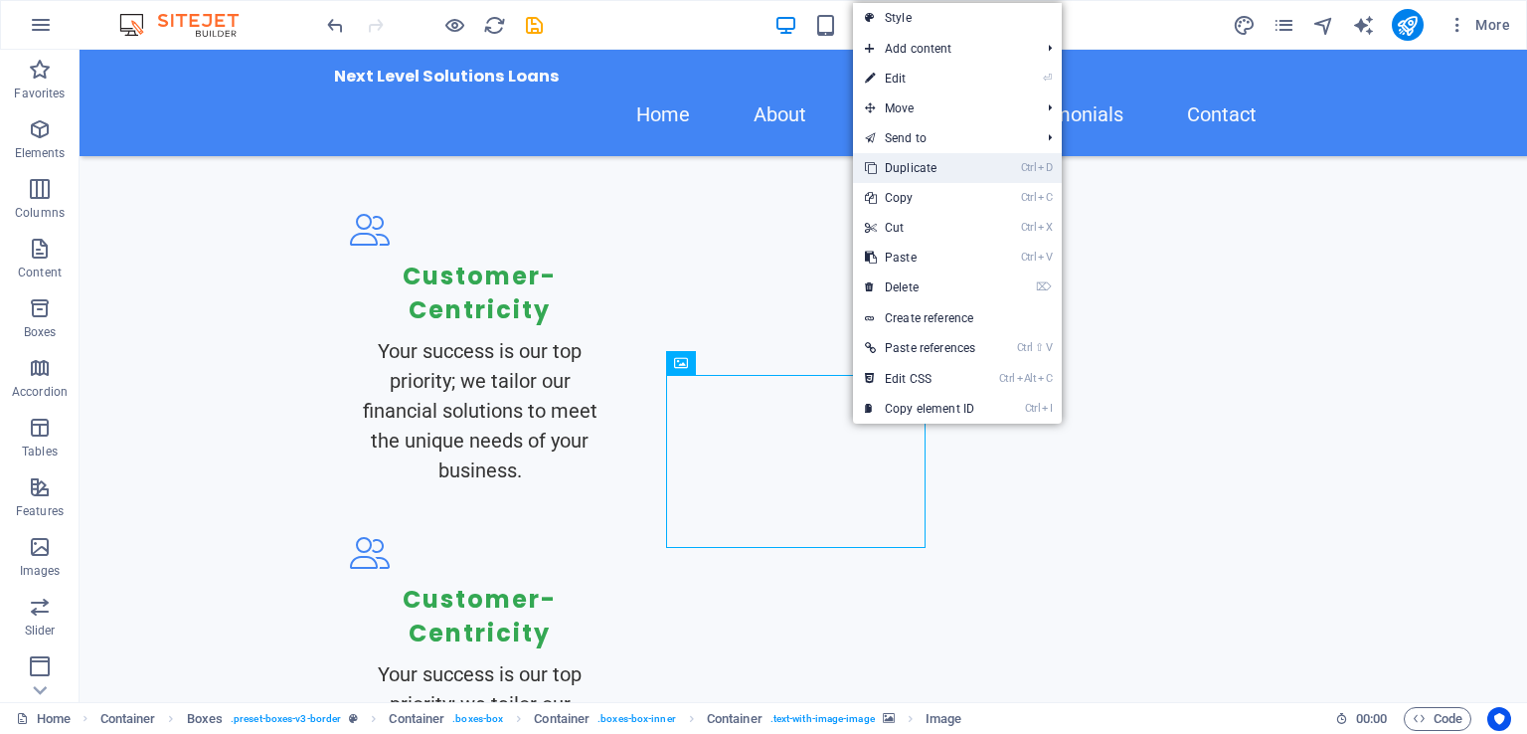
click at [927, 160] on link "Ctrl D Duplicate" at bounding box center [920, 168] width 134 height 30
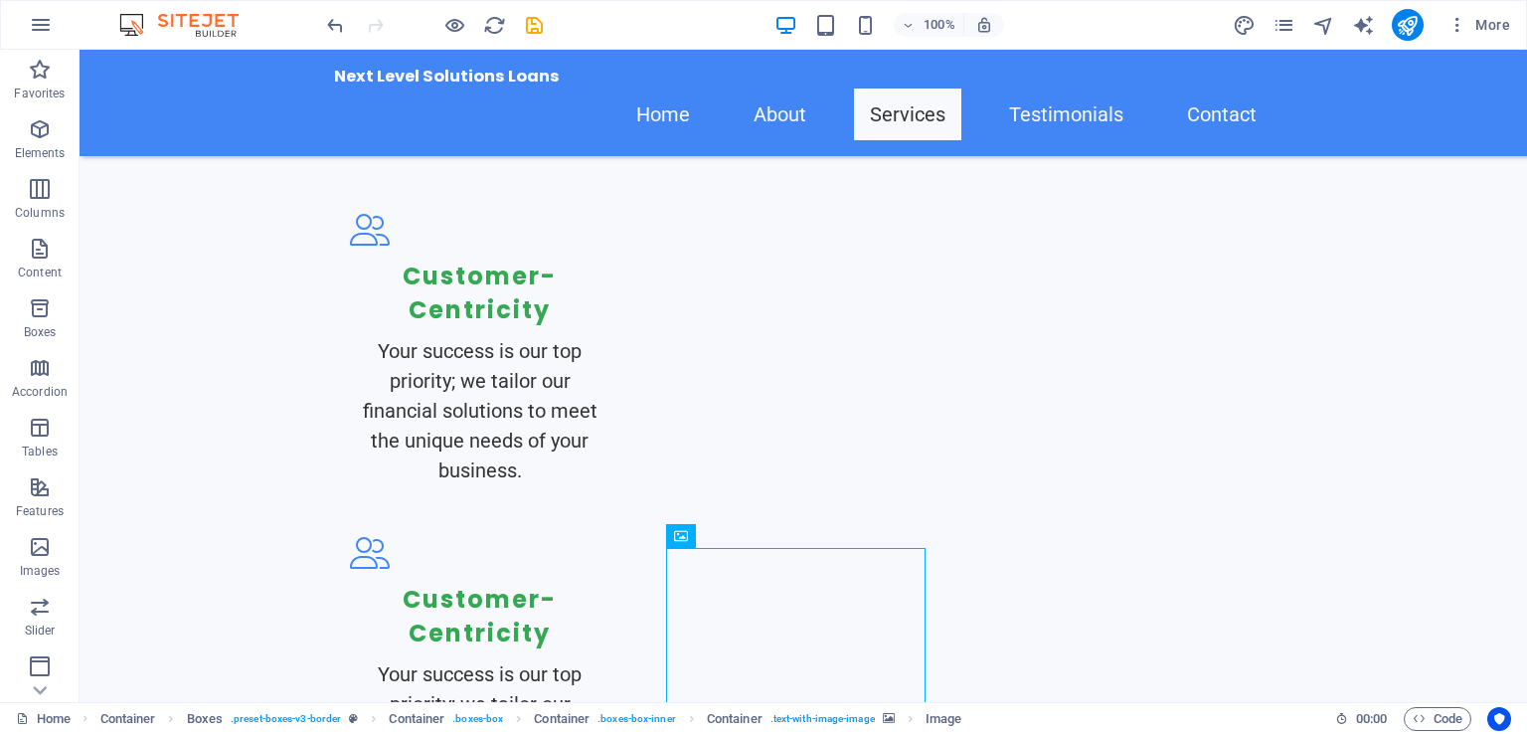
drag, startPoint x: 852, startPoint y: 621, endPoint x: 1132, endPoint y: 443, distance: 332.1
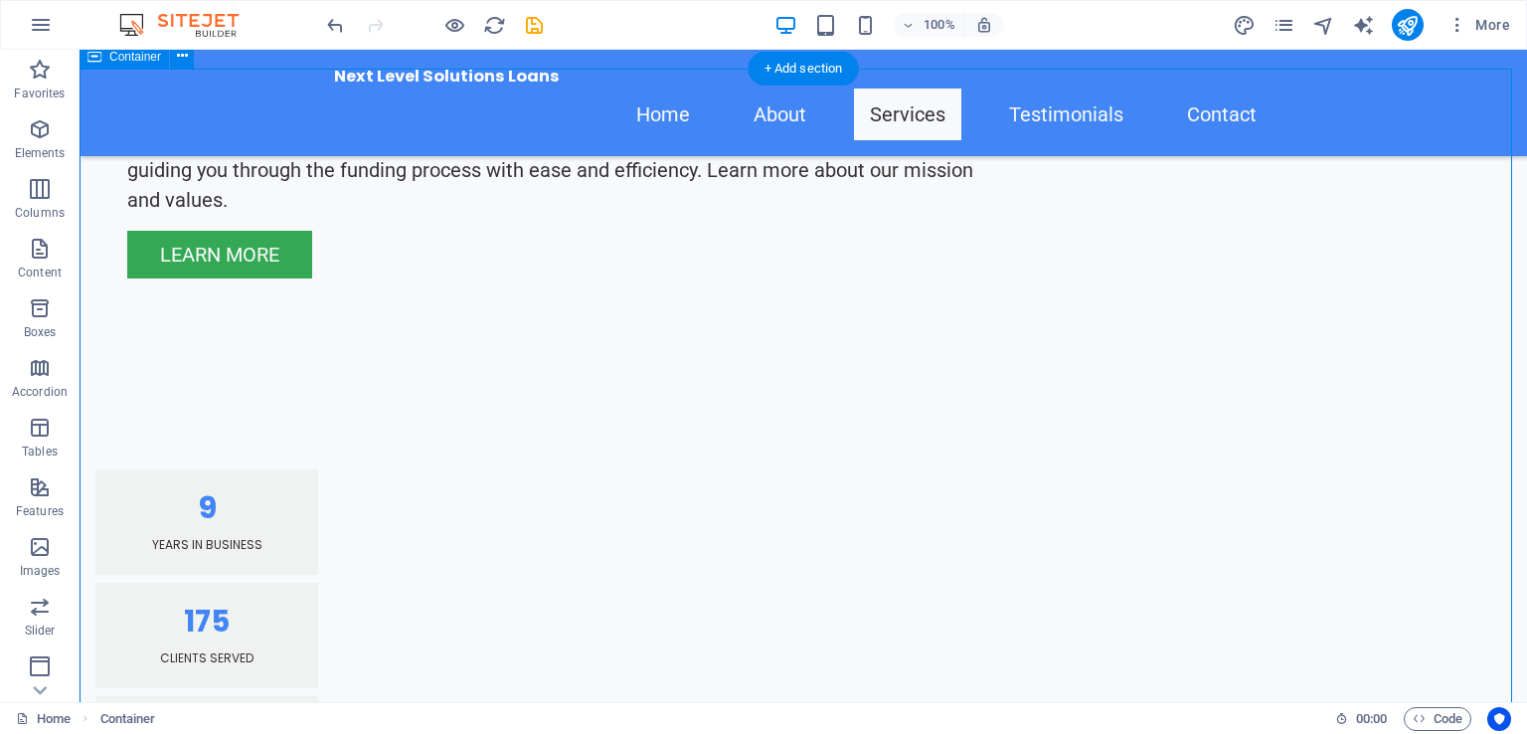
scroll to position [2017, 0]
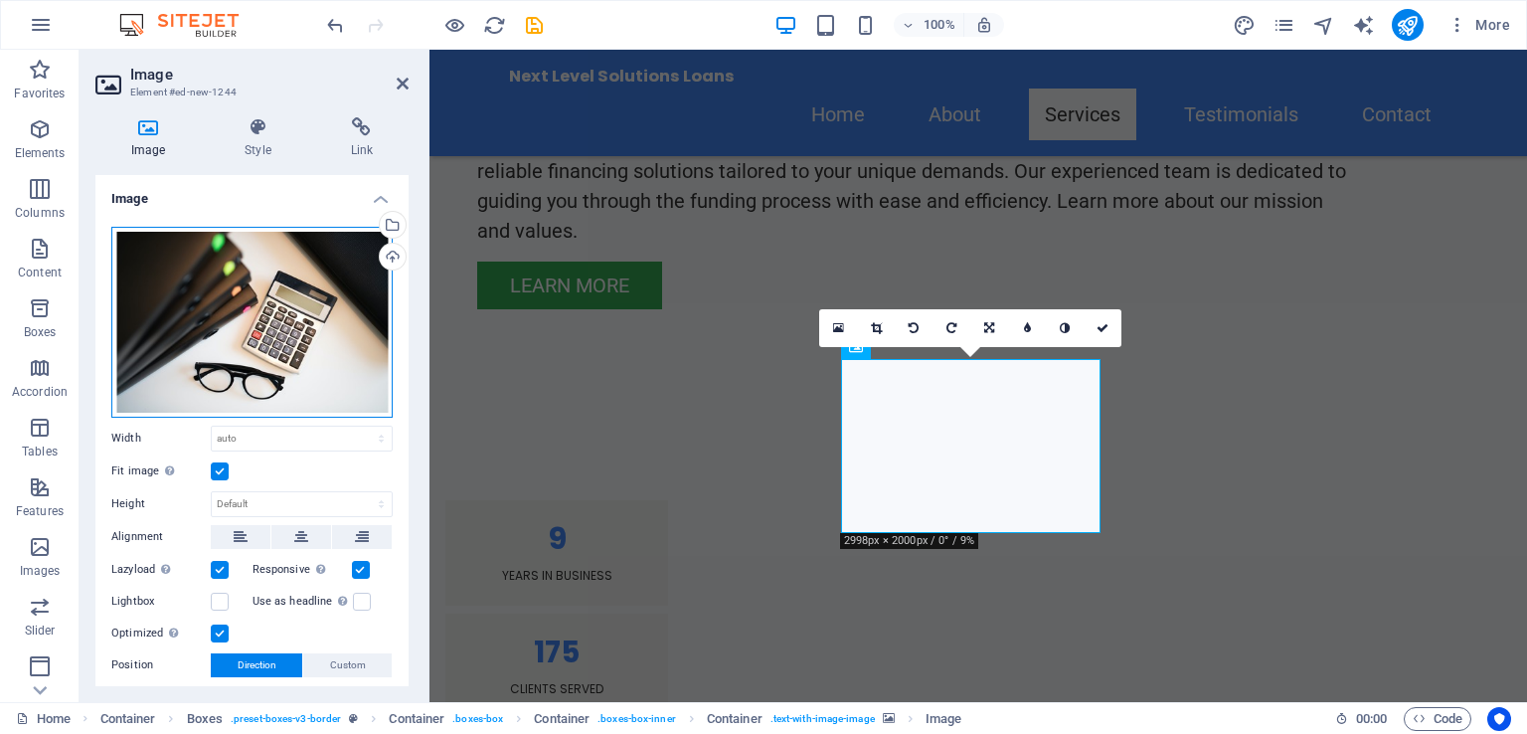
click at [236, 310] on div "Drag files here, click to choose files or select files from Files or our free s…" at bounding box center [251, 322] width 281 height 191
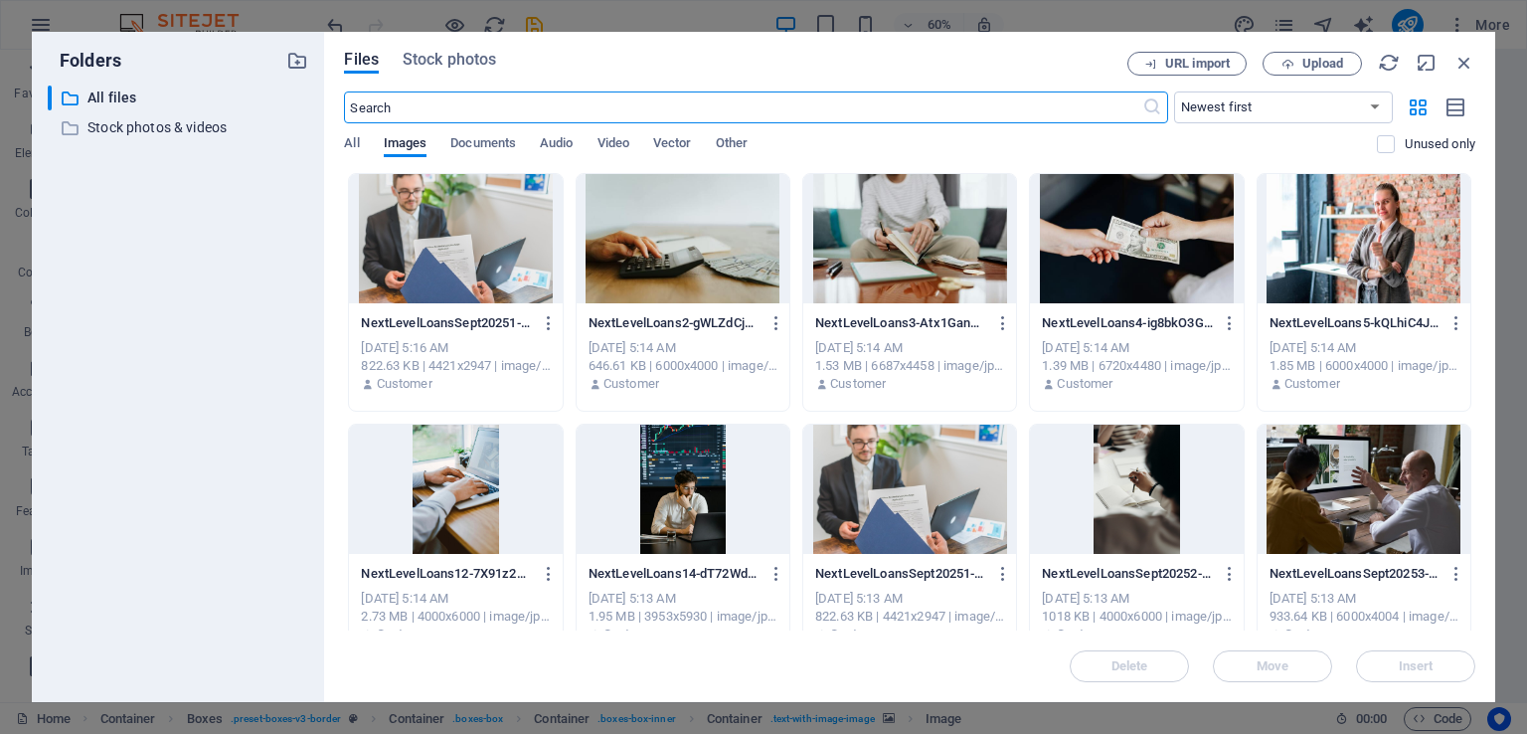
click at [652, 252] on div at bounding box center [683, 238] width 213 height 129
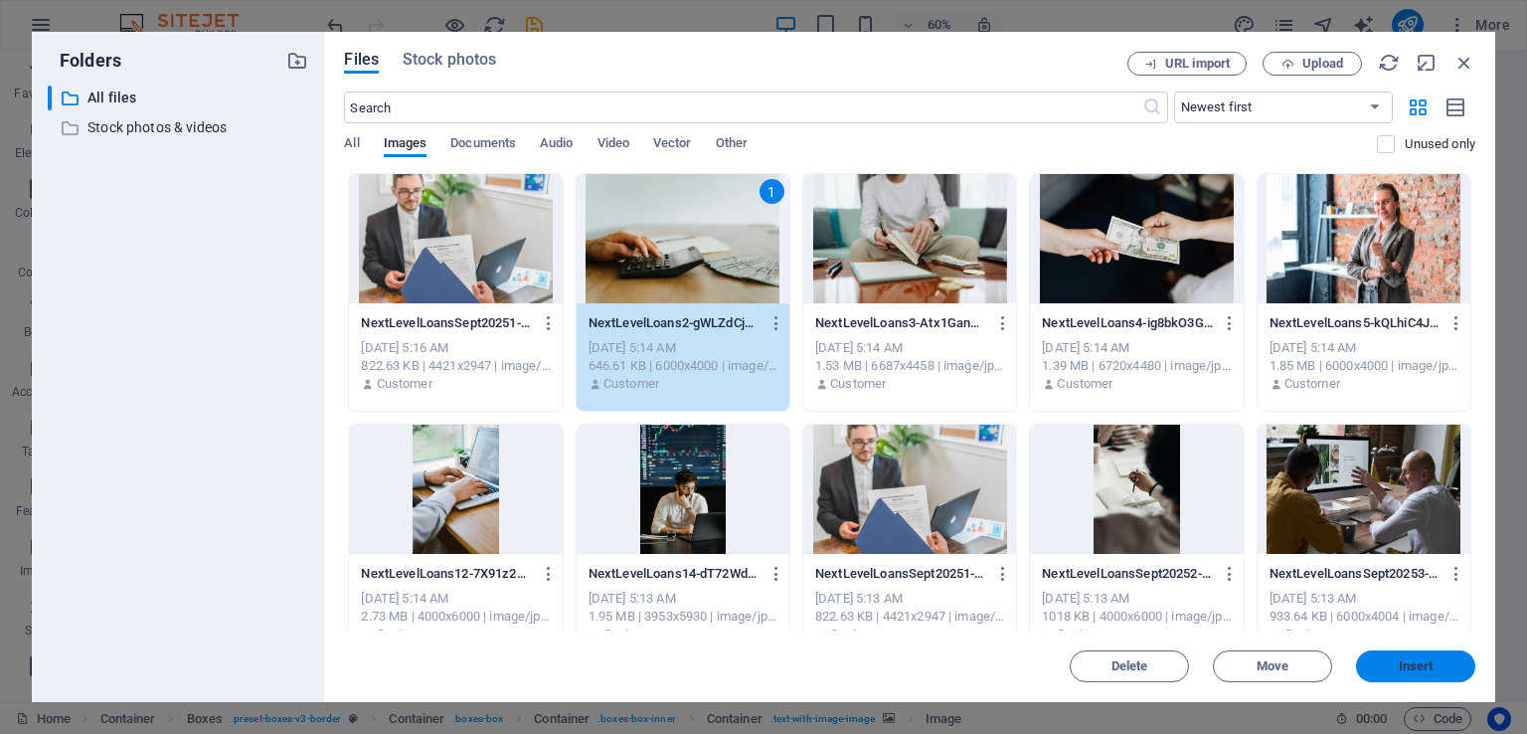
drag, startPoint x: 1442, startPoint y: 677, endPoint x: 1011, endPoint y: 626, distance: 433.5
click at [1442, 677] on button "Insert" at bounding box center [1415, 666] width 119 height 32
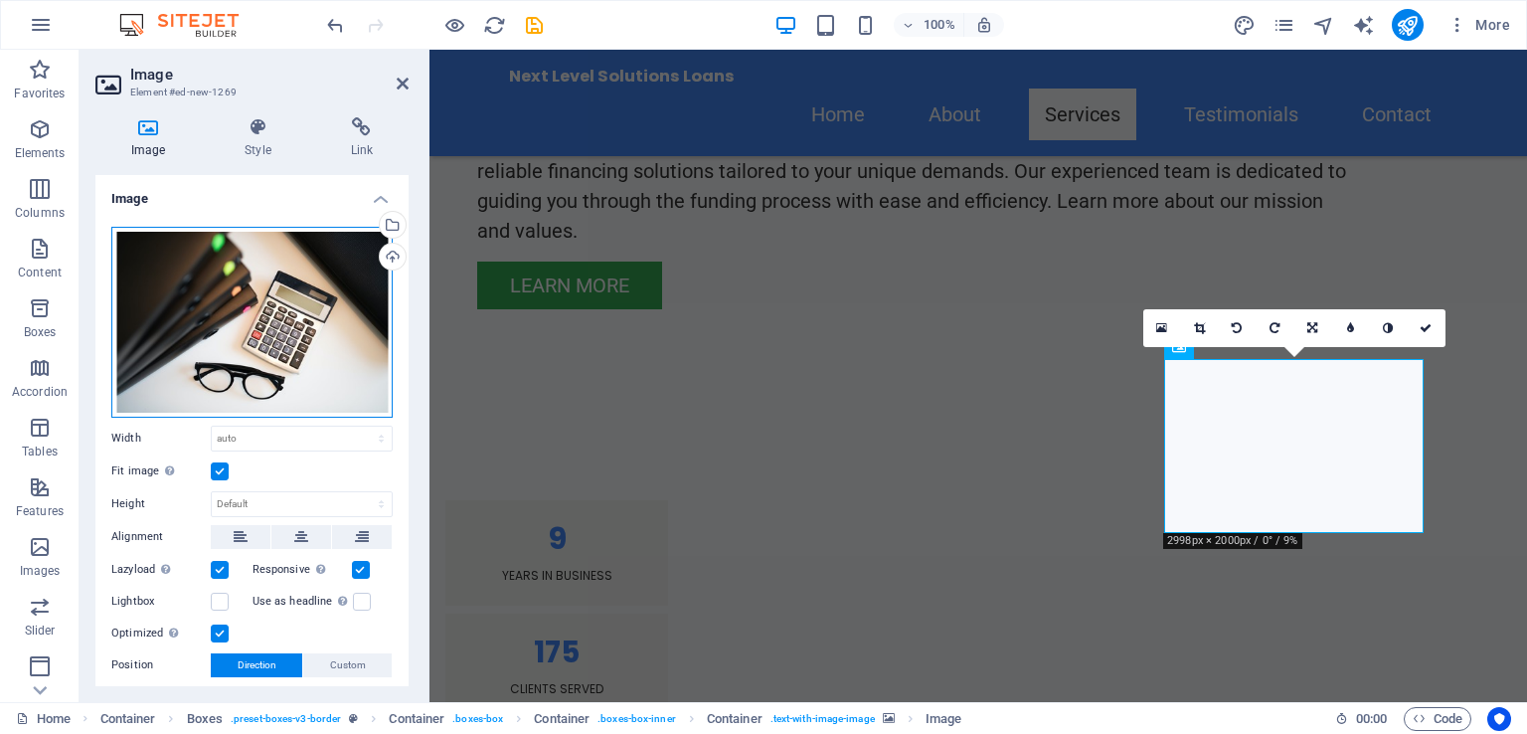
click at [262, 304] on div "Drag files here, click to choose files or select files from Files or our free s…" at bounding box center [251, 322] width 281 height 191
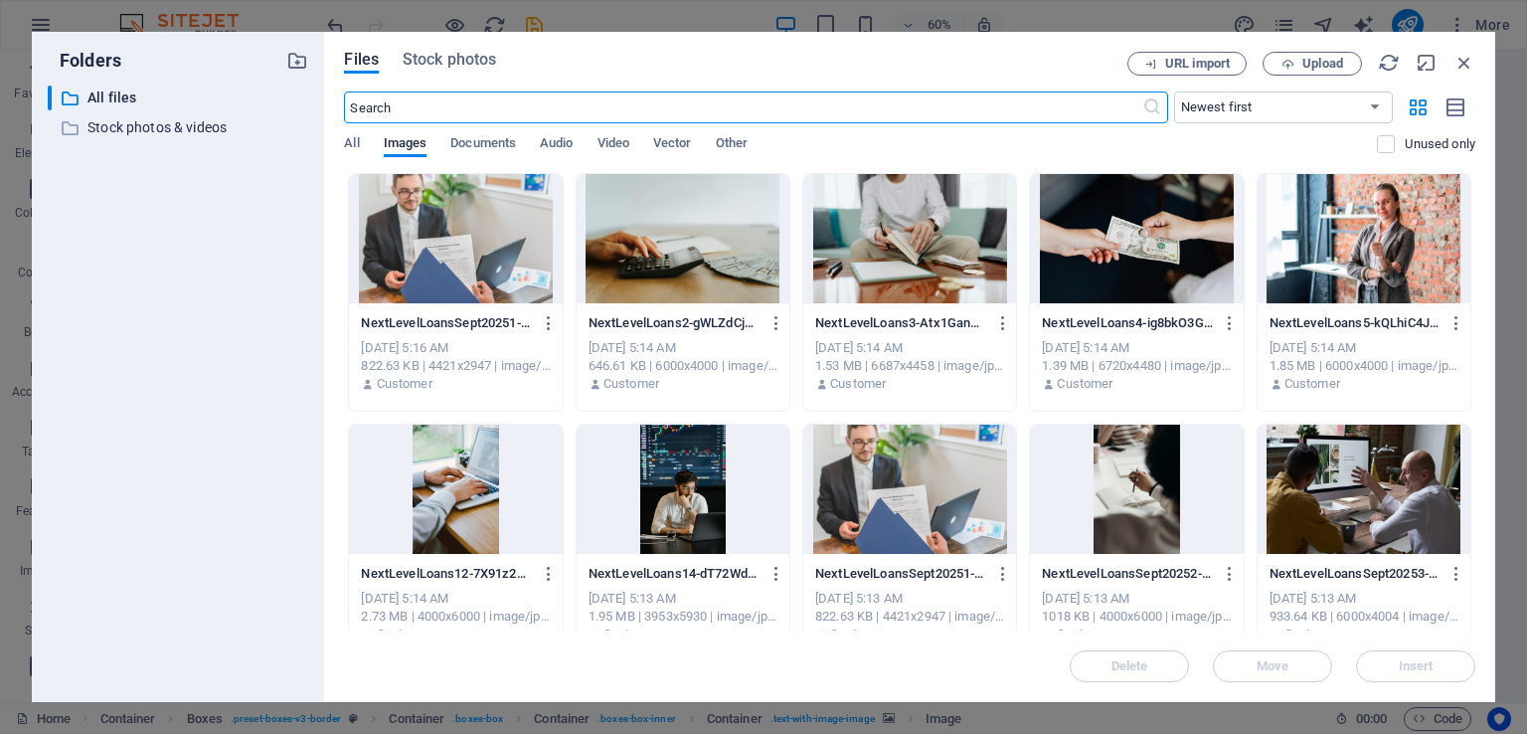
click at [1357, 253] on div at bounding box center [1364, 238] width 213 height 129
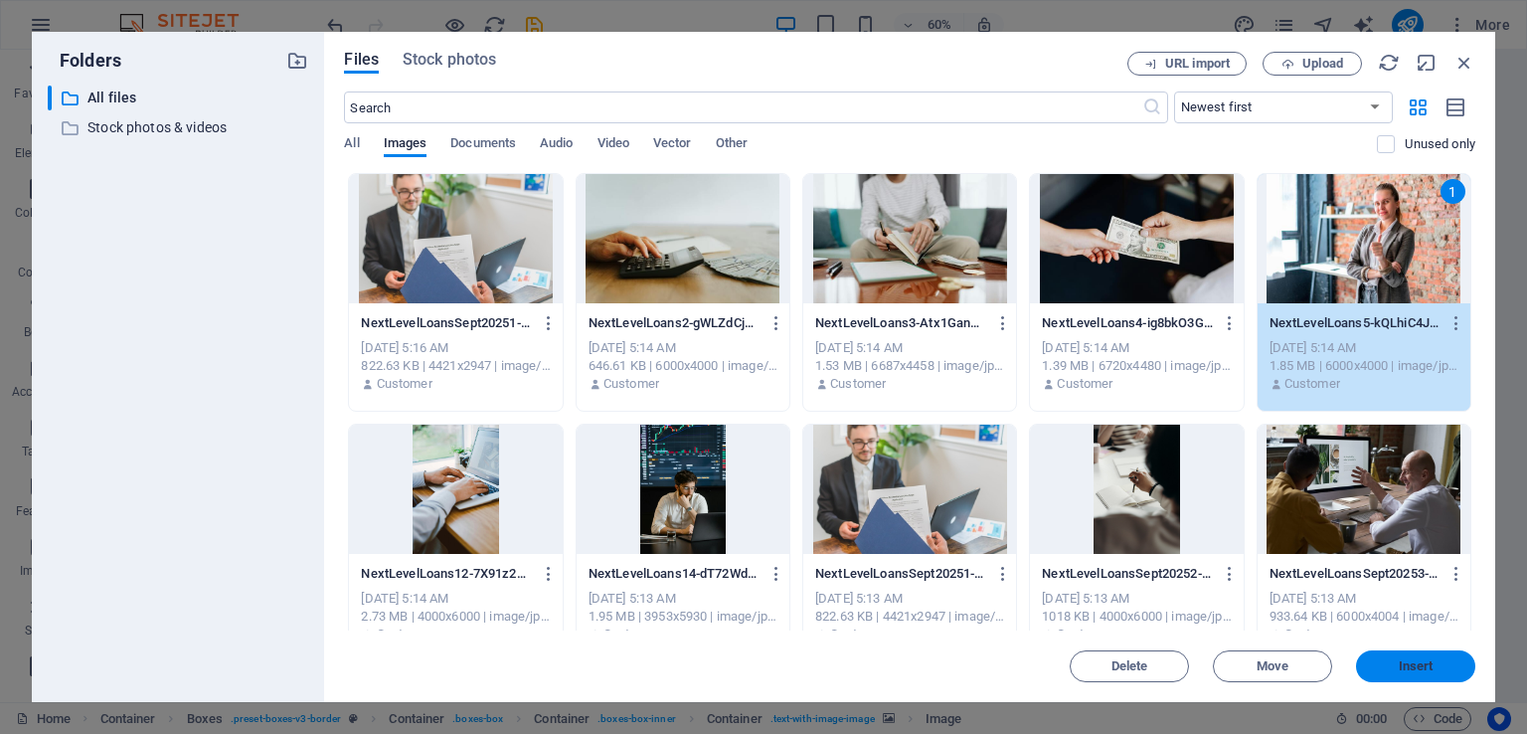
click at [1436, 661] on span "Insert" at bounding box center [1415, 666] width 103 height 12
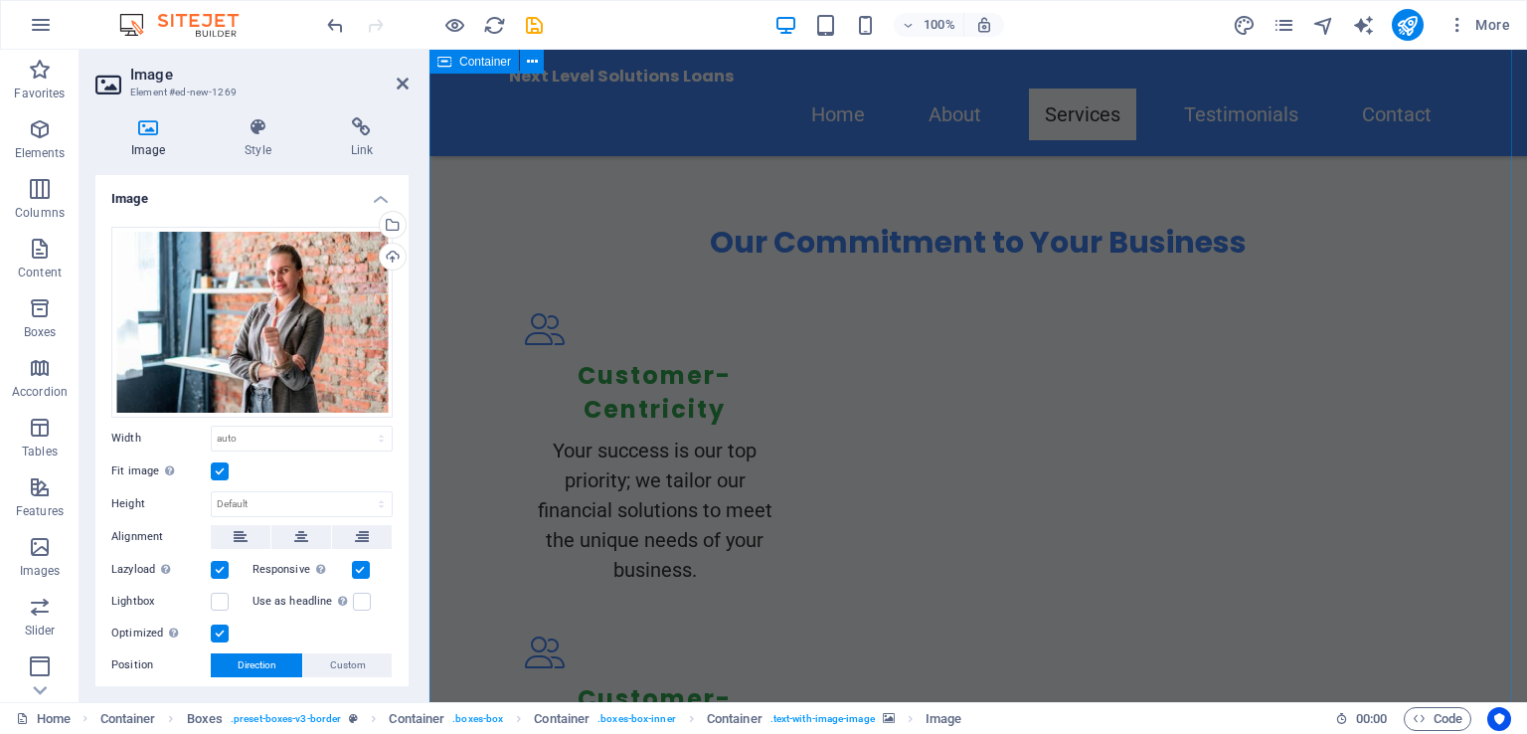
scroll to position [3111, 0]
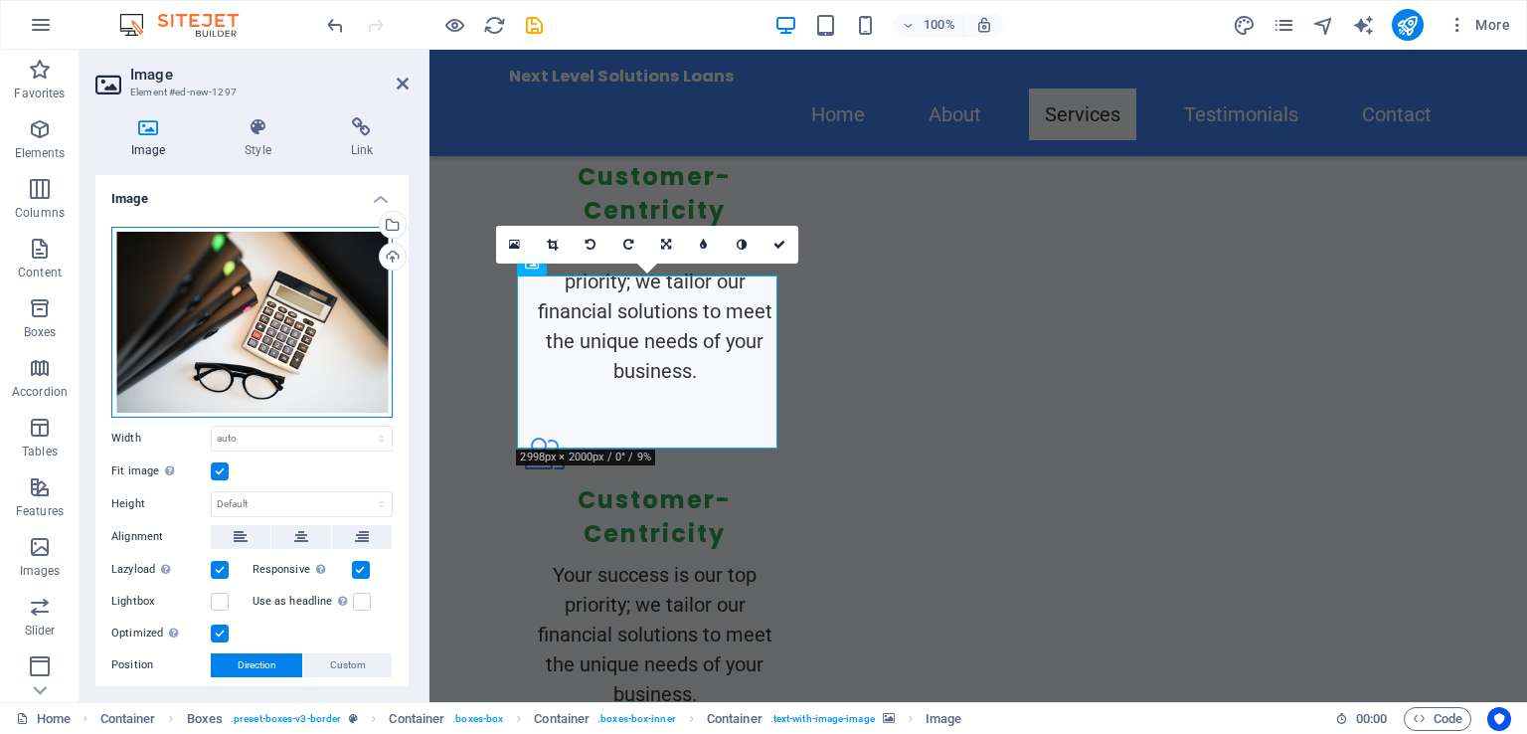
click at [231, 319] on div "Drag files here, click to choose files or select files from Files or our free s…" at bounding box center [251, 322] width 281 height 191
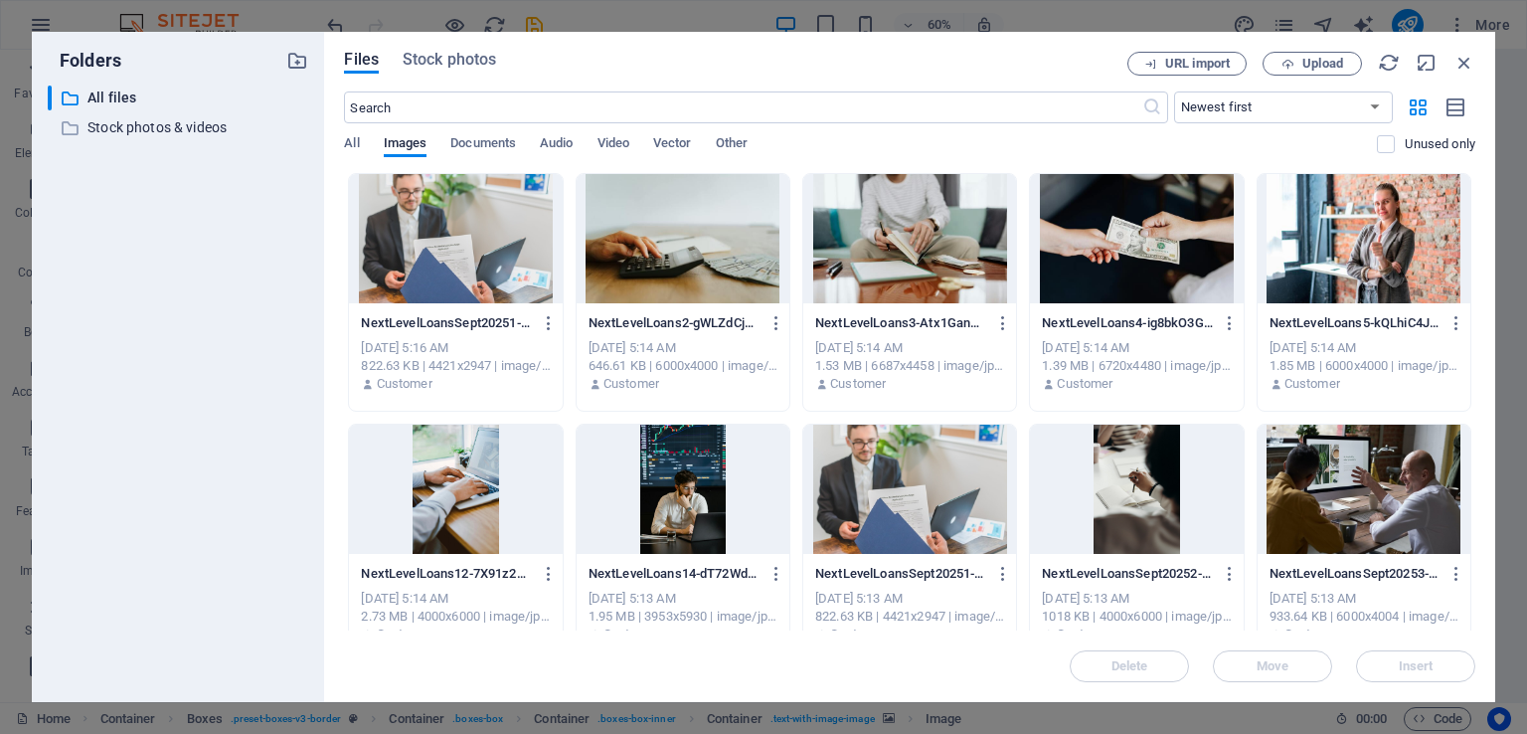
click at [1407, 533] on div at bounding box center [1364, 489] width 213 height 129
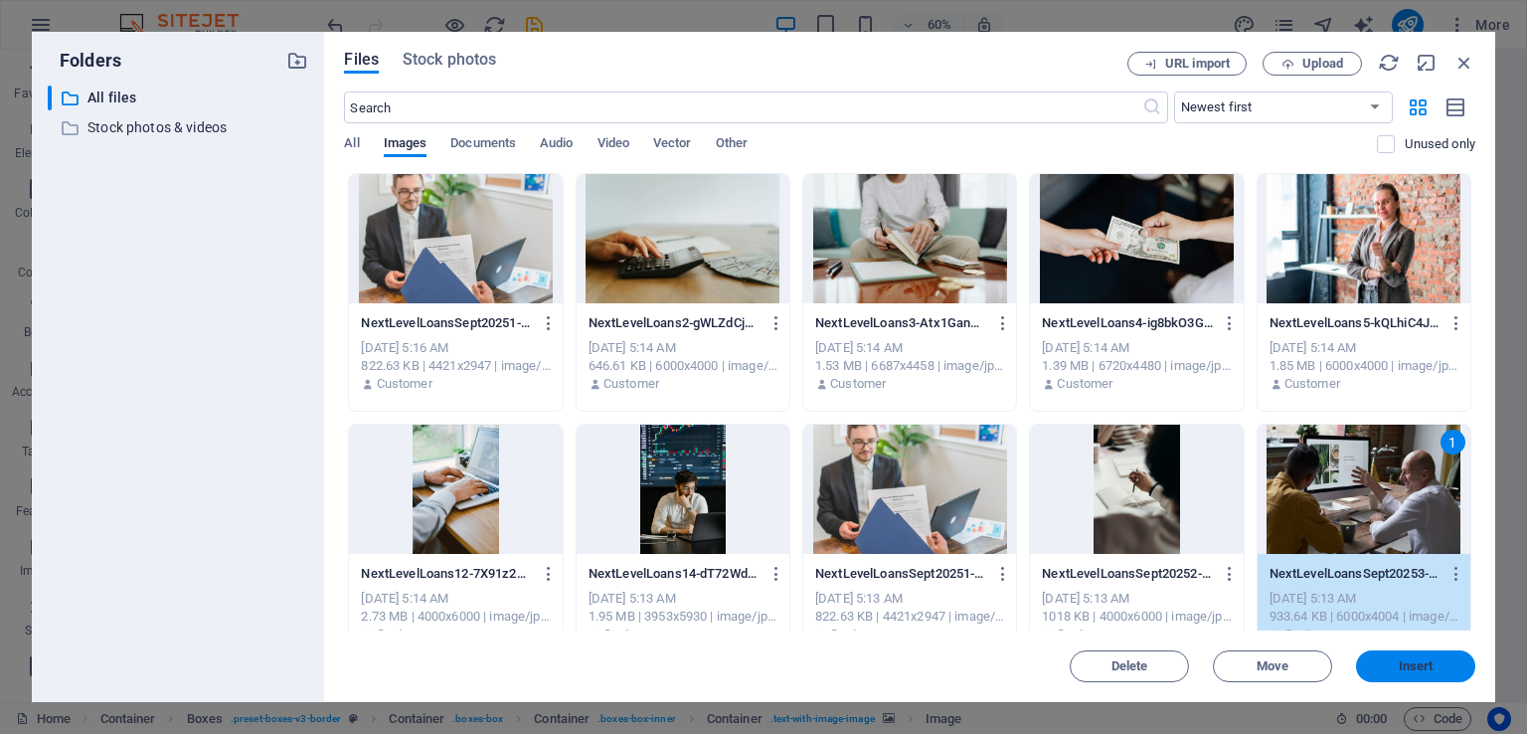
click at [1441, 670] on span "Insert" at bounding box center [1415, 666] width 103 height 12
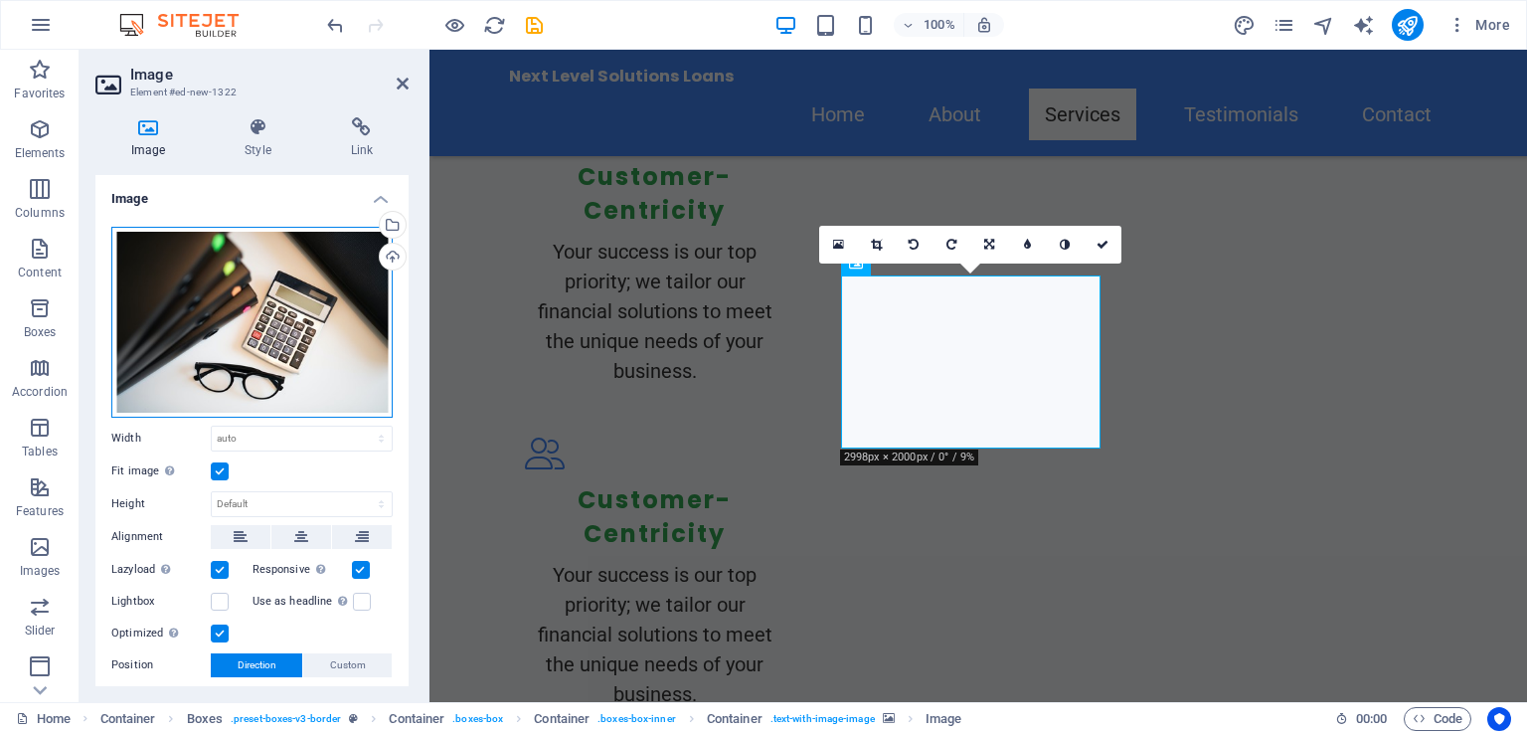
click at [294, 316] on div "Drag files here, click to choose files or select files from Files or our free s…" at bounding box center [251, 322] width 281 height 191
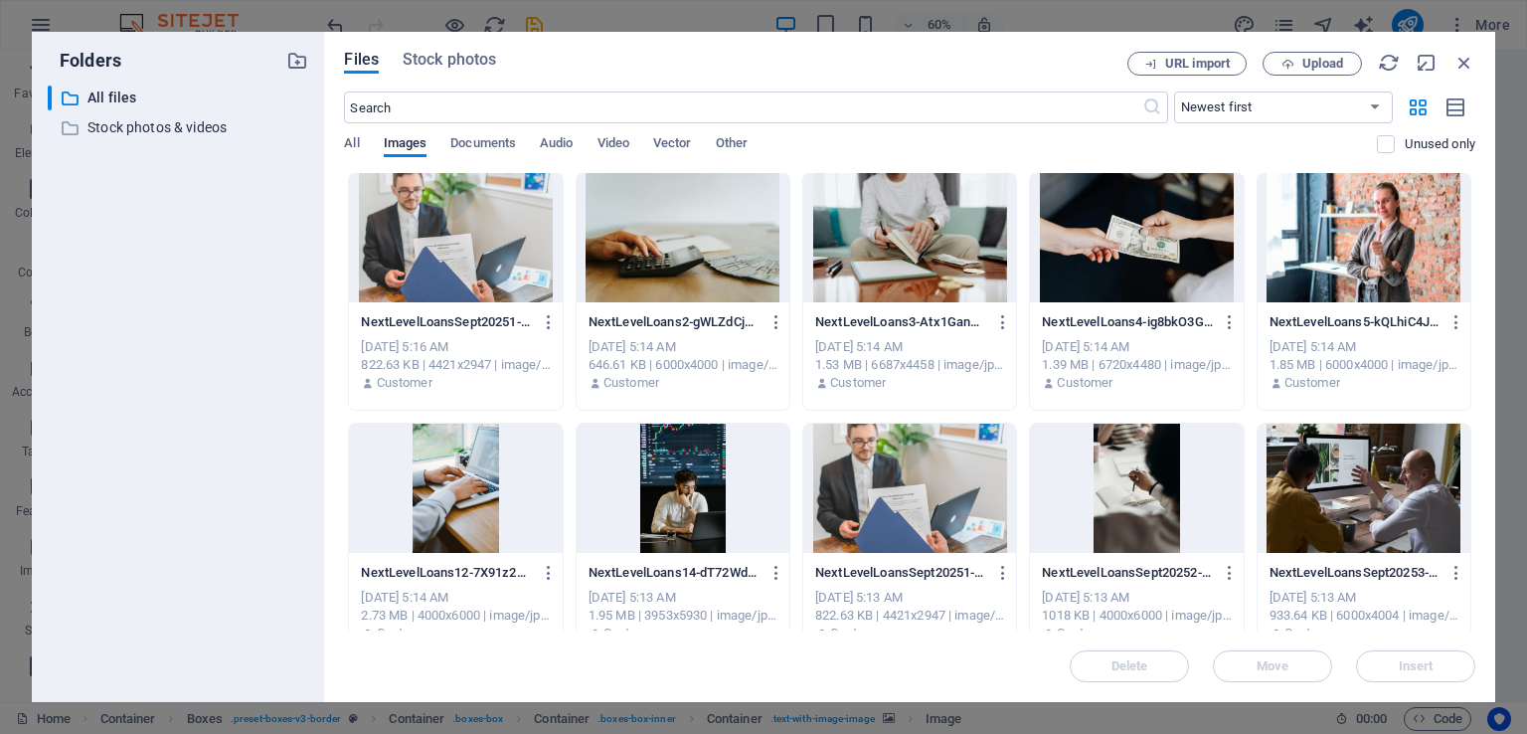
scroll to position [0, 0]
click at [1106, 263] on div at bounding box center [1136, 238] width 213 height 129
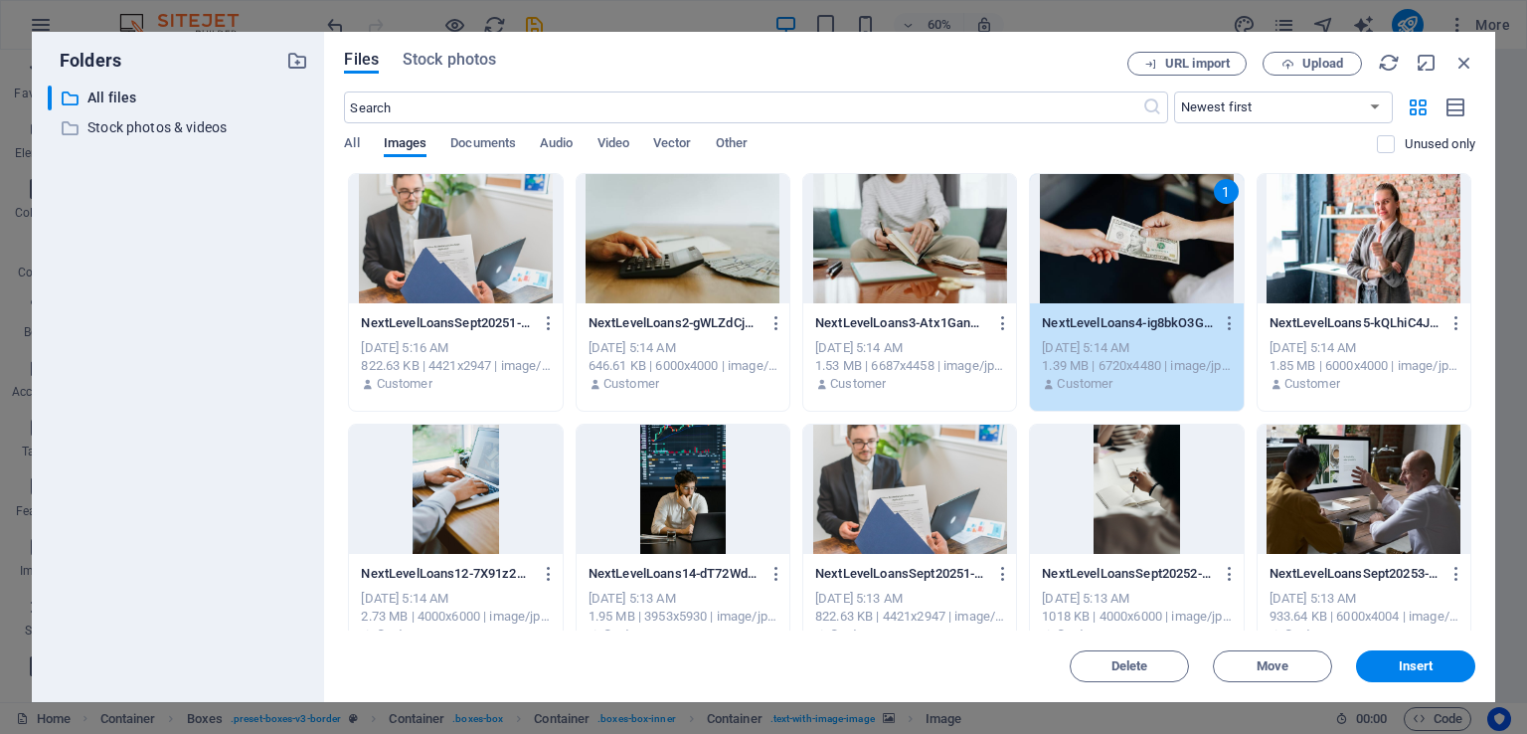
click at [1106, 263] on div "1" at bounding box center [1136, 238] width 213 height 129
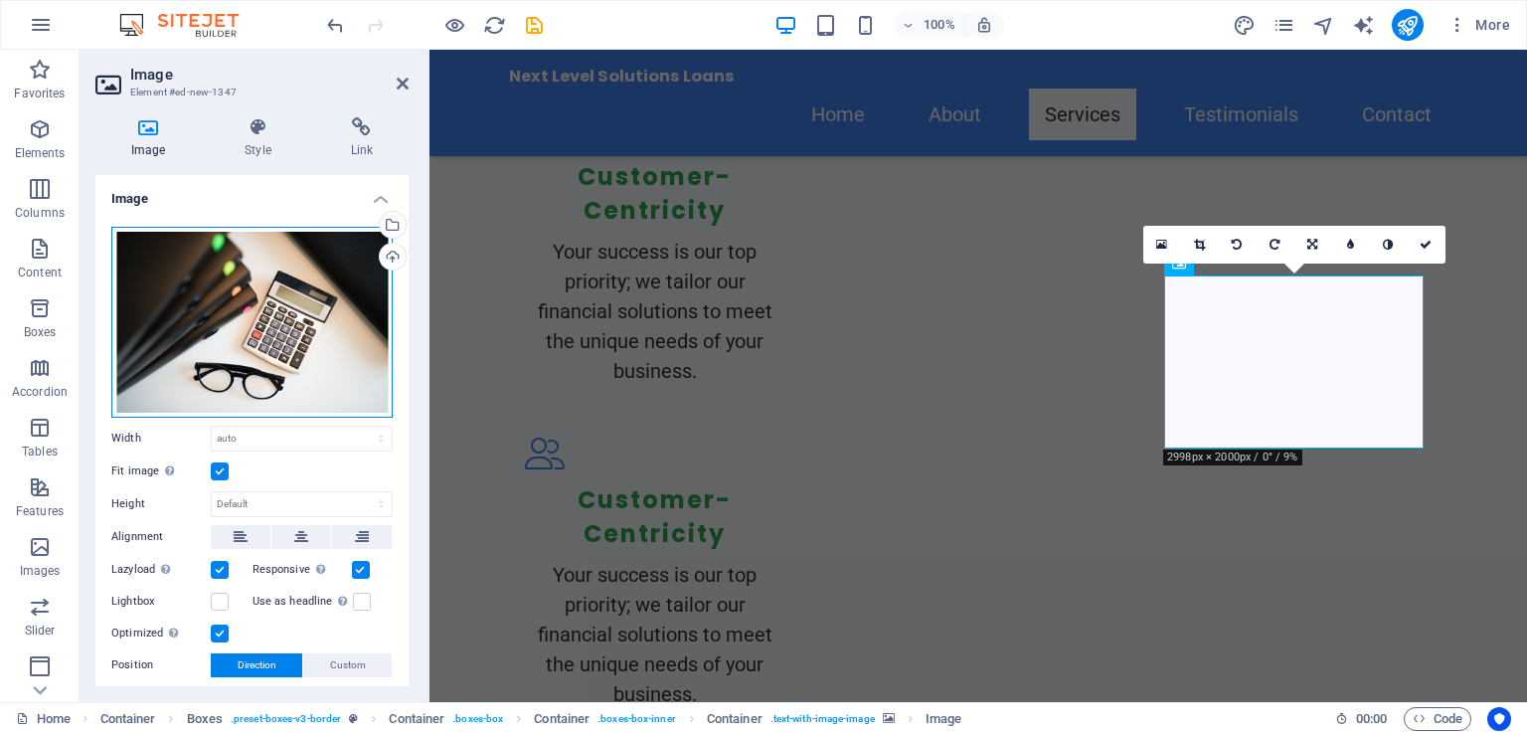
click at [279, 311] on div "Drag files here, click to choose files or select files from Files or our free s…" at bounding box center [251, 322] width 281 height 191
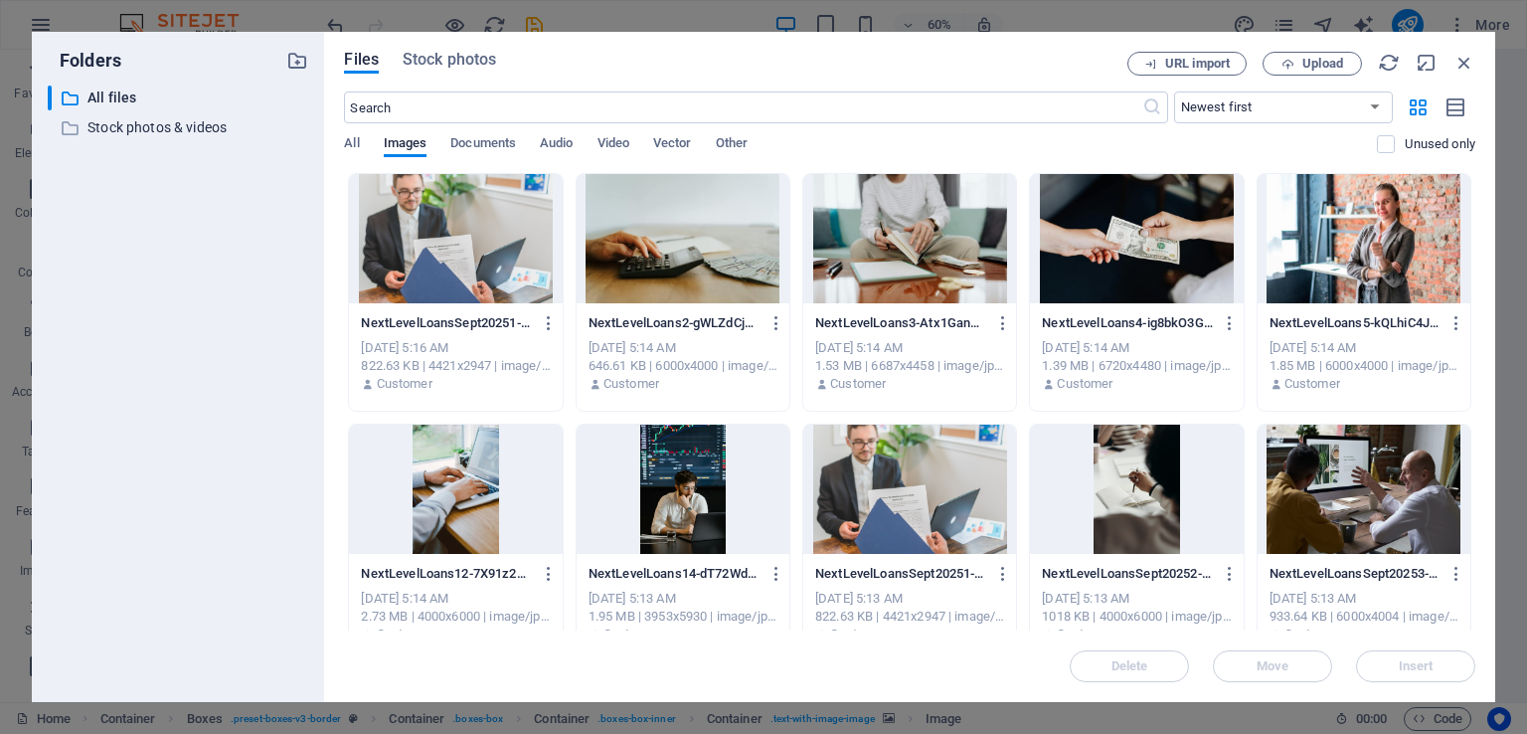
click at [875, 504] on div at bounding box center [909, 489] width 213 height 129
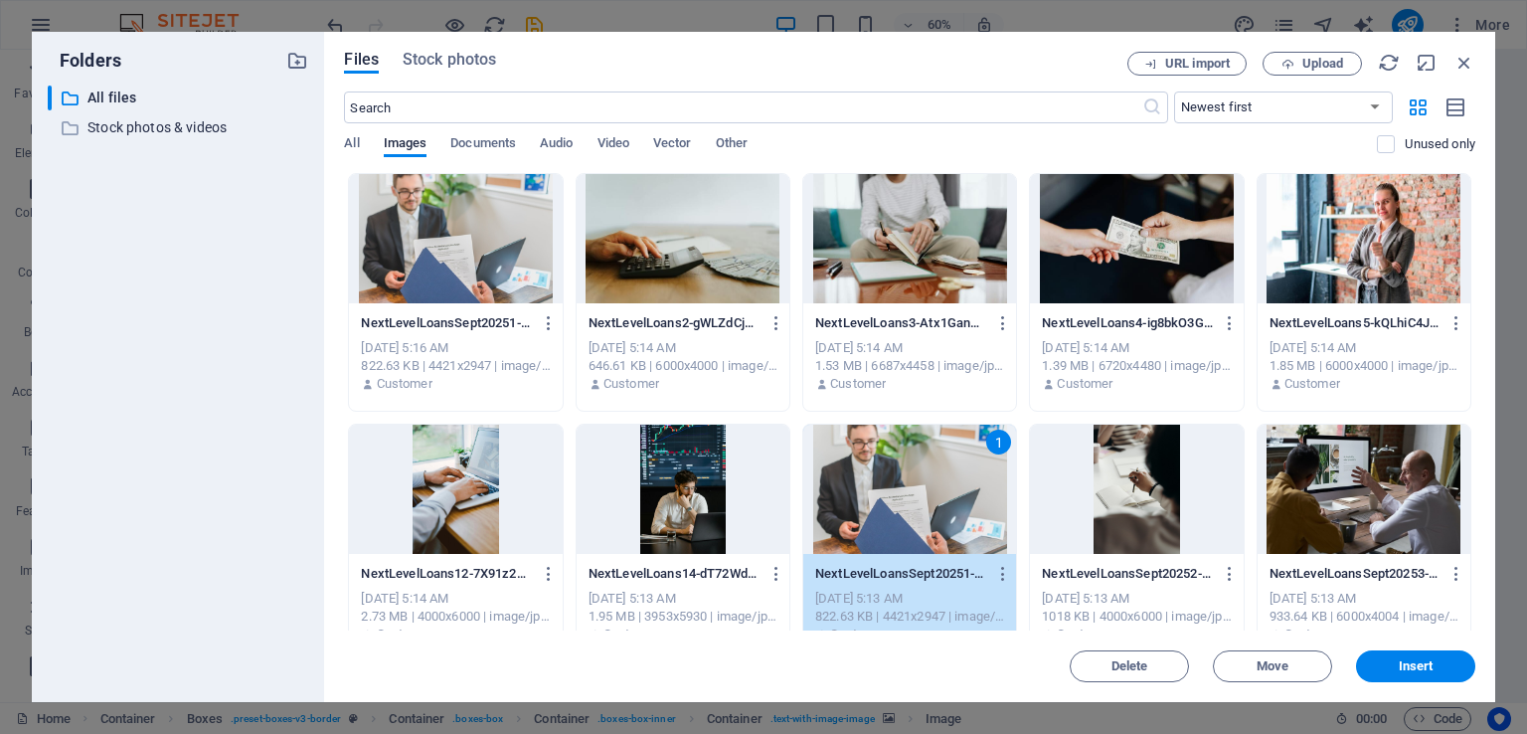
click at [875, 504] on div "1" at bounding box center [909, 489] width 213 height 129
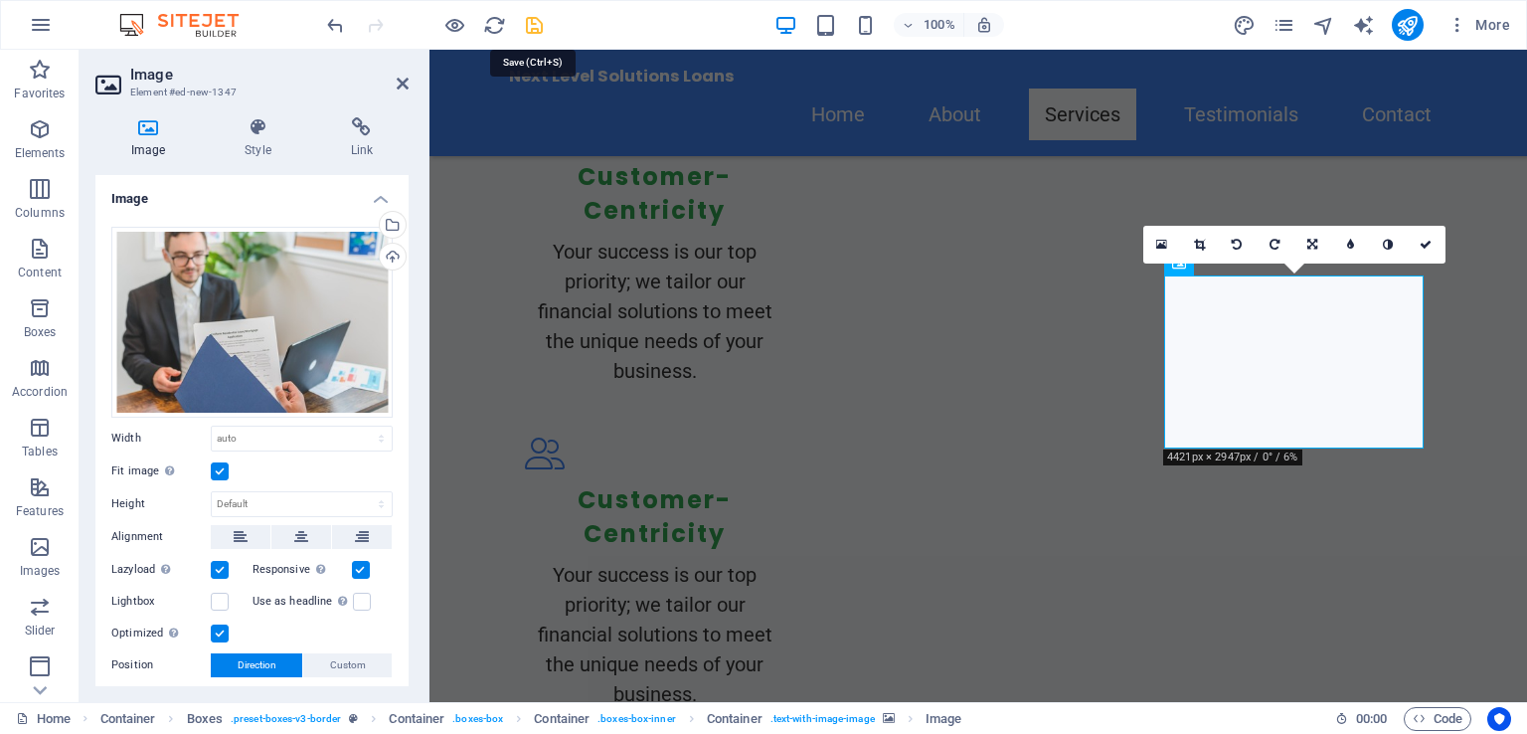
click at [531, 29] on icon "save" at bounding box center [534, 25] width 23 height 23
checkbox input "false"
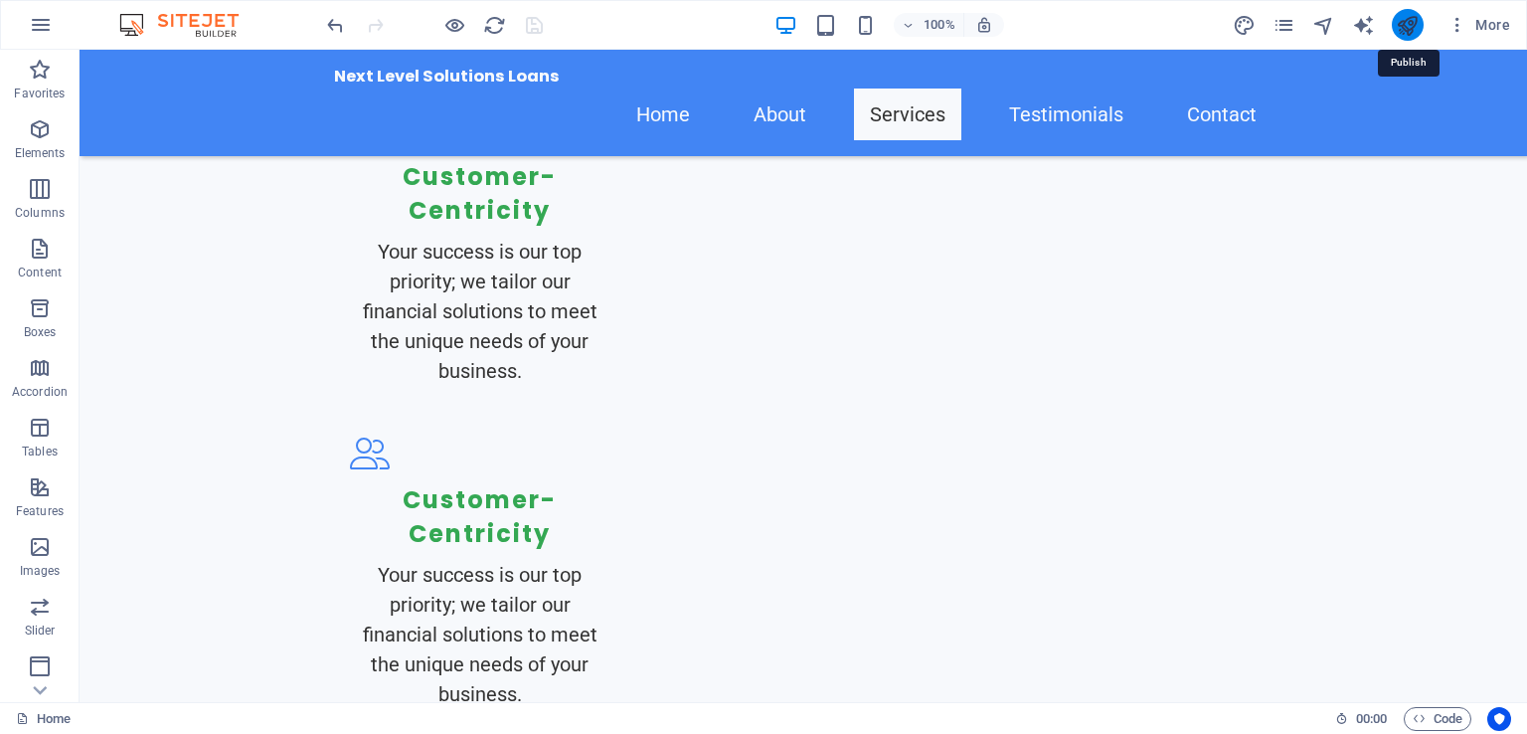
click at [1412, 25] on icon "publish" at bounding box center [1407, 25] width 23 height 23
